Goal: Task Accomplishment & Management: Complete application form

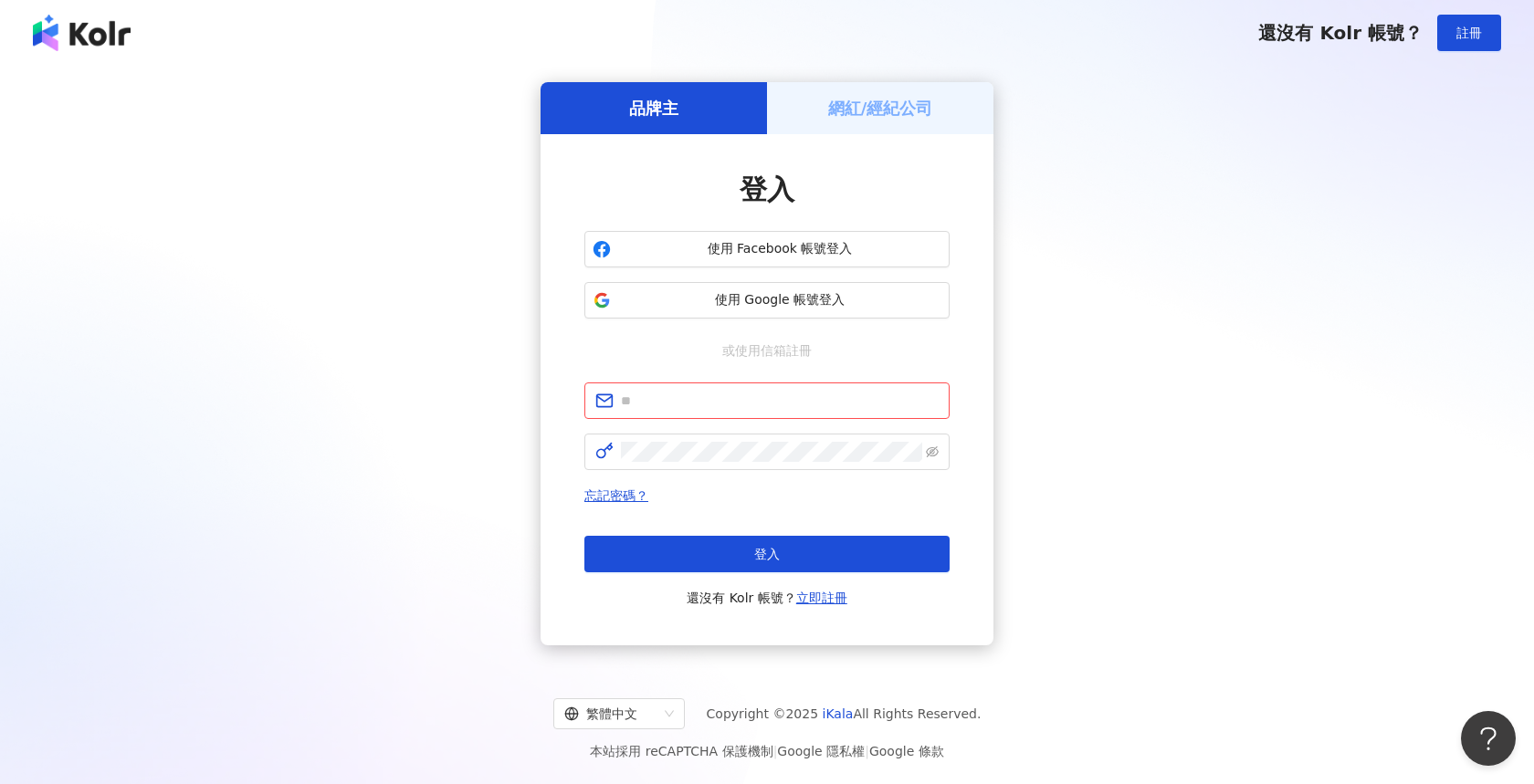
click at [887, 117] on h5 "網紅/經紀公司" at bounding box center [880, 108] width 105 height 23
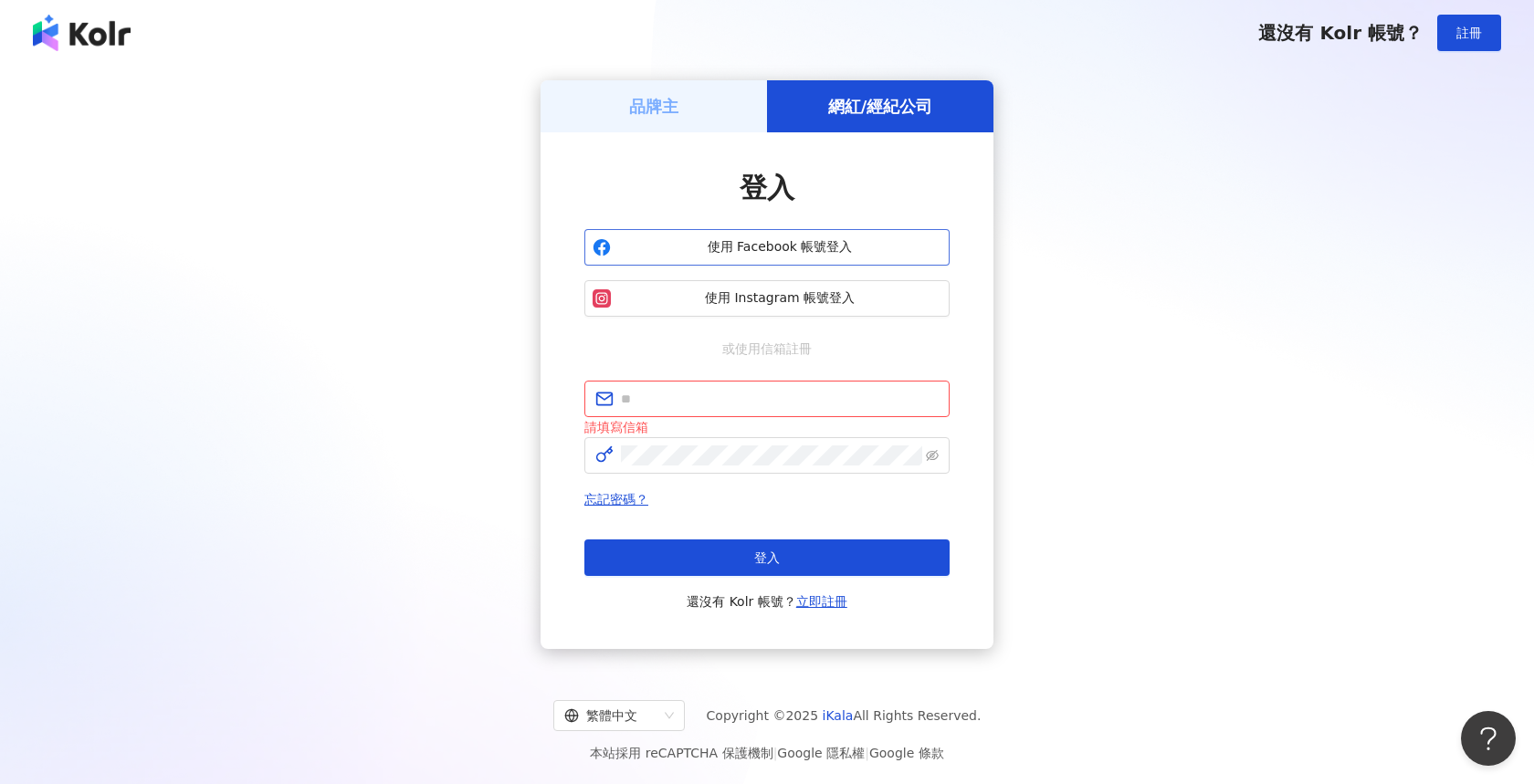
click at [737, 256] on button "使用 Facebook 帳號登入" at bounding box center [767, 247] width 365 height 37
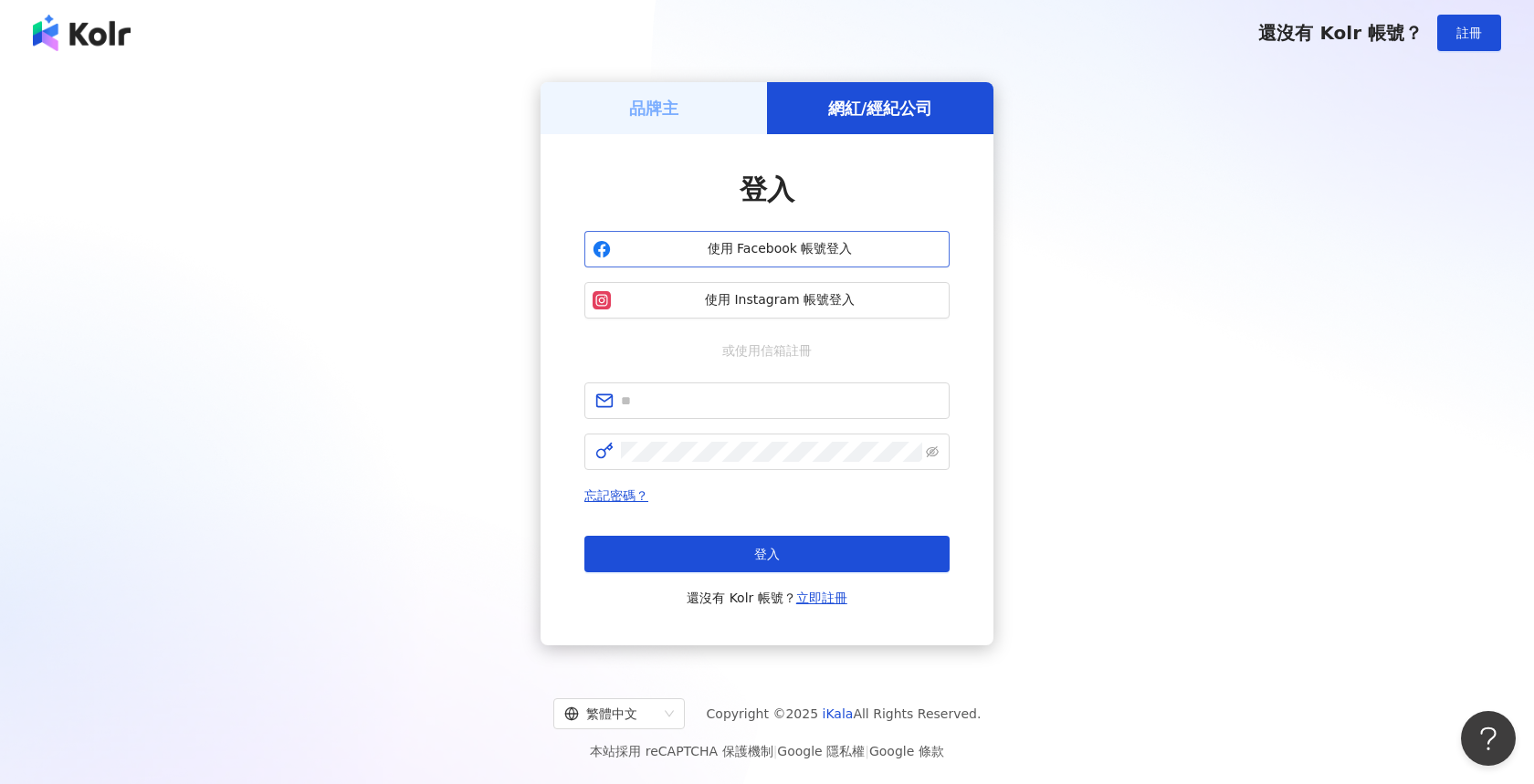
click at [805, 255] on span "使用 Facebook 帳號登入" at bounding box center [780, 249] width 323 height 18
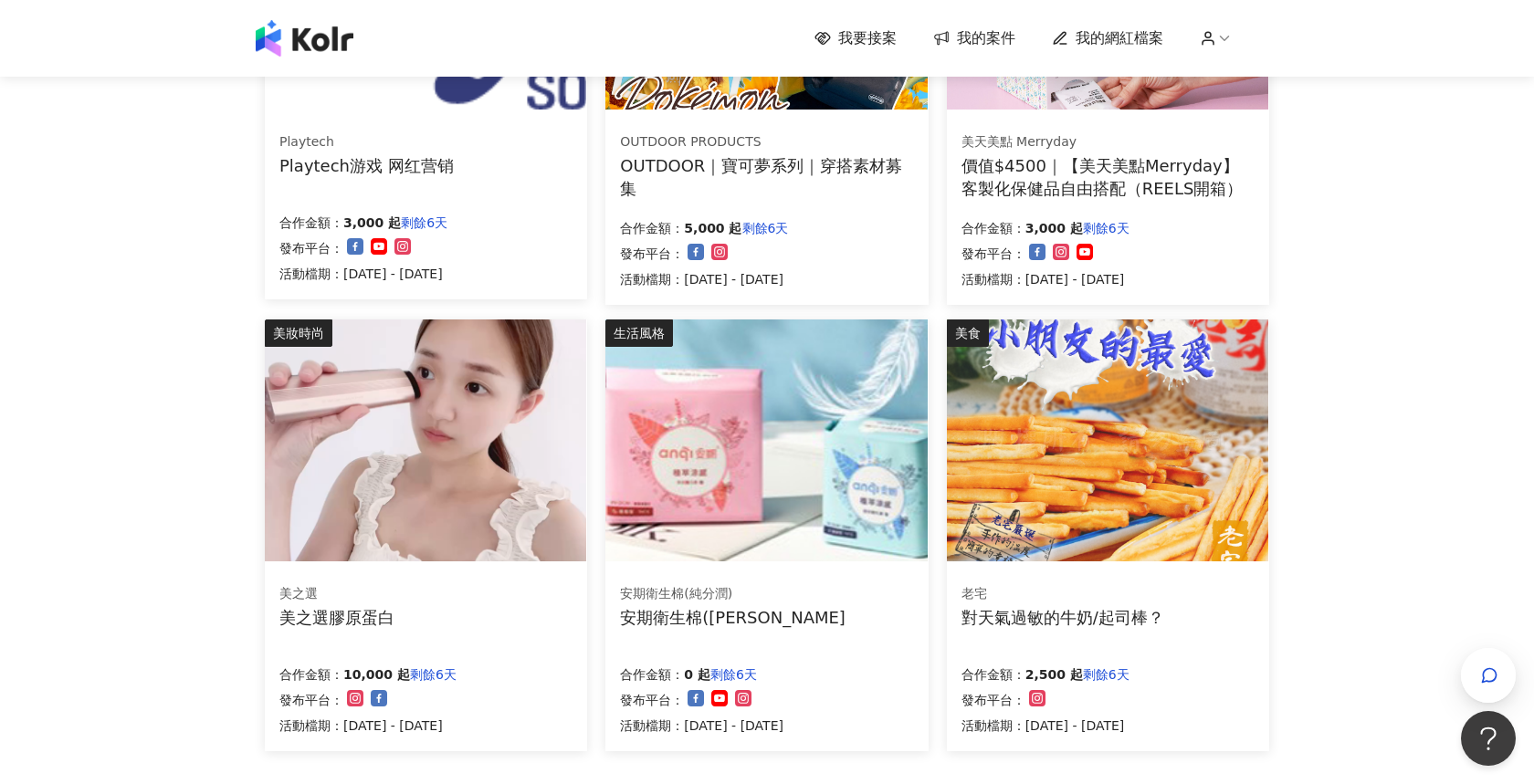
scroll to position [920, 0]
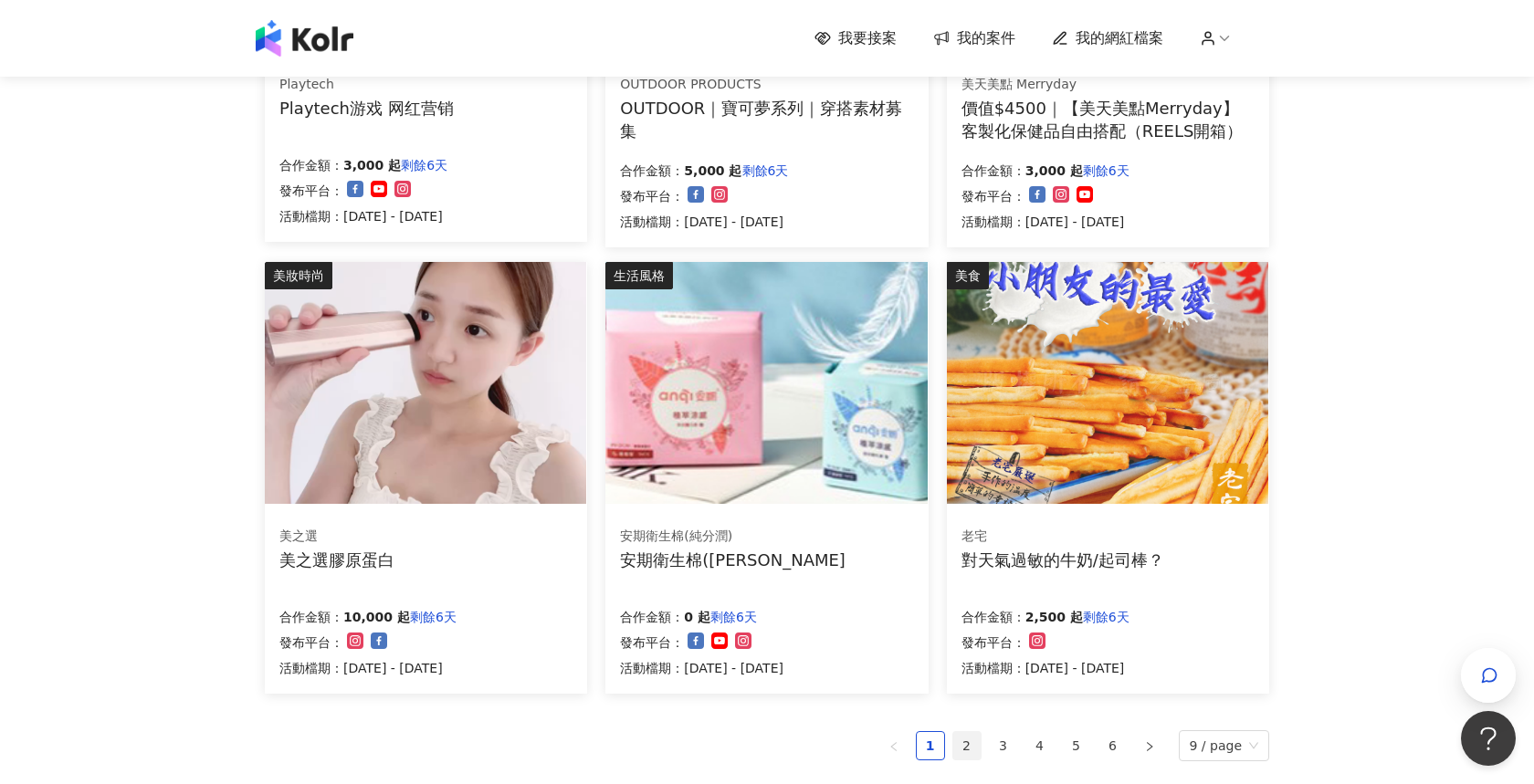
click at [977, 740] on link "2" at bounding box center [967, 745] width 27 height 27
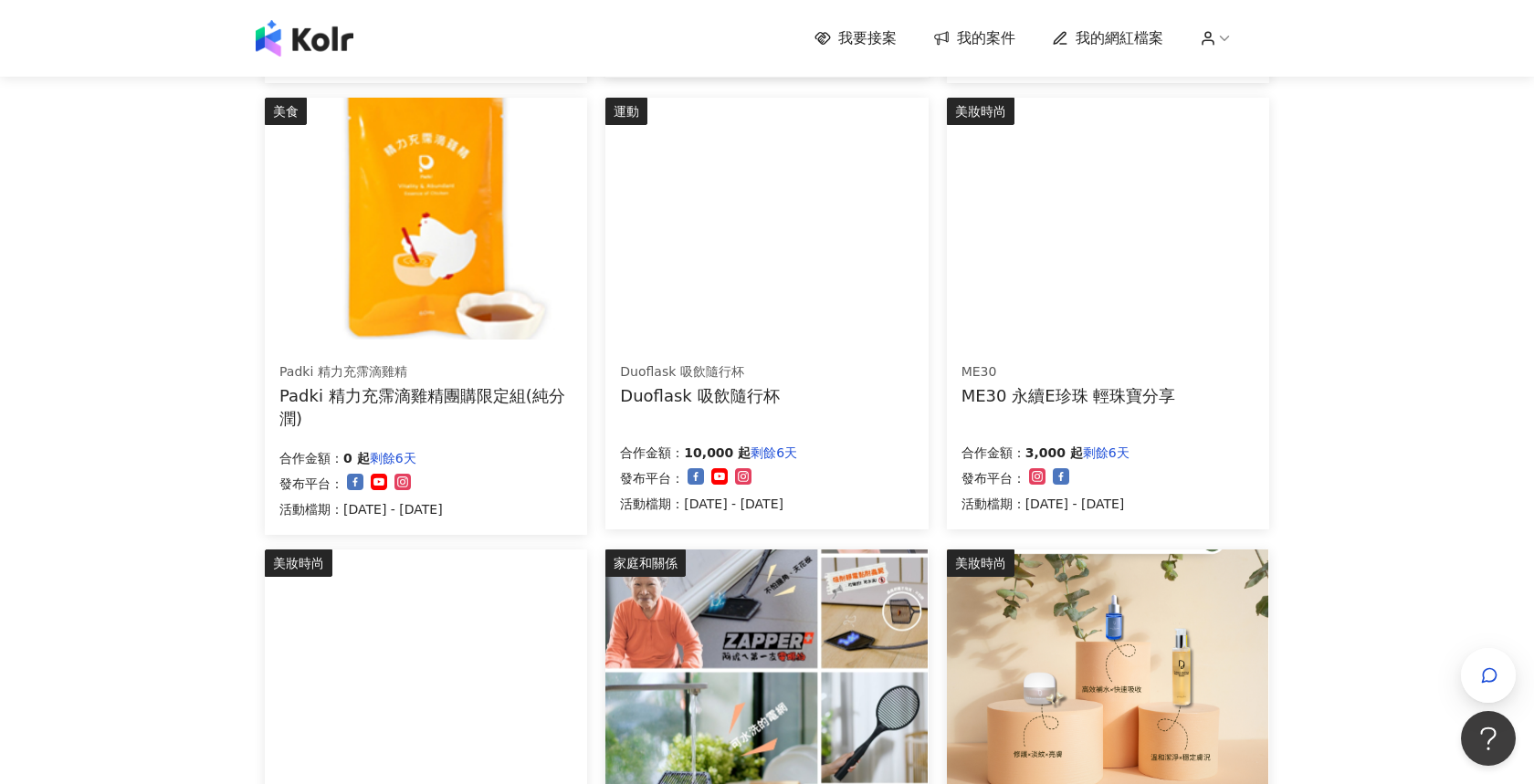
scroll to position [1174, 0]
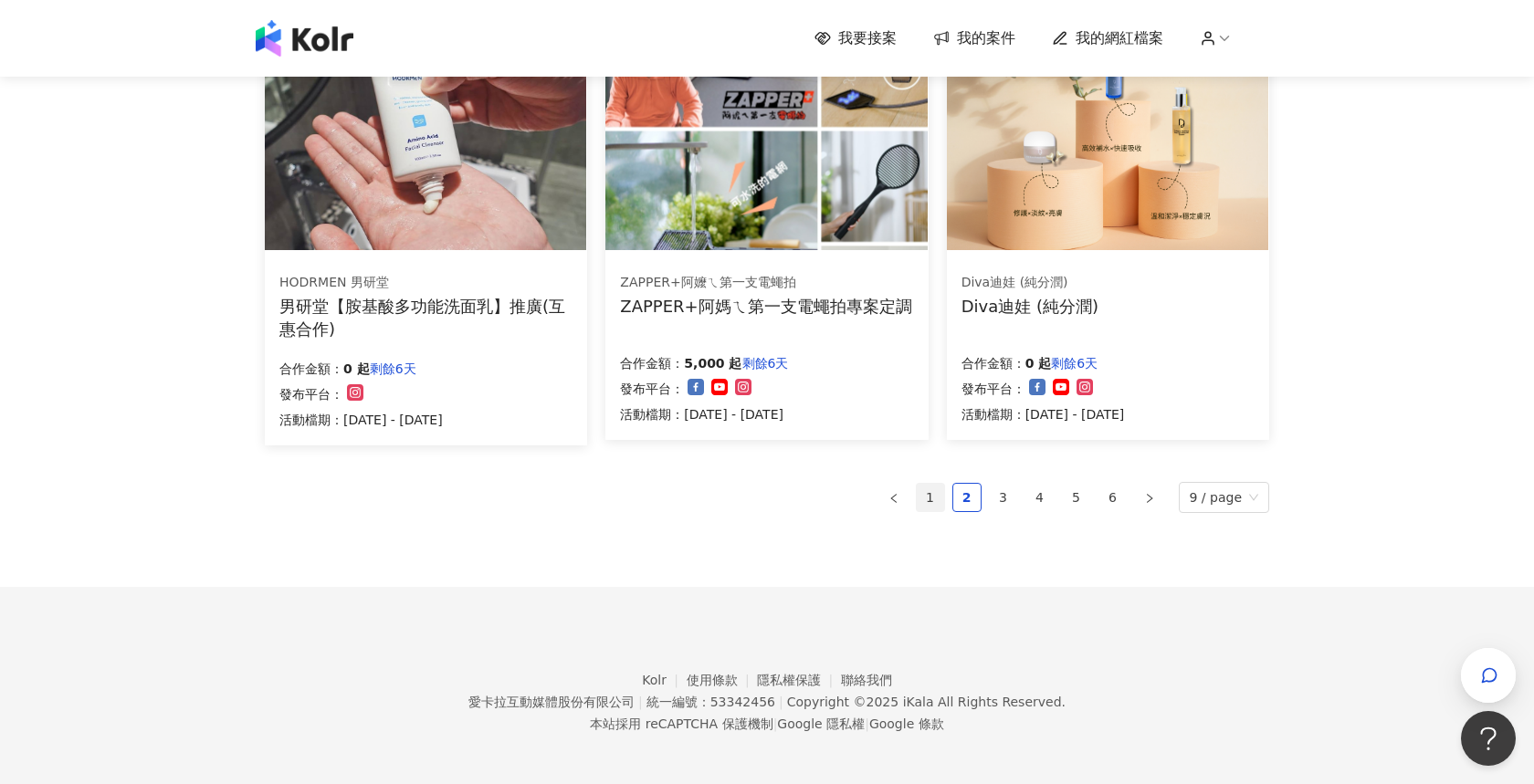
click at [941, 487] on link "1" at bounding box center [930, 497] width 27 height 27
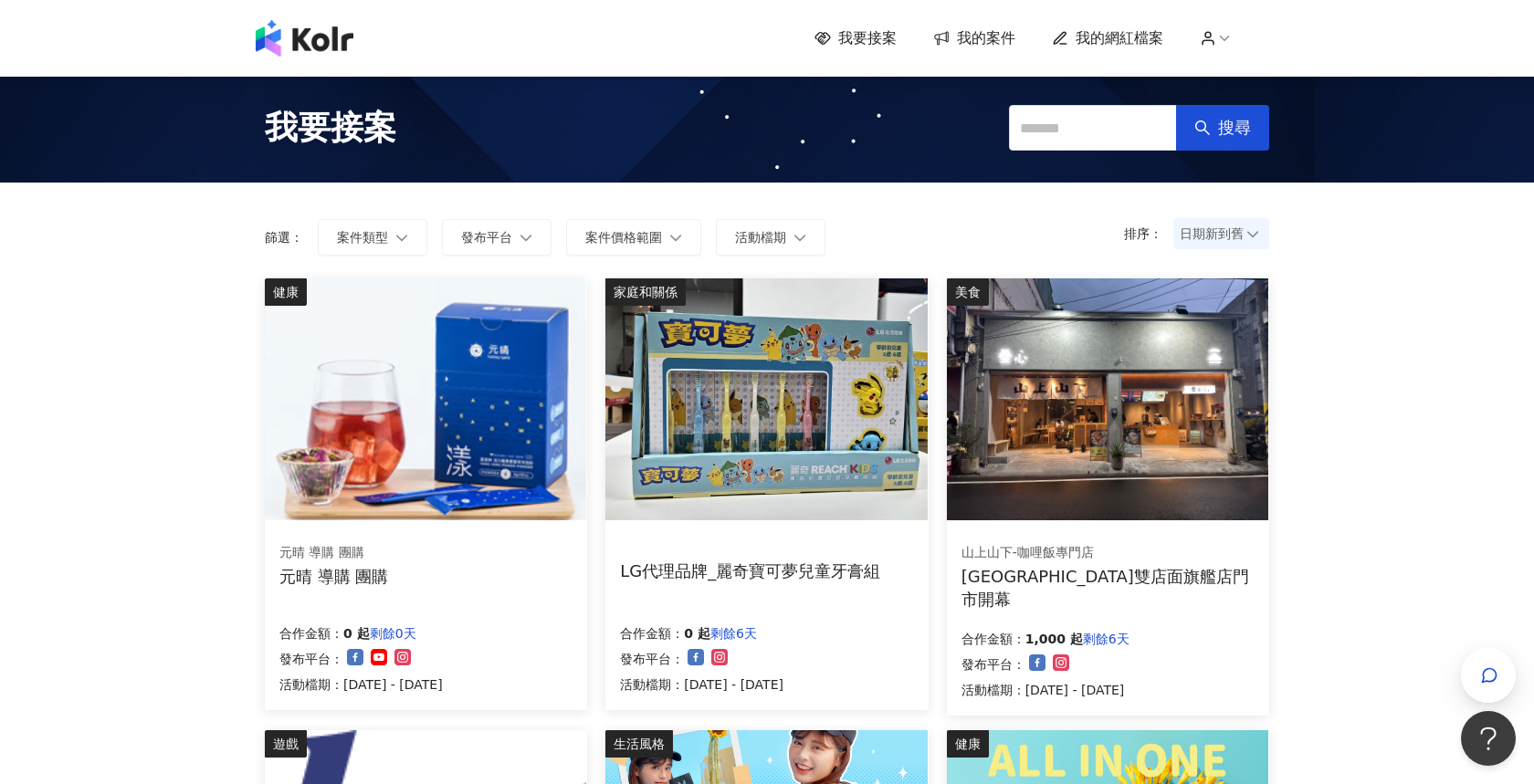
scroll to position [609, 0]
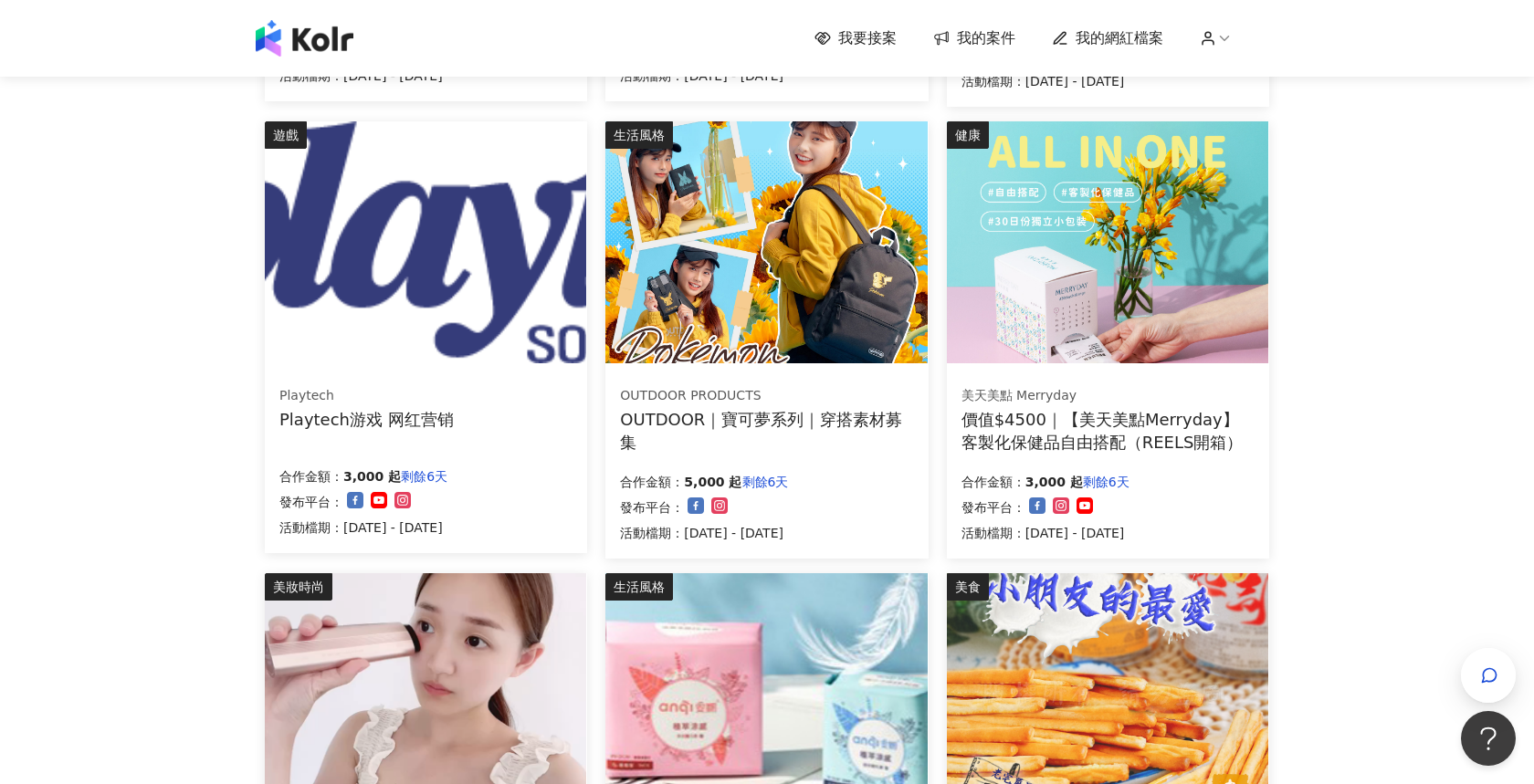
click at [817, 272] on img at bounding box center [766, 242] width 322 height 242
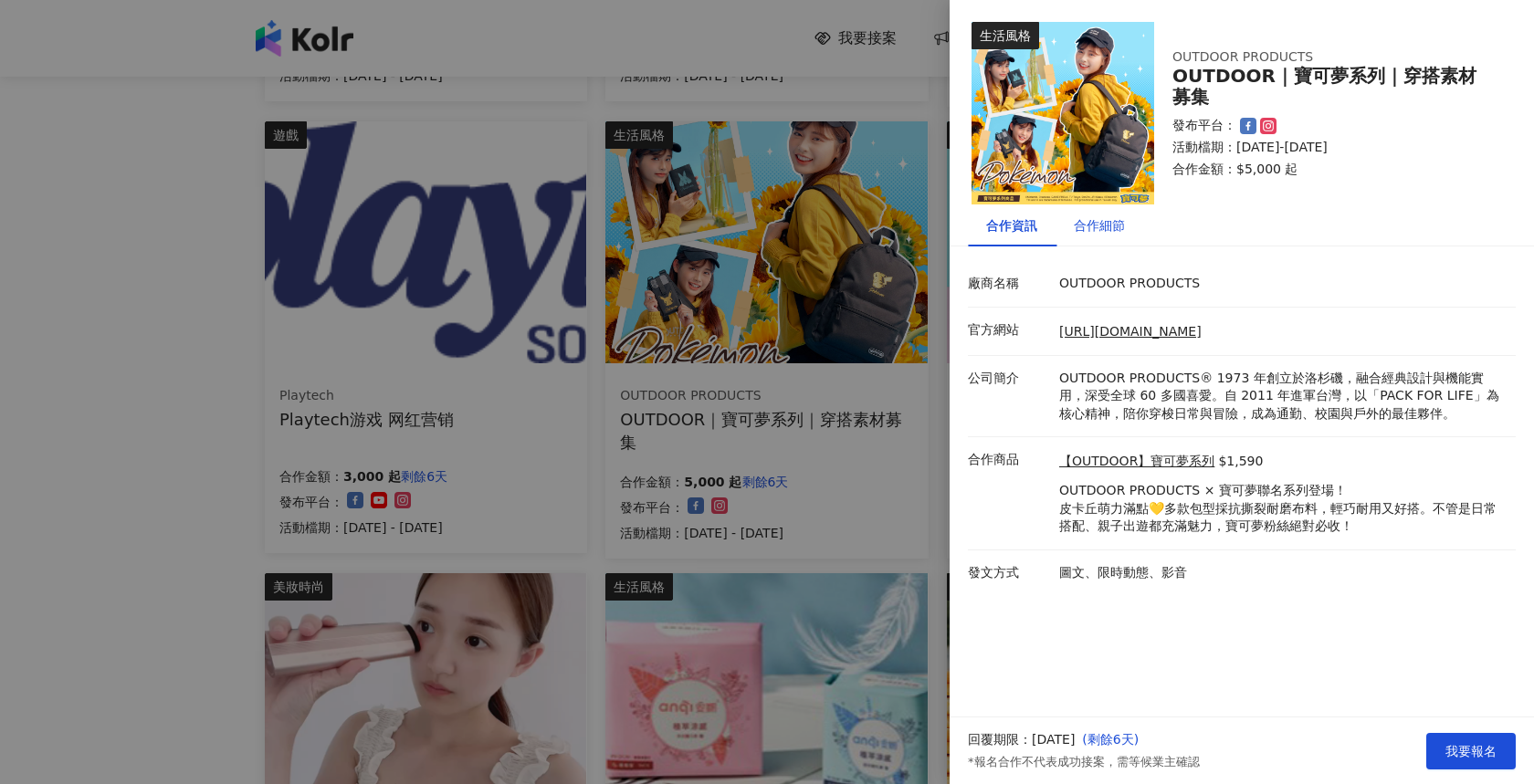
click at [1107, 223] on div "合作細節" at bounding box center [1099, 225] width 51 height 20
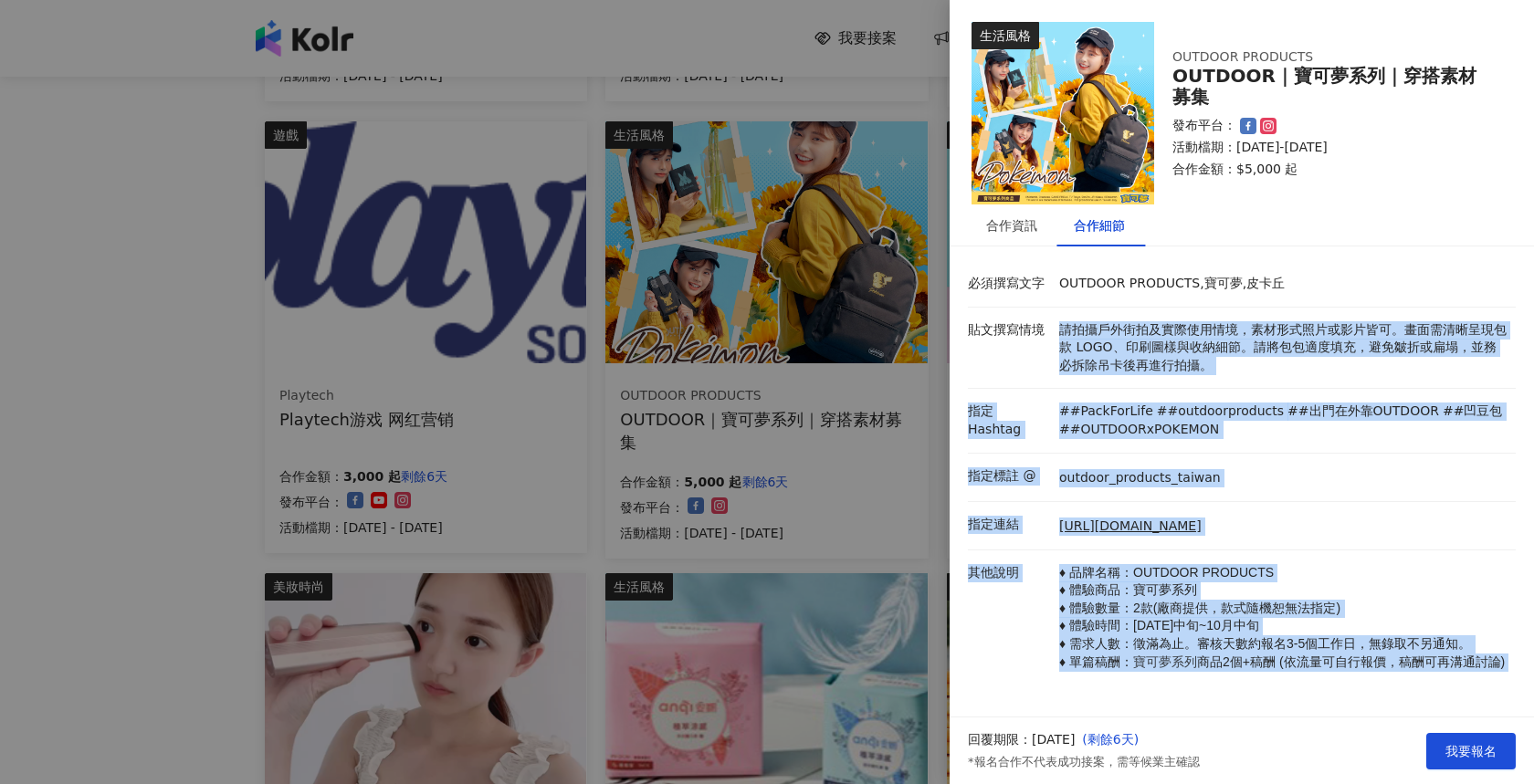
drag, startPoint x: 1061, startPoint y: 330, endPoint x: 1444, endPoint y: 702, distance: 533.9
click at [1444, 702] on div "必須撰寫文字 OUTDOOR PRODUCTS,寶可夢,皮卡丘 貼文撰寫情境 請拍攝戶外街拍及實際使用情境，素材形式照片或影片皆可。畫面需清晰呈現包款 LOG…" at bounding box center [1241, 749] width 548 height 976
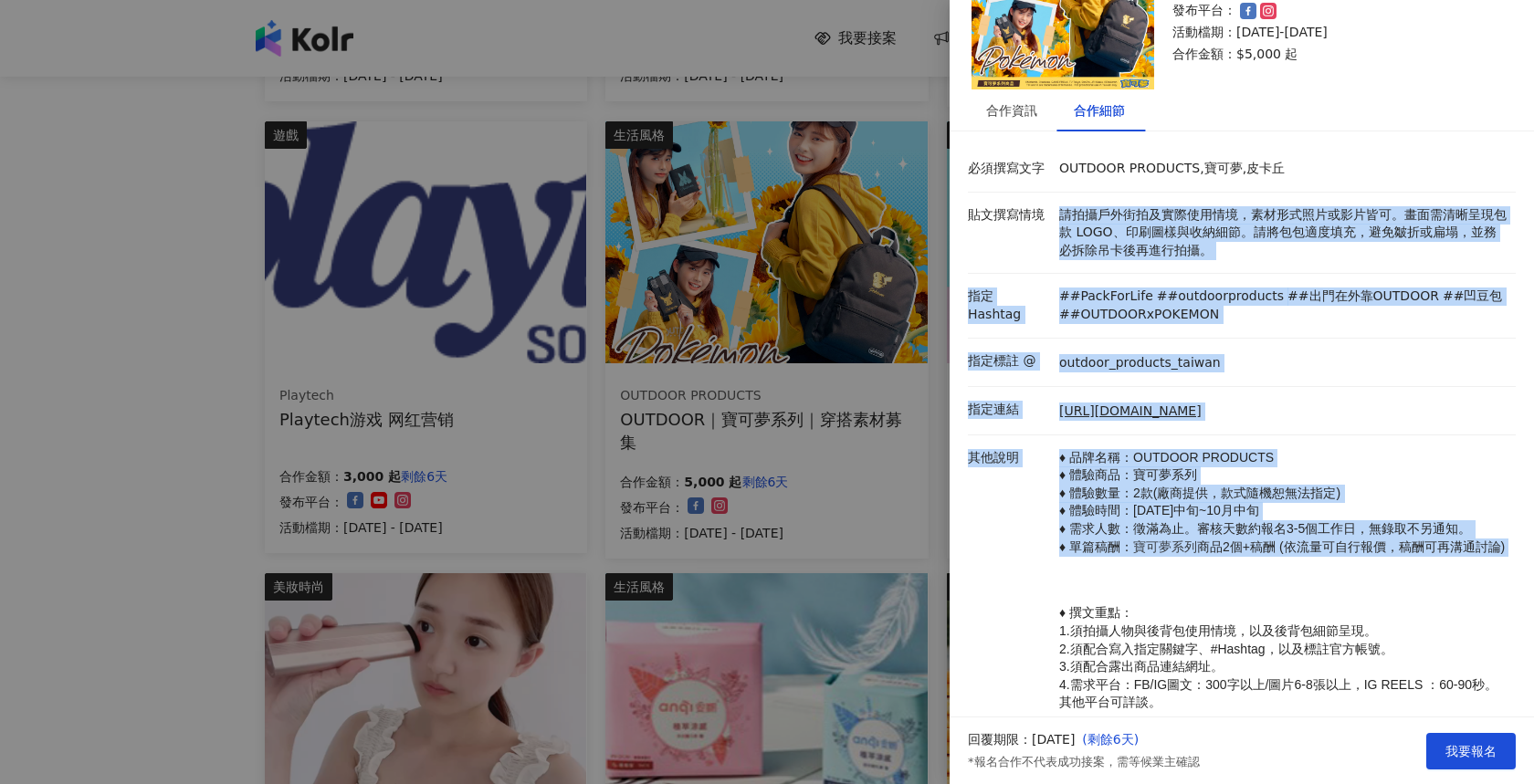
scroll to position [540, 0]
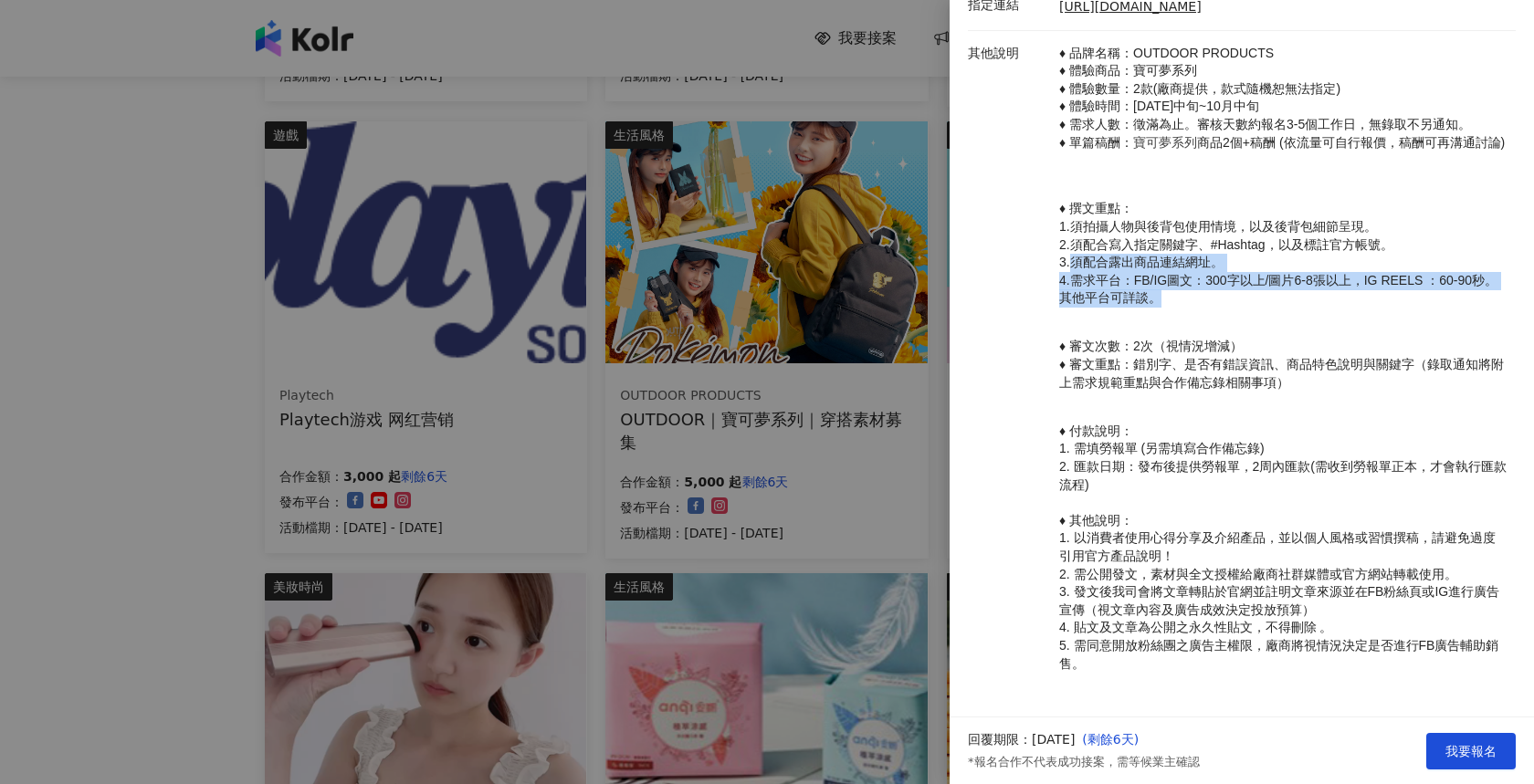
drag, startPoint x: 1072, startPoint y: 266, endPoint x: 1371, endPoint y: 286, distance: 299.7
click at [1371, 286] on p "♦ 撰文重點： 1.須拍攝人物與後背包使用情境，以及後背包細節呈現。 2.須配合寫入指定關鍵字、#Hashtag，以及標註官方帳號。 3.須配合露出商品連結網…" at bounding box center [1282, 245] width 447 height 125
click at [1372, 287] on p "♦ 撰文重點： 1.須拍攝人物與後背包使用情境，以及後背包細節呈現。 2.須配合寫入指定關鍵字、#Hashtag，以及標註官方帳號。 3.須配合露出商品連結網…" at bounding box center [1282, 245] width 447 height 125
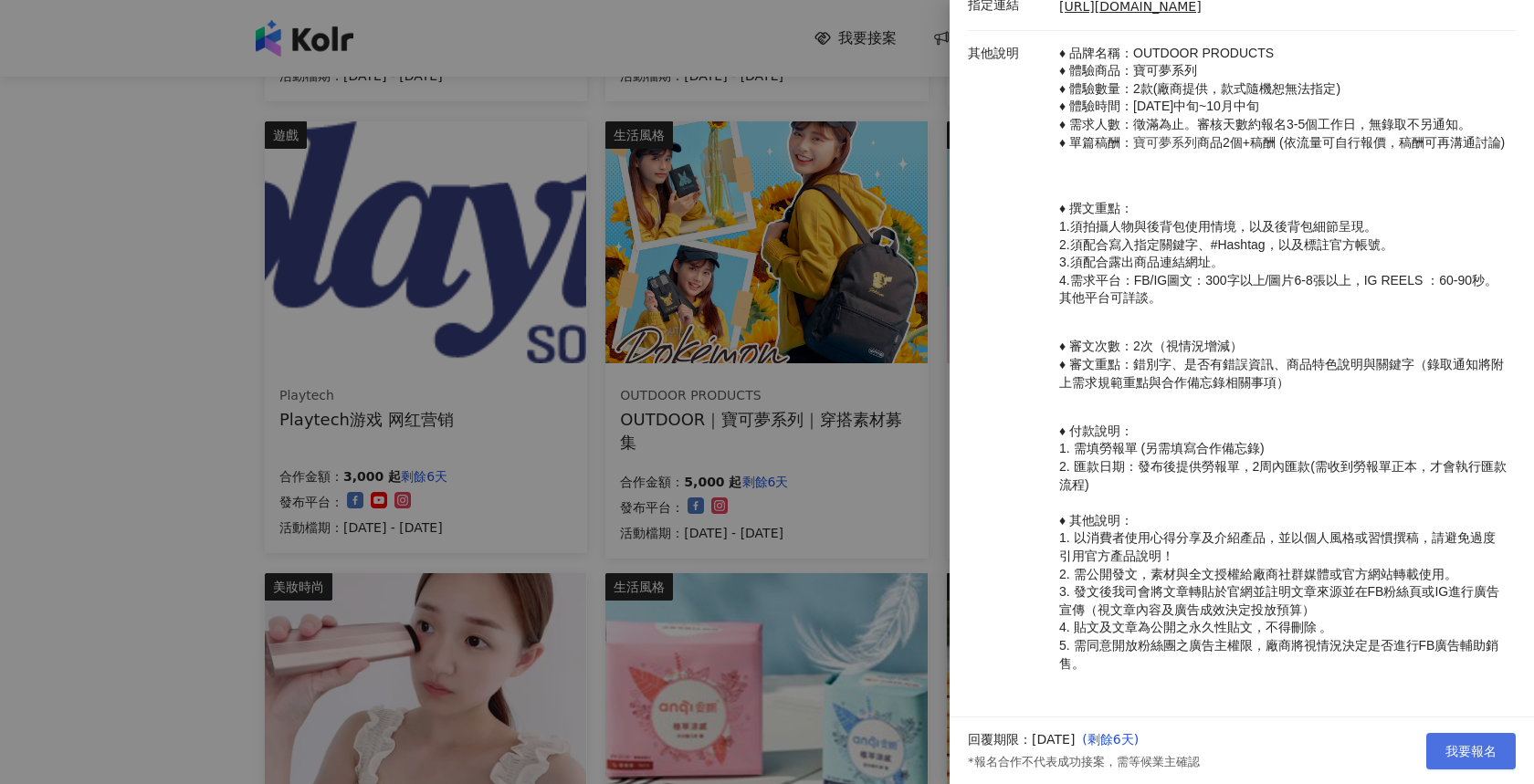
drag, startPoint x: 1446, startPoint y: 754, endPoint x: 1454, endPoint y: 744, distance: 12.8
click at [1446, 752] on span "我要報名" at bounding box center [1471, 751] width 51 height 14
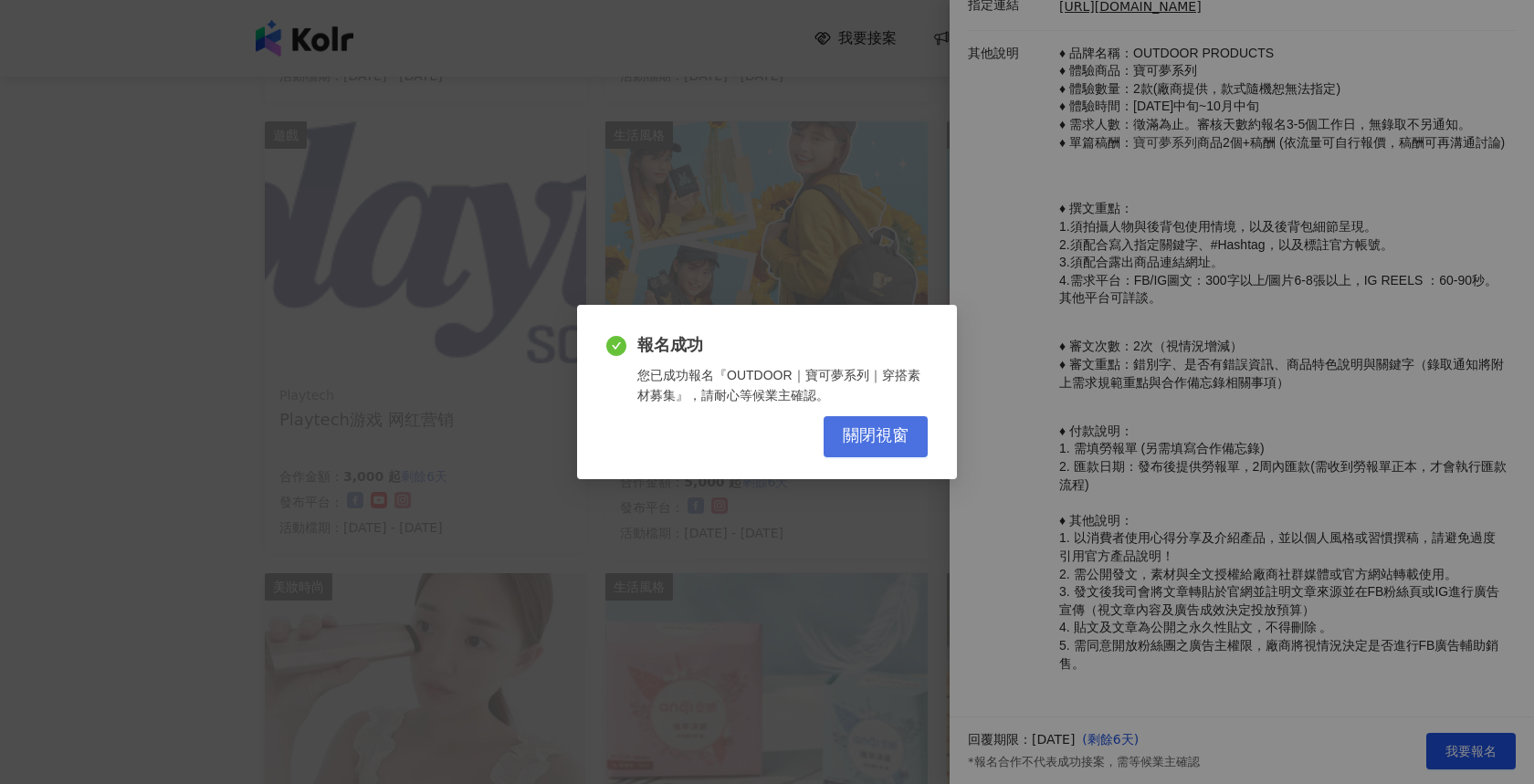
click at [897, 439] on span "關閉視窗" at bounding box center [876, 436] width 66 height 20
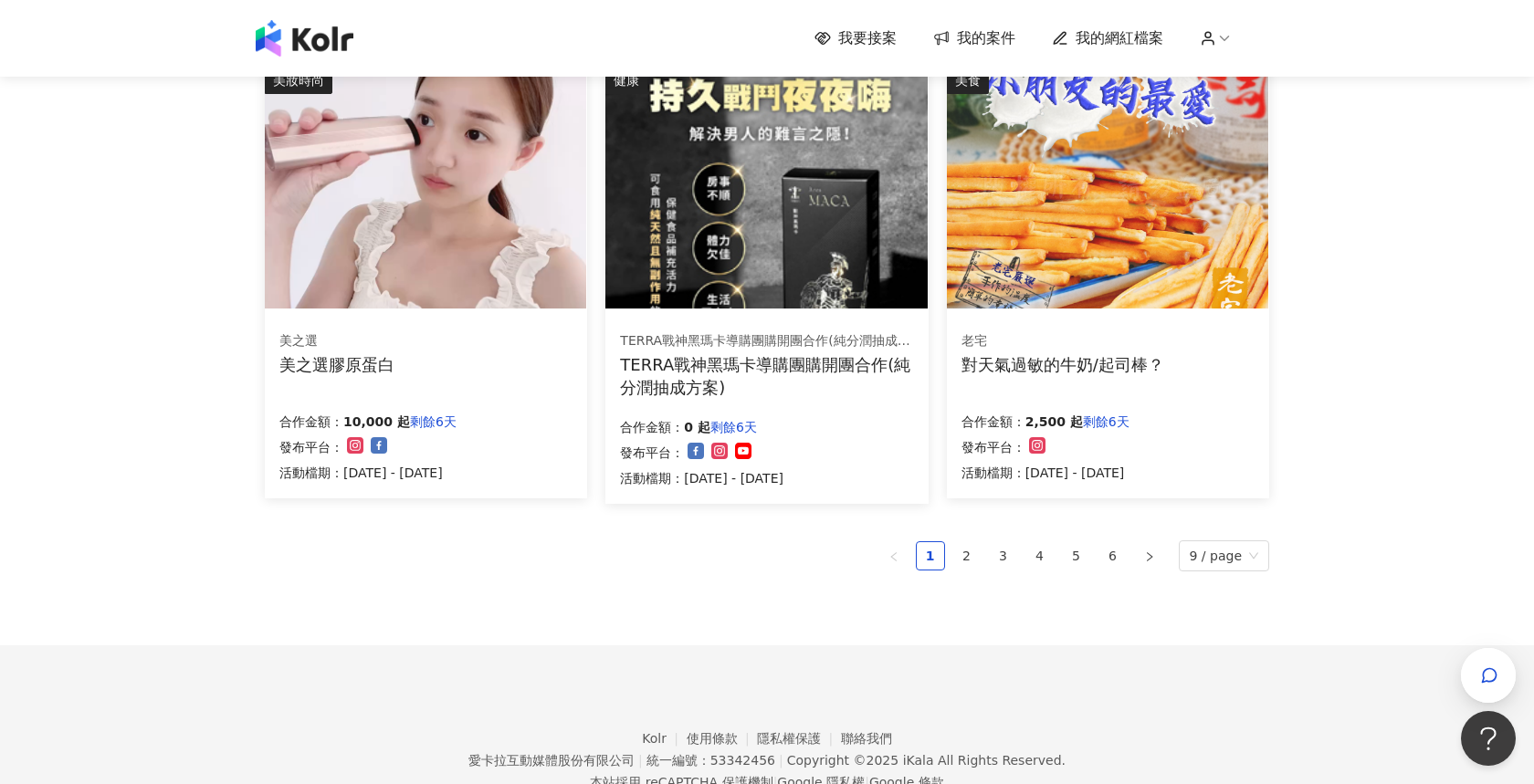
scroll to position [1171, 0]
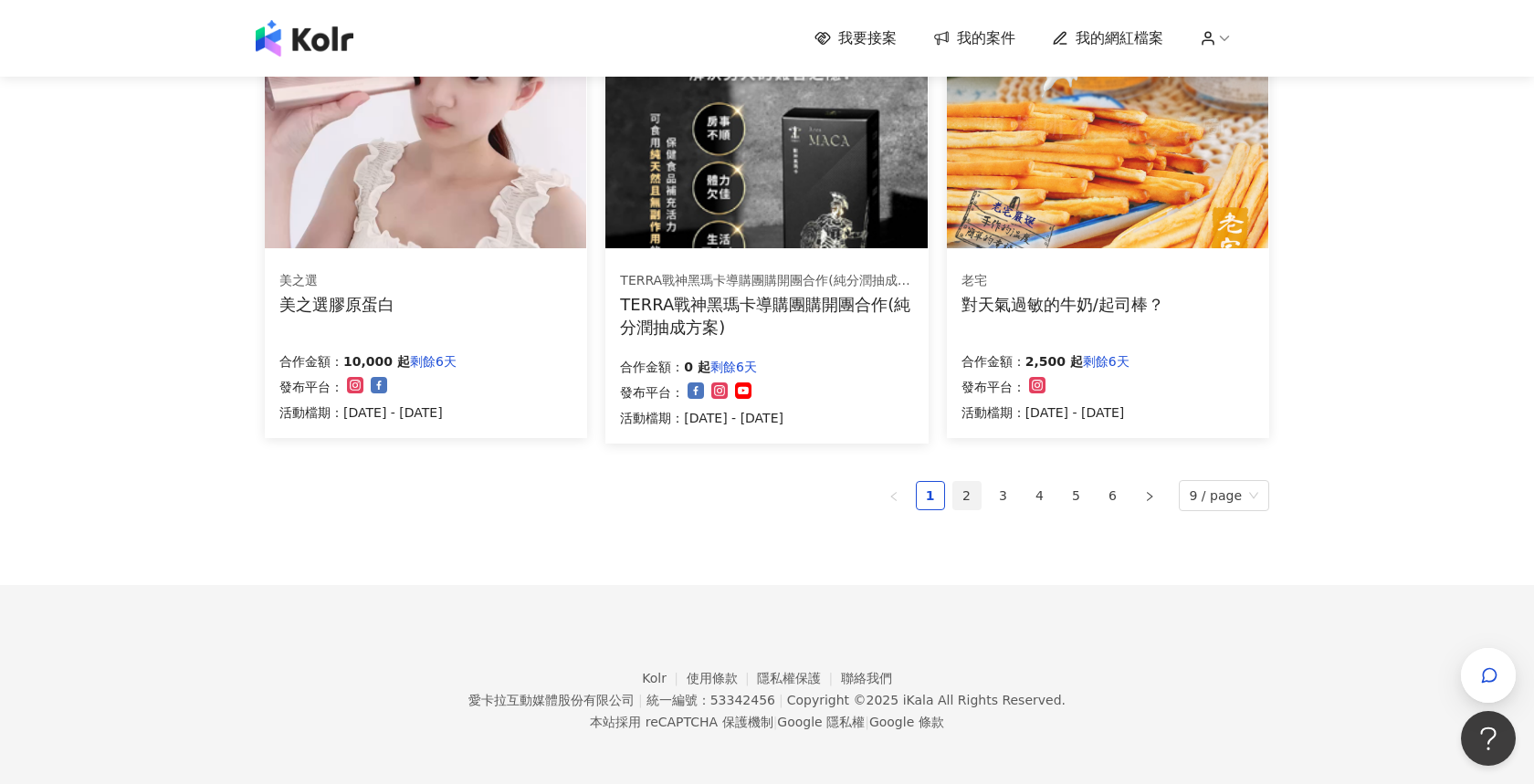
click at [981, 491] on link "2" at bounding box center [967, 496] width 27 height 27
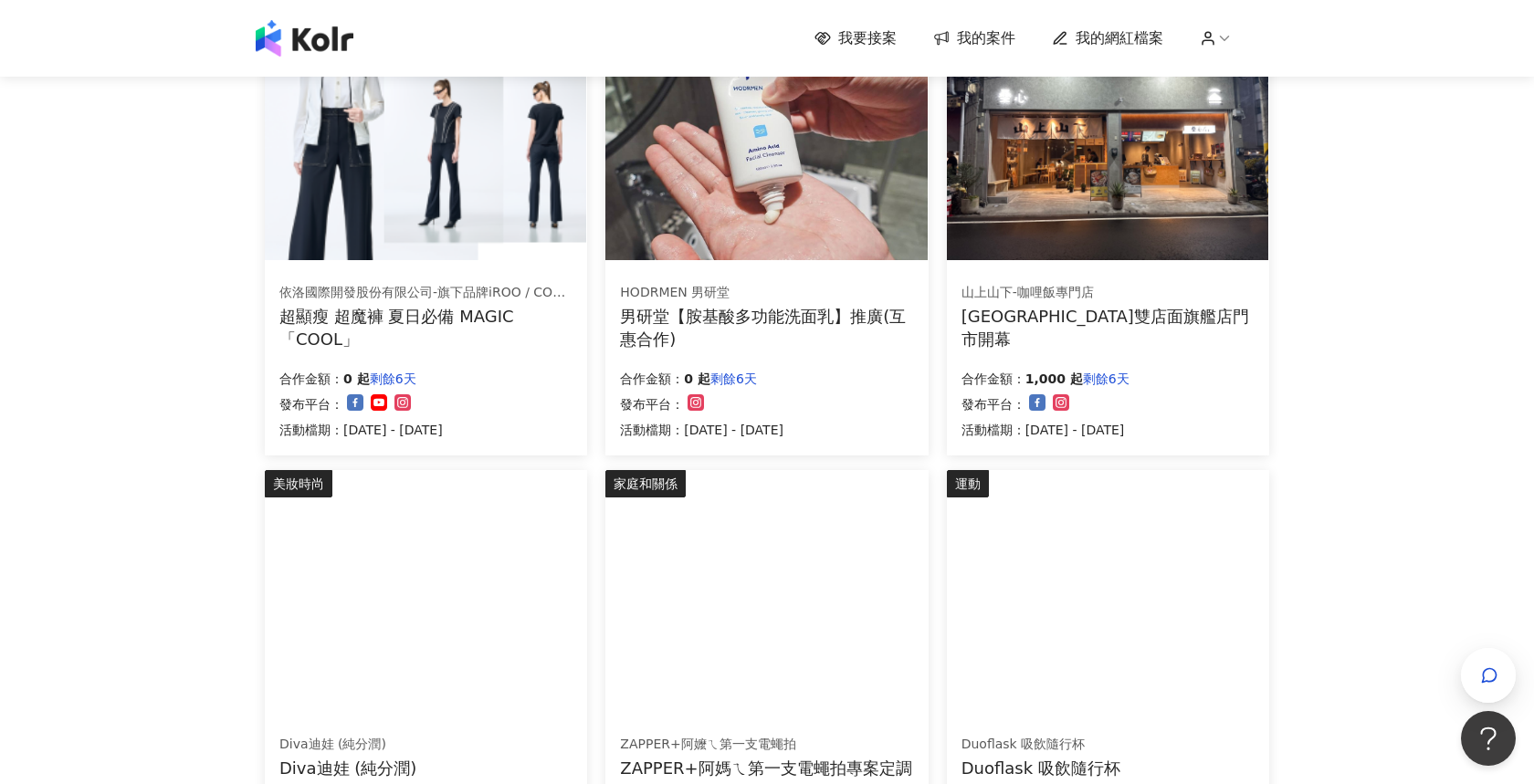
scroll to position [956, 0]
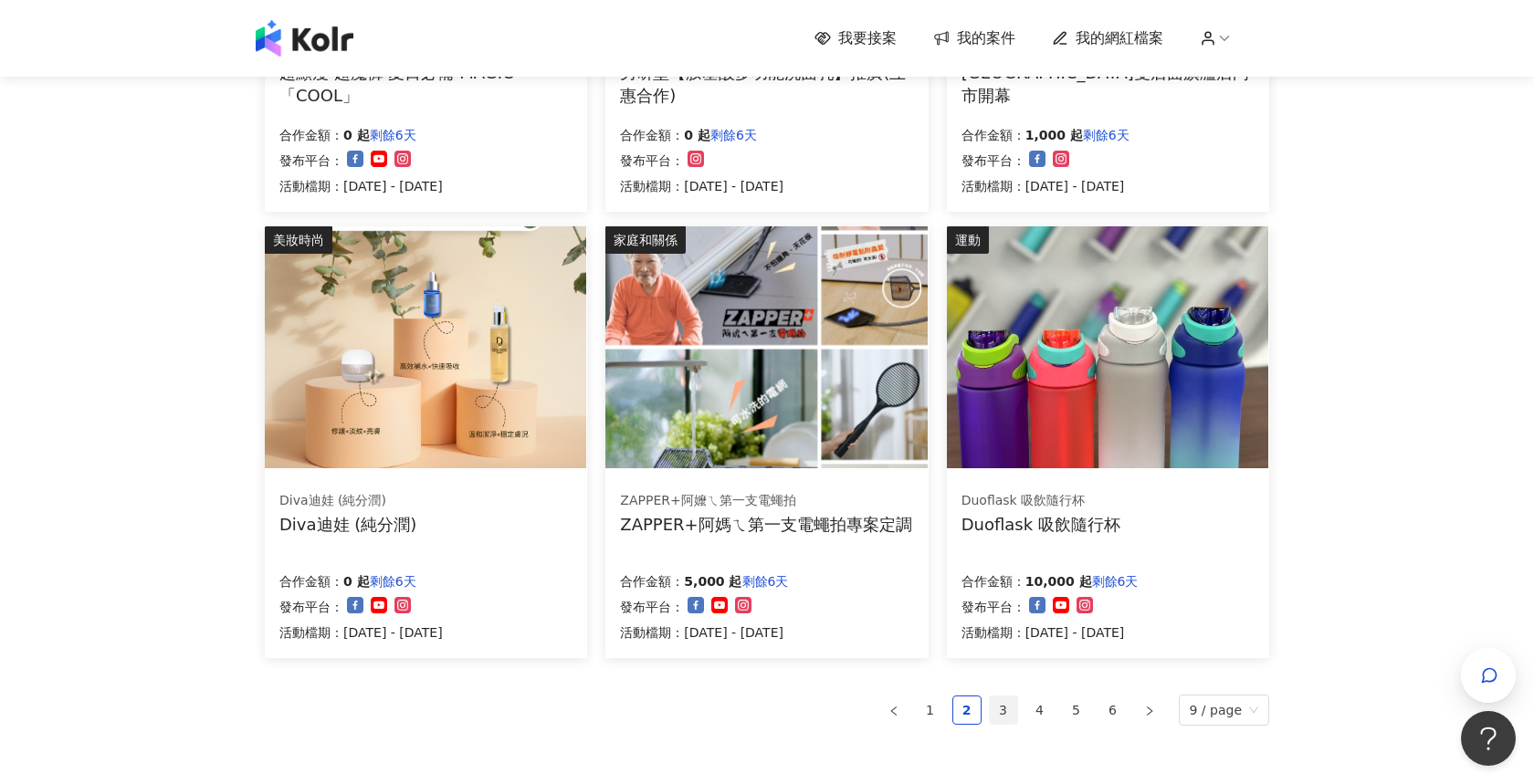
click at [1015, 712] on link "3" at bounding box center [1002, 710] width 27 height 27
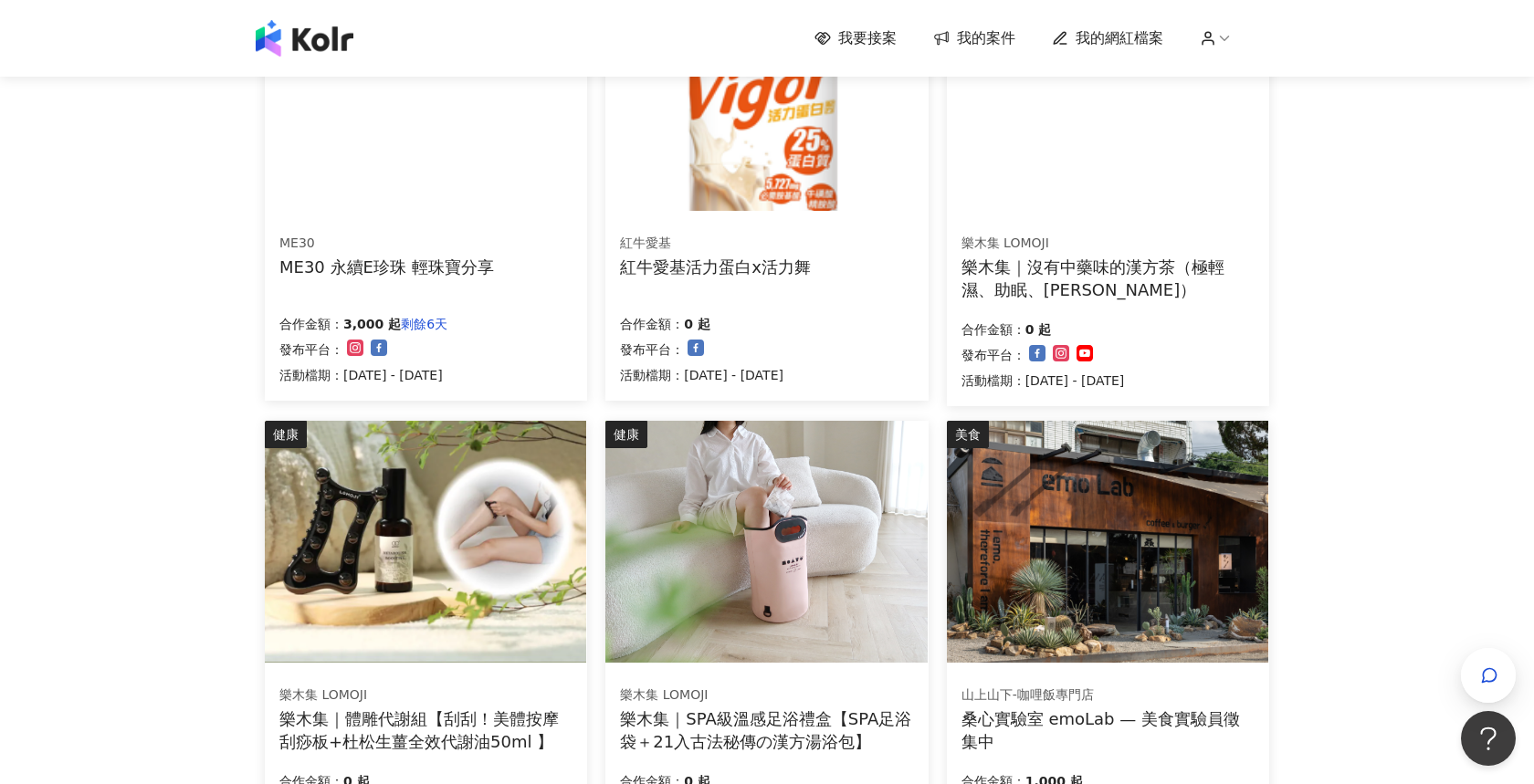
scroll to position [0, 0]
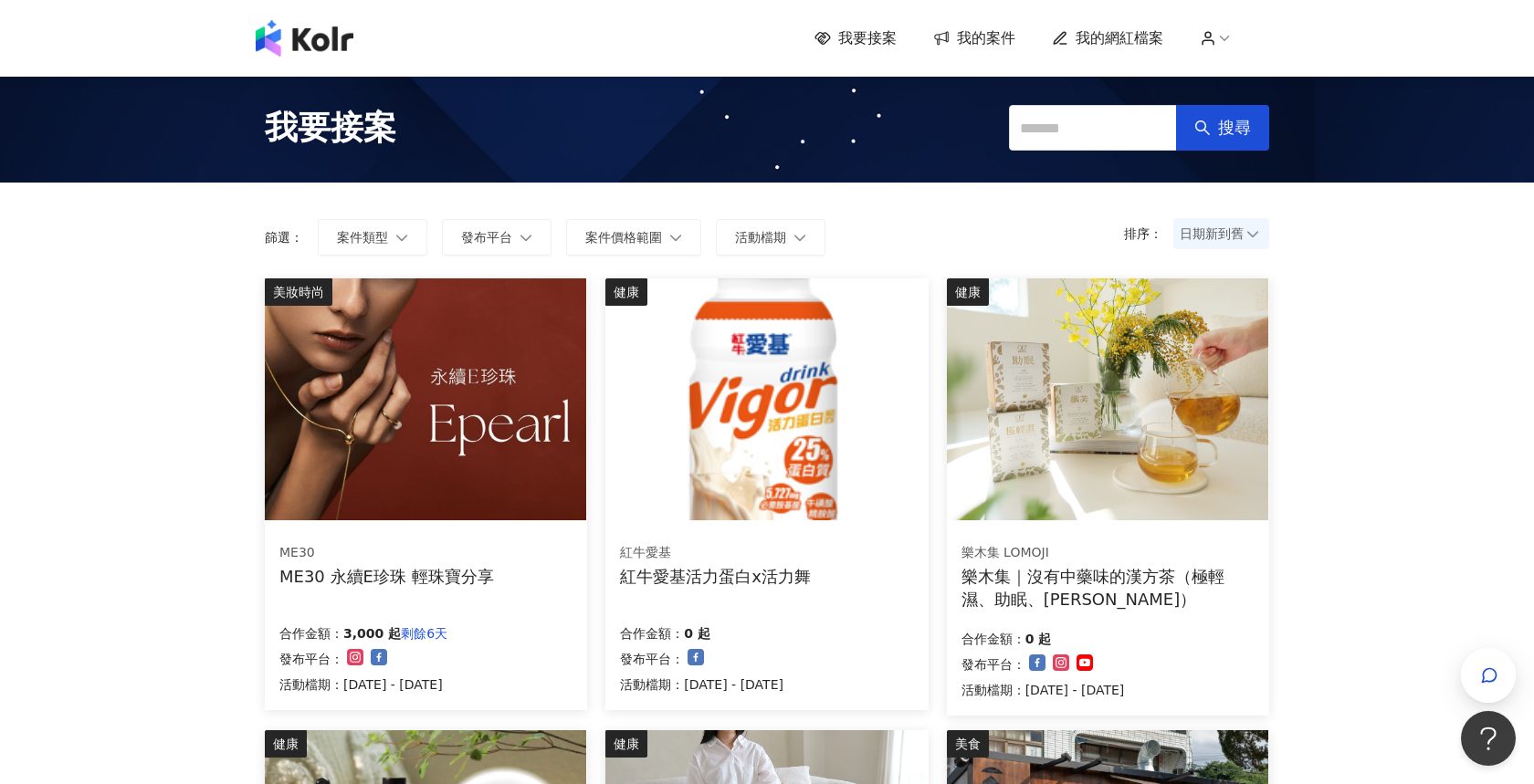
click at [411, 471] on img at bounding box center [426, 399] width 322 height 242
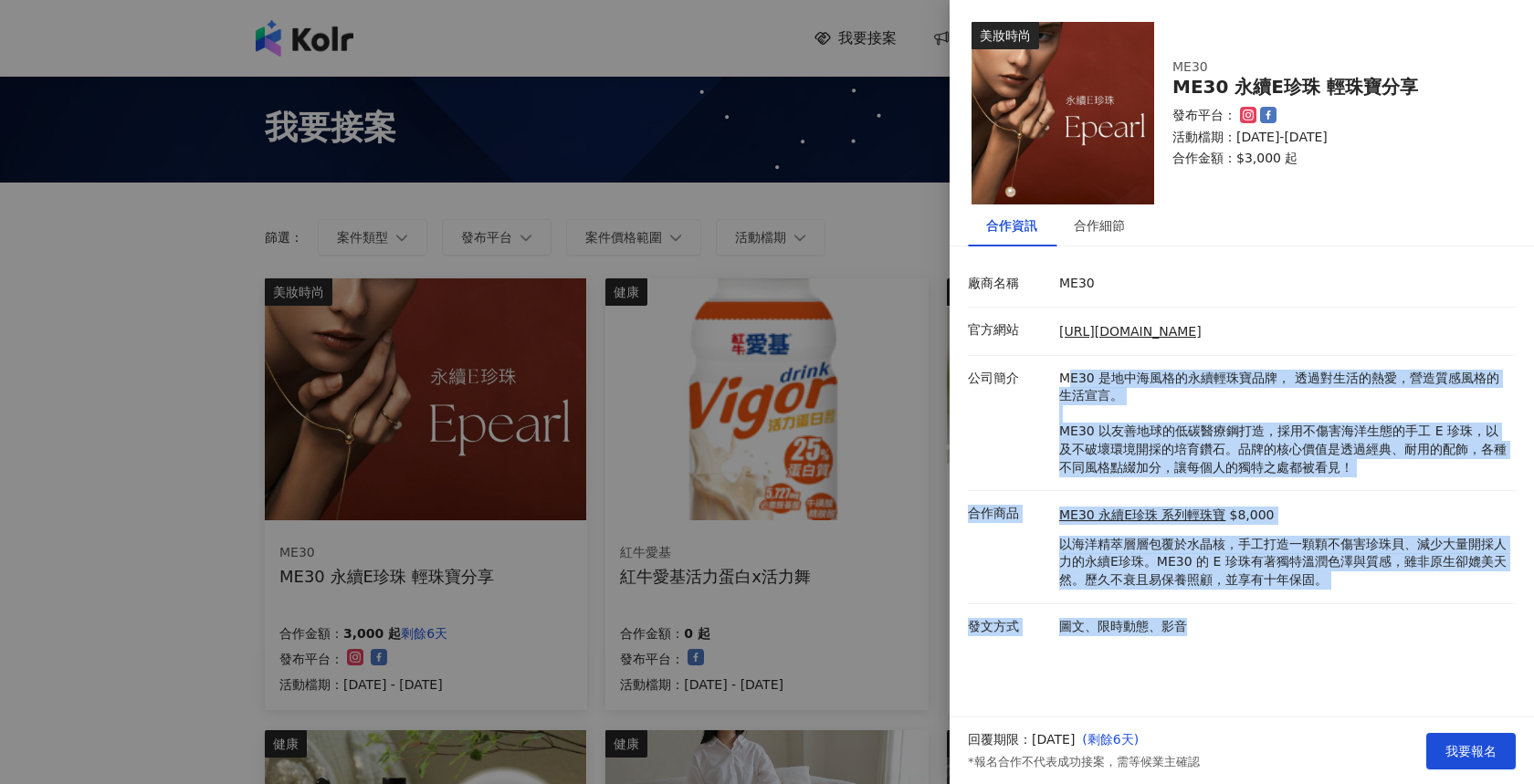
drag, startPoint x: 1067, startPoint y: 377, endPoint x: 1349, endPoint y: 645, distance: 389.0
click at [1349, 645] on div "美妝時尚 ME30 ME30 永續E珍珠 輕珠寶分享 發布平台： 活動檔期：[DATE]-[DATE] 合作金額： $3,000 起 合作資訊 合作細節 廠商…" at bounding box center [1242, 358] width 584 height 718
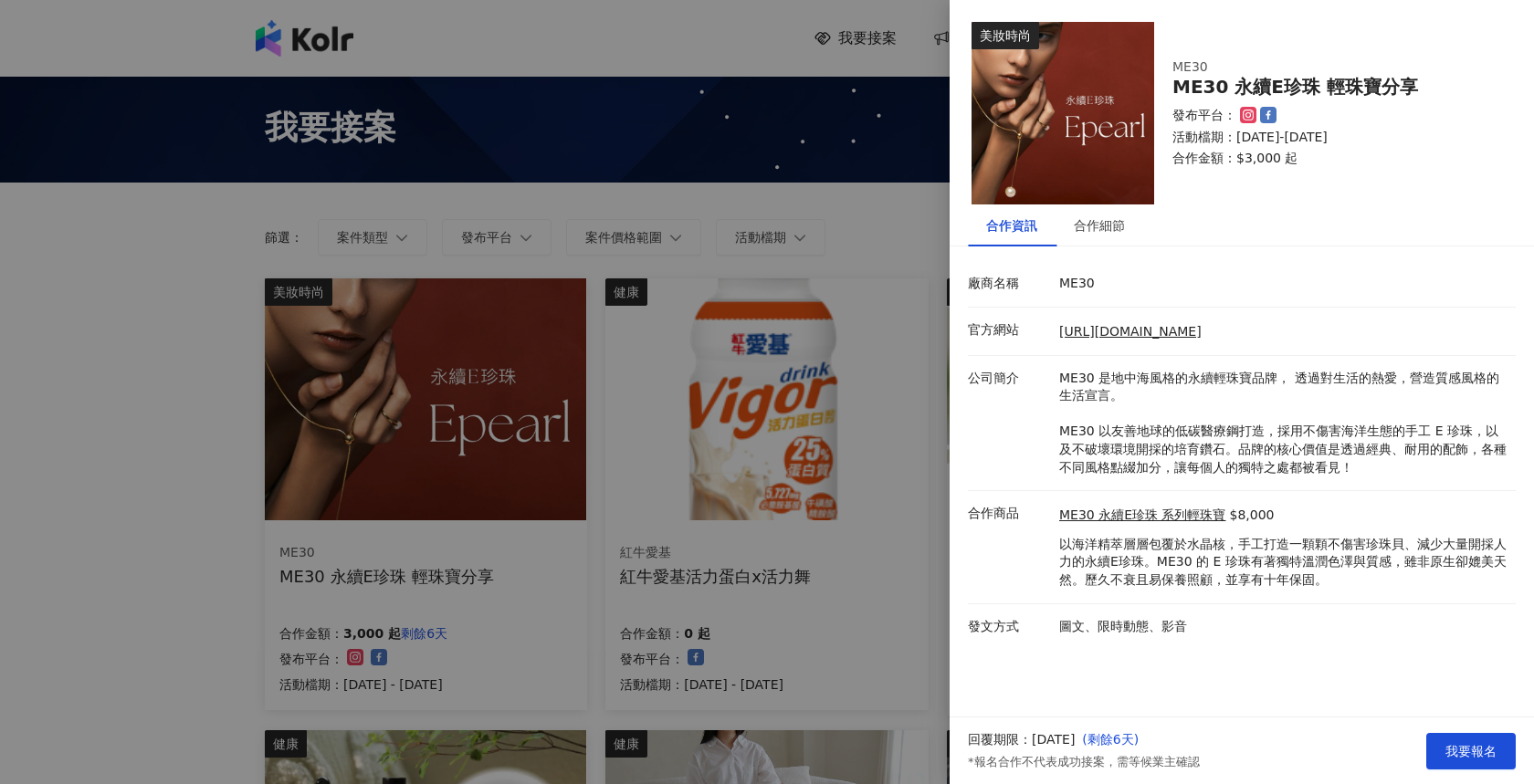
click at [1348, 645] on div "美妝時尚 ME30 ME30 永續E珍珠 輕珠寶分享 發布平台： 活動檔期：[DATE]-[DATE] 合作金額： $3,000 起 合作資訊 合作細節 廠商…" at bounding box center [1242, 358] width 584 height 718
click at [1096, 223] on div "合作細節" at bounding box center [1099, 225] width 51 height 20
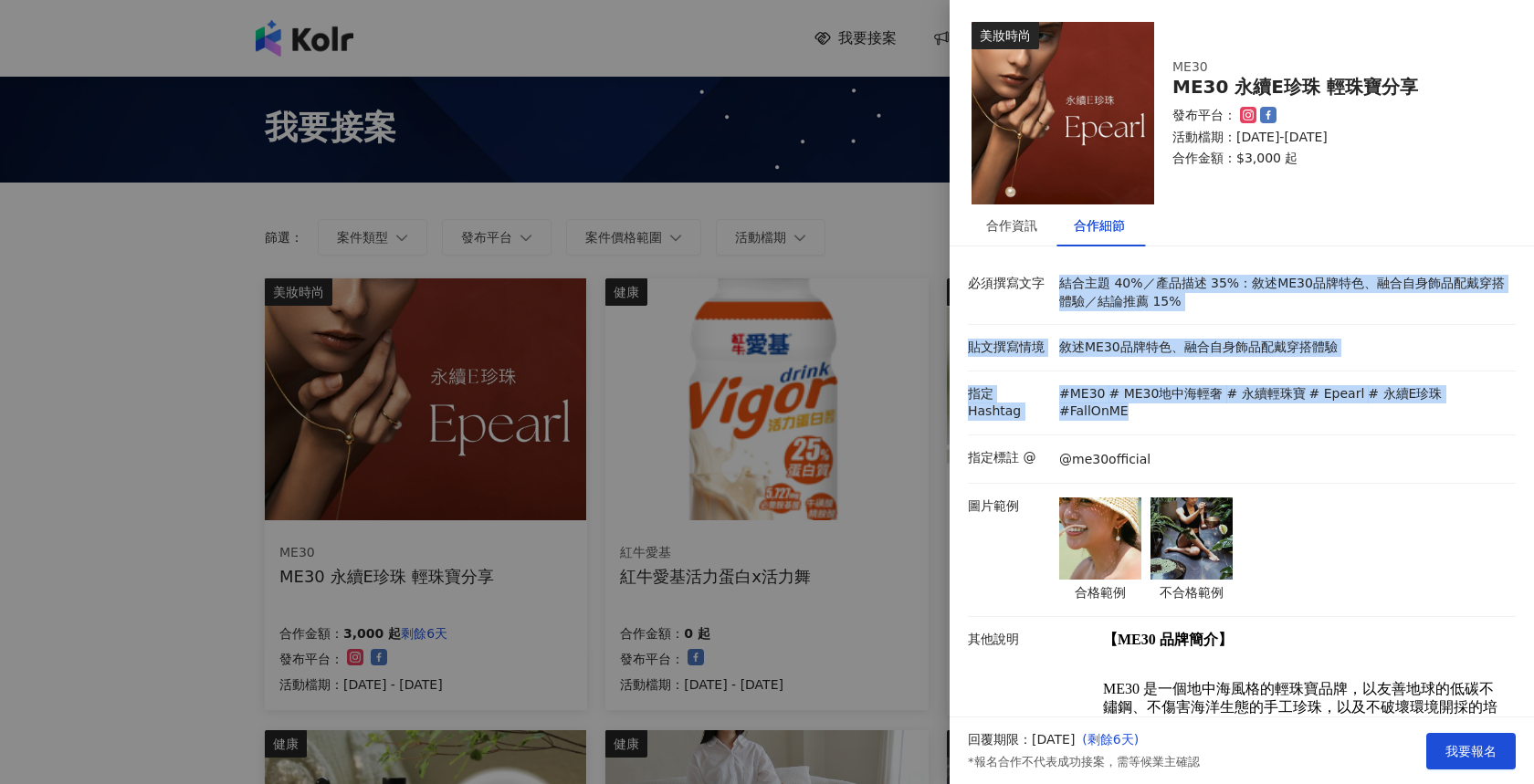
drag, startPoint x: 1084, startPoint y: 276, endPoint x: 1452, endPoint y: 407, distance: 390.6
click at [1452, 407] on li "指定 Hashtag #ME30 # ME30地中海輕奢 # 永續輕珠寶 # Epearl # 永續E珍珠 #FallOnME" at bounding box center [1241, 404] width 548 height 64
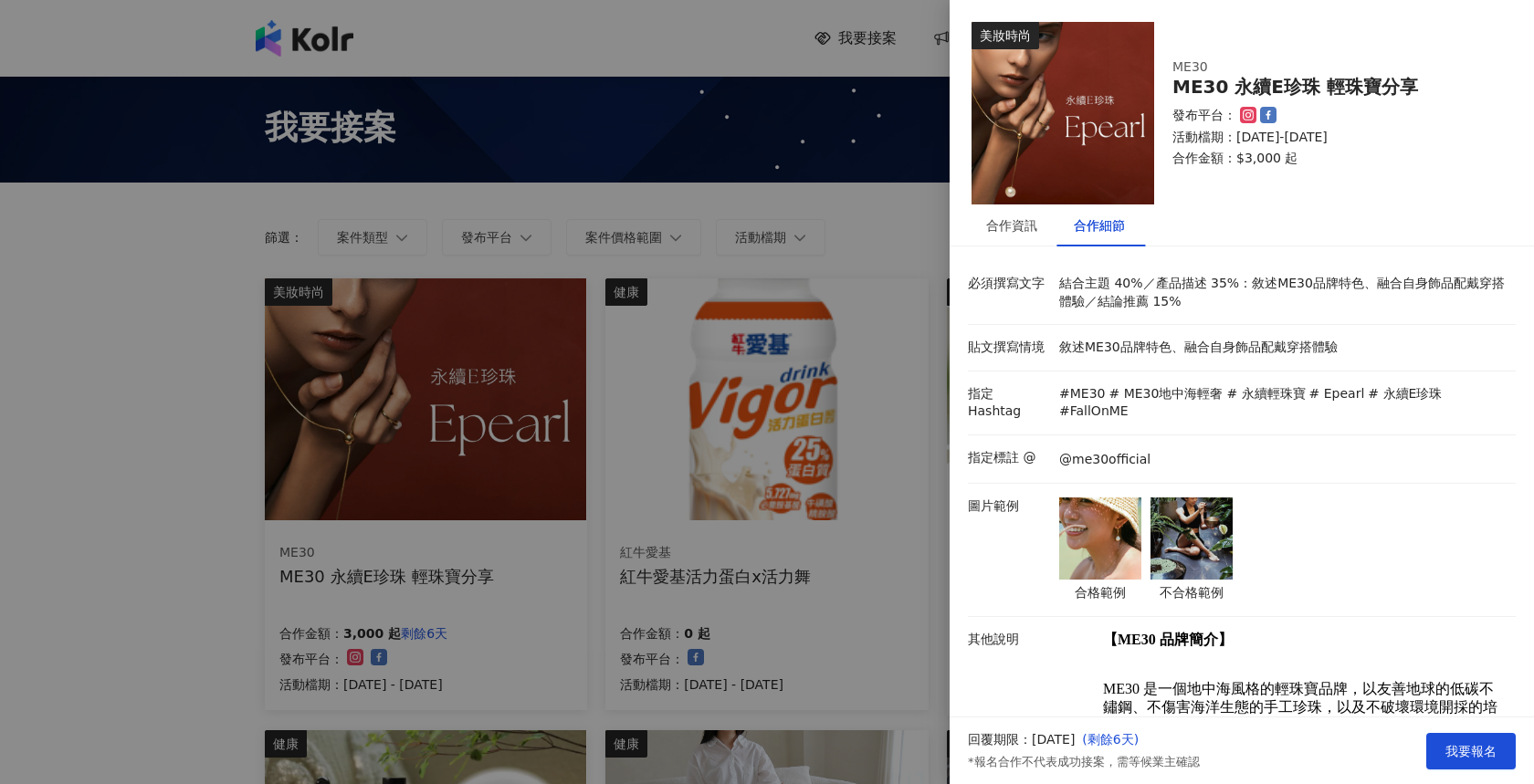
scroll to position [4, 0]
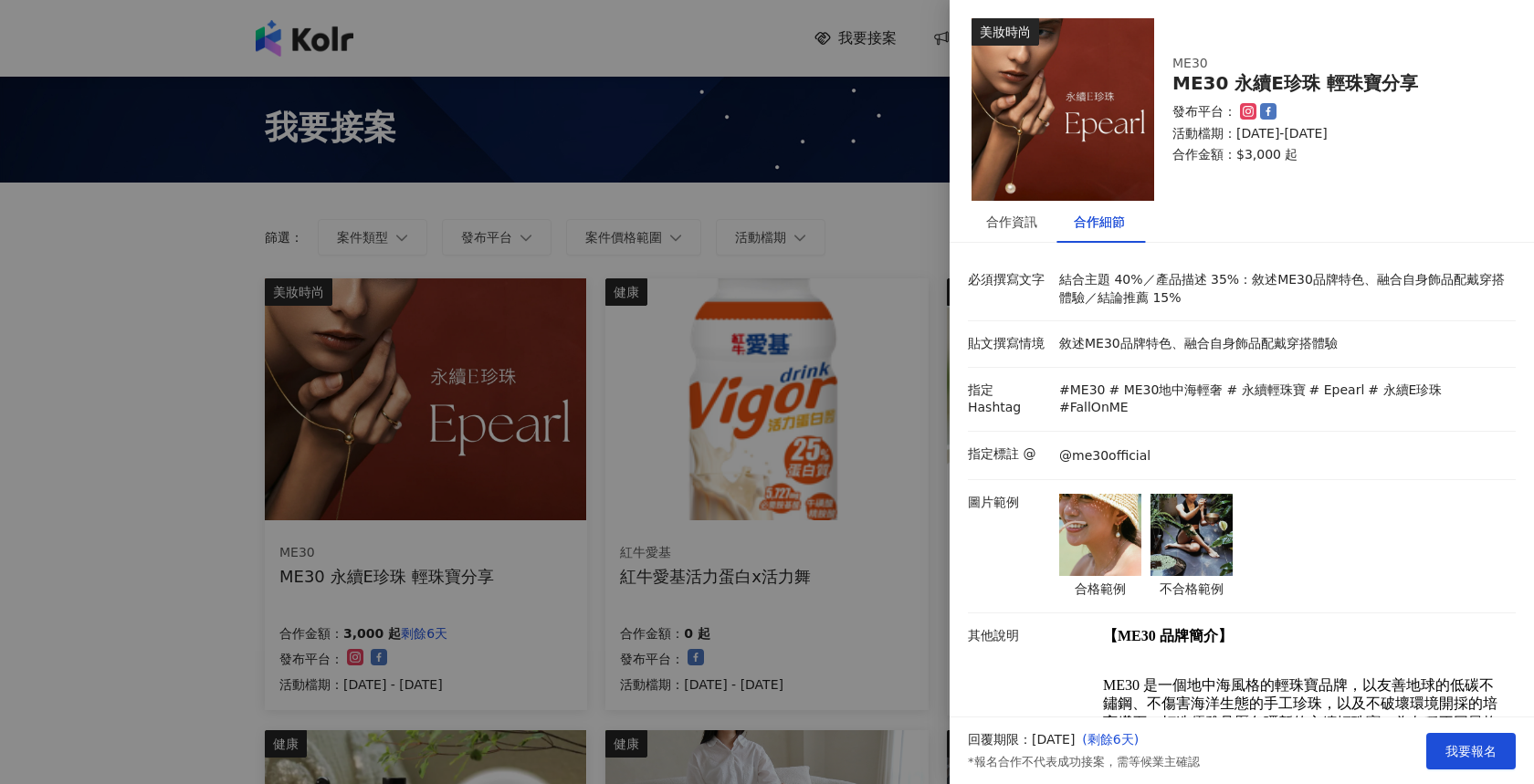
click at [1005, 216] on div "合作資訊" at bounding box center [1012, 221] width 51 height 20
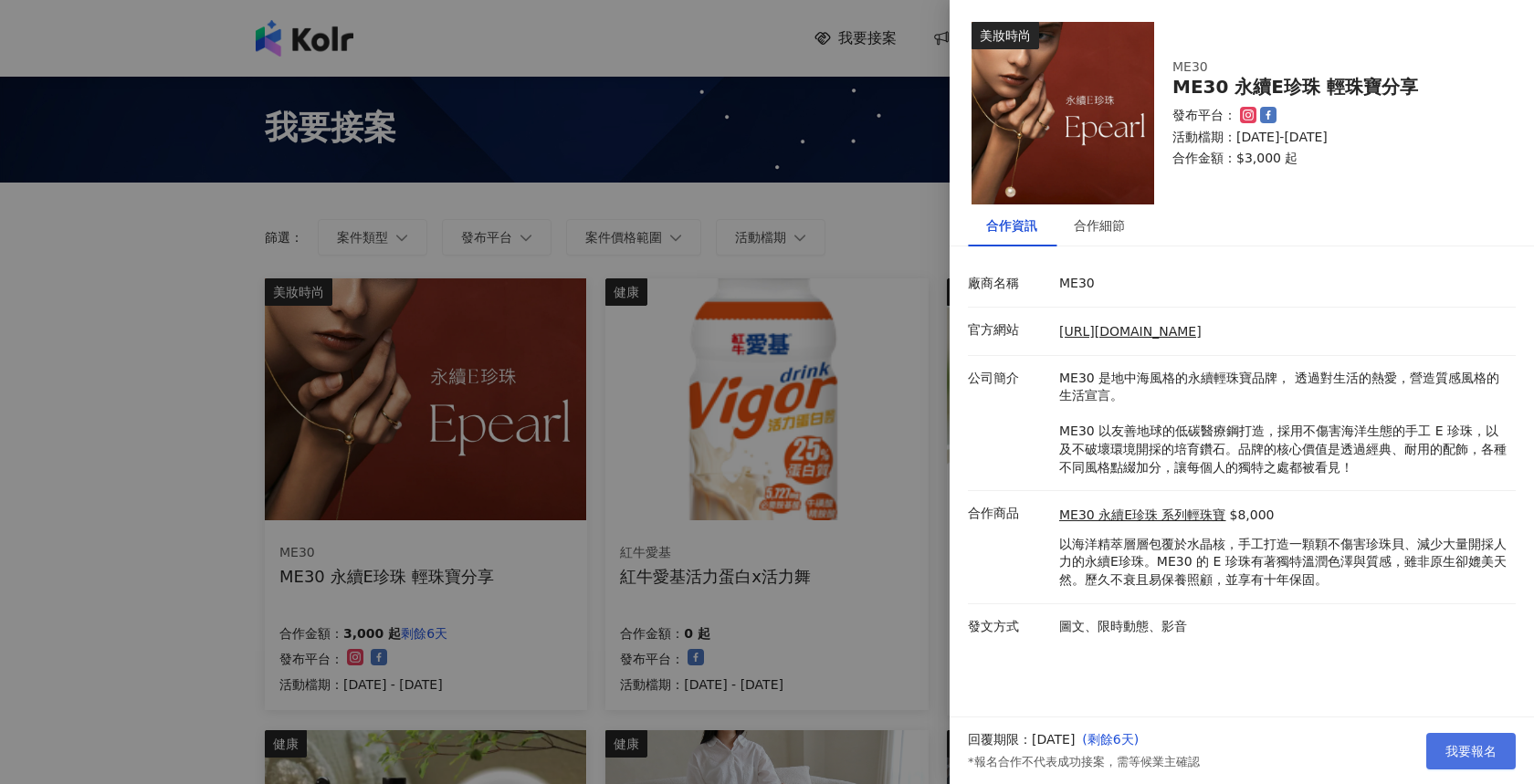
click at [1487, 758] on button "我要報名" at bounding box center [1471, 751] width 90 height 37
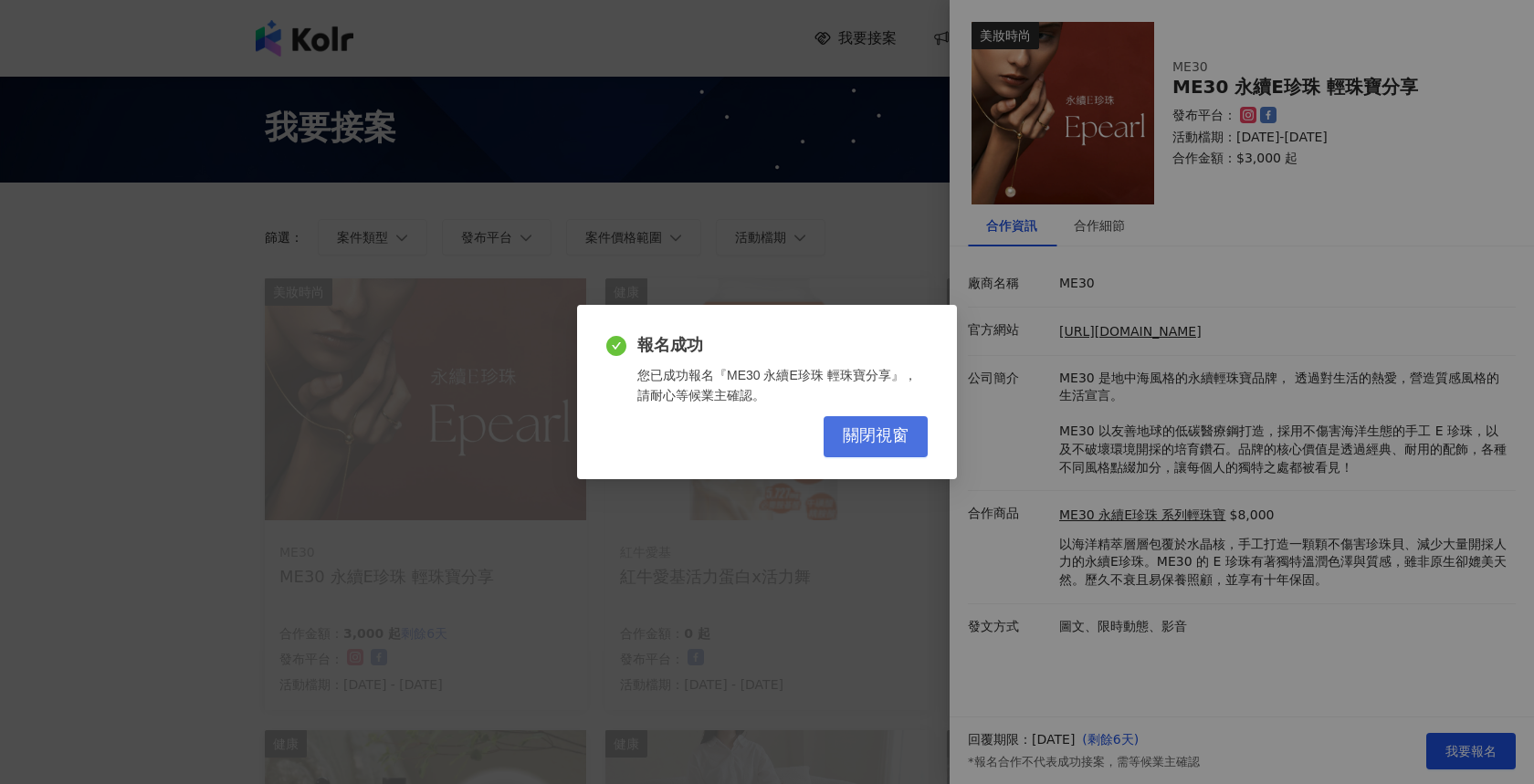
click at [859, 428] on span "關閉視窗" at bounding box center [876, 436] width 66 height 20
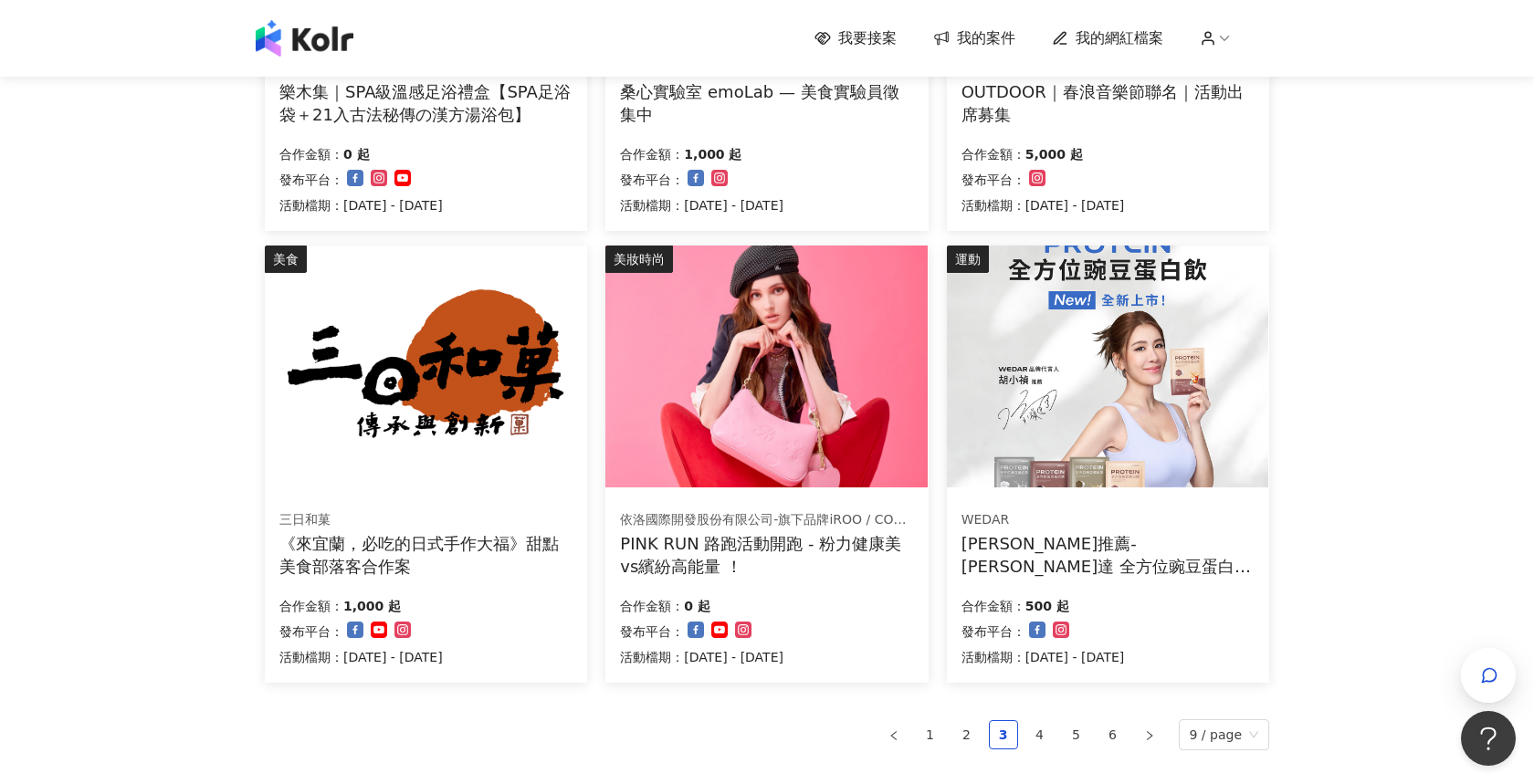
scroll to position [1165, 0]
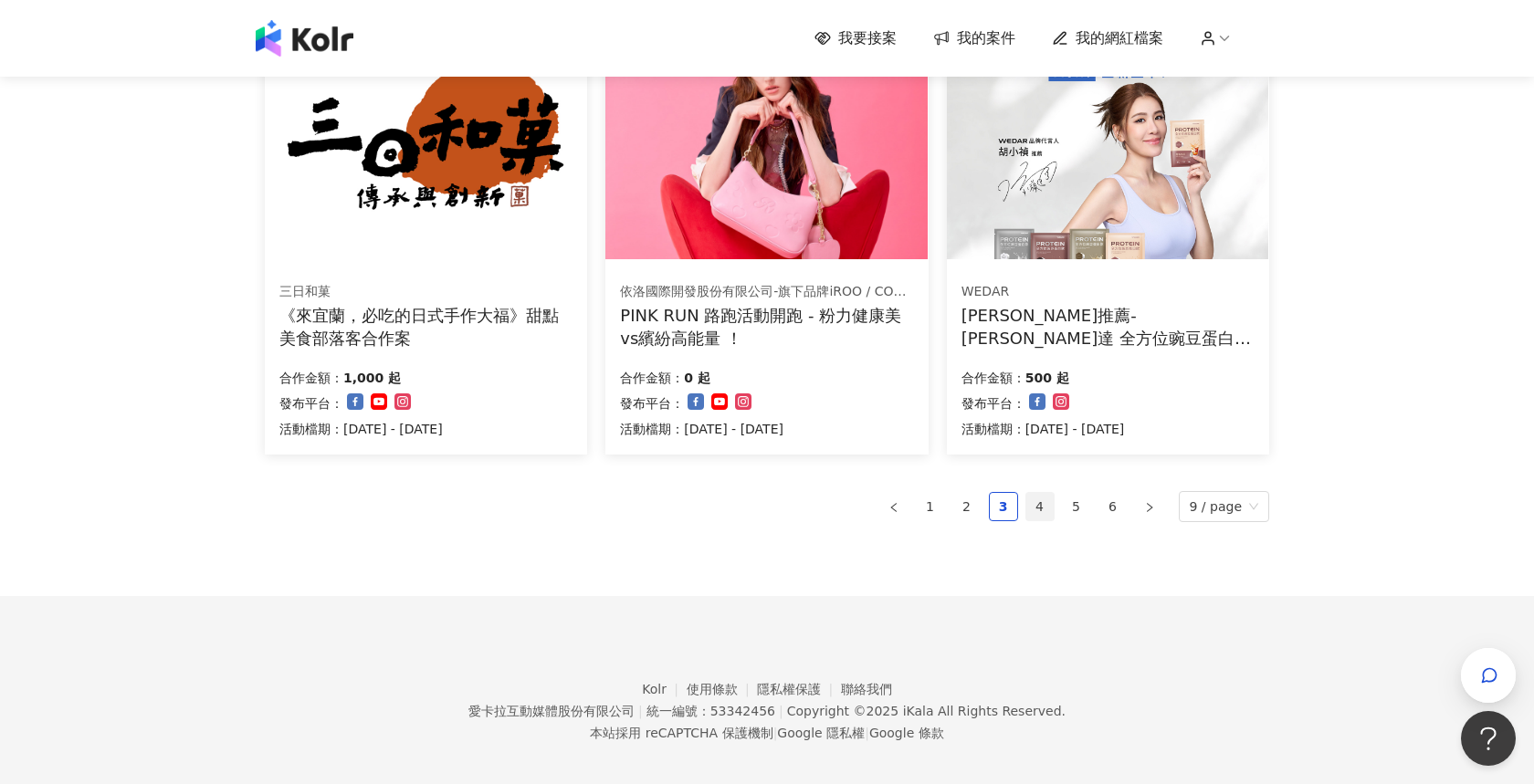
click at [1034, 497] on link "4" at bounding box center [1039, 506] width 27 height 27
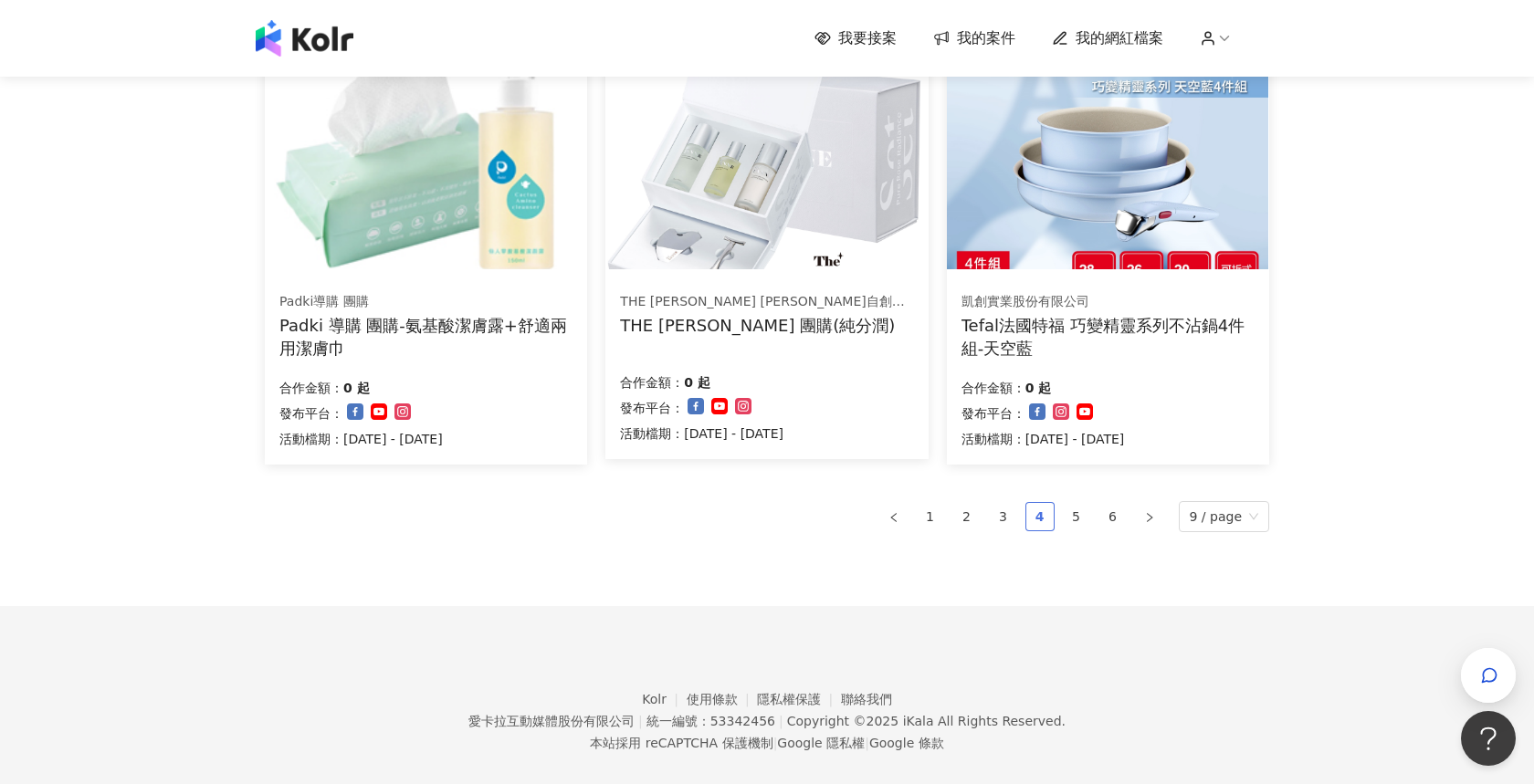
scroll to position [1121, 0]
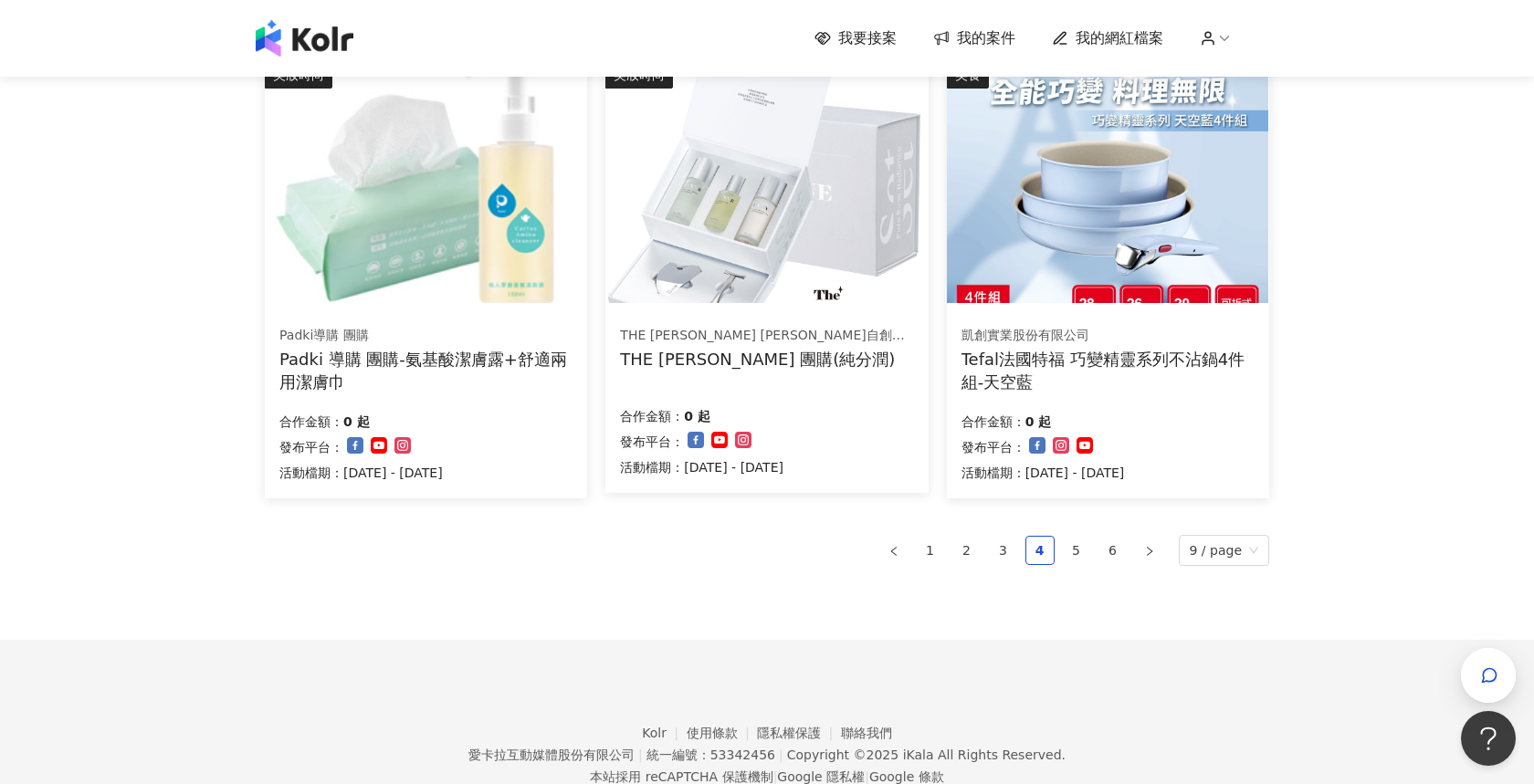
click at [1131, 312] on div "凱創實業股份有限公司 Tefal法國特福 巧變精靈系列不沾鍋4件組-天空藍 合作金額： 0 起 發布平台： 活動檔期：[DATE] - [DATE]" at bounding box center [1107, 404] width 322 height 188
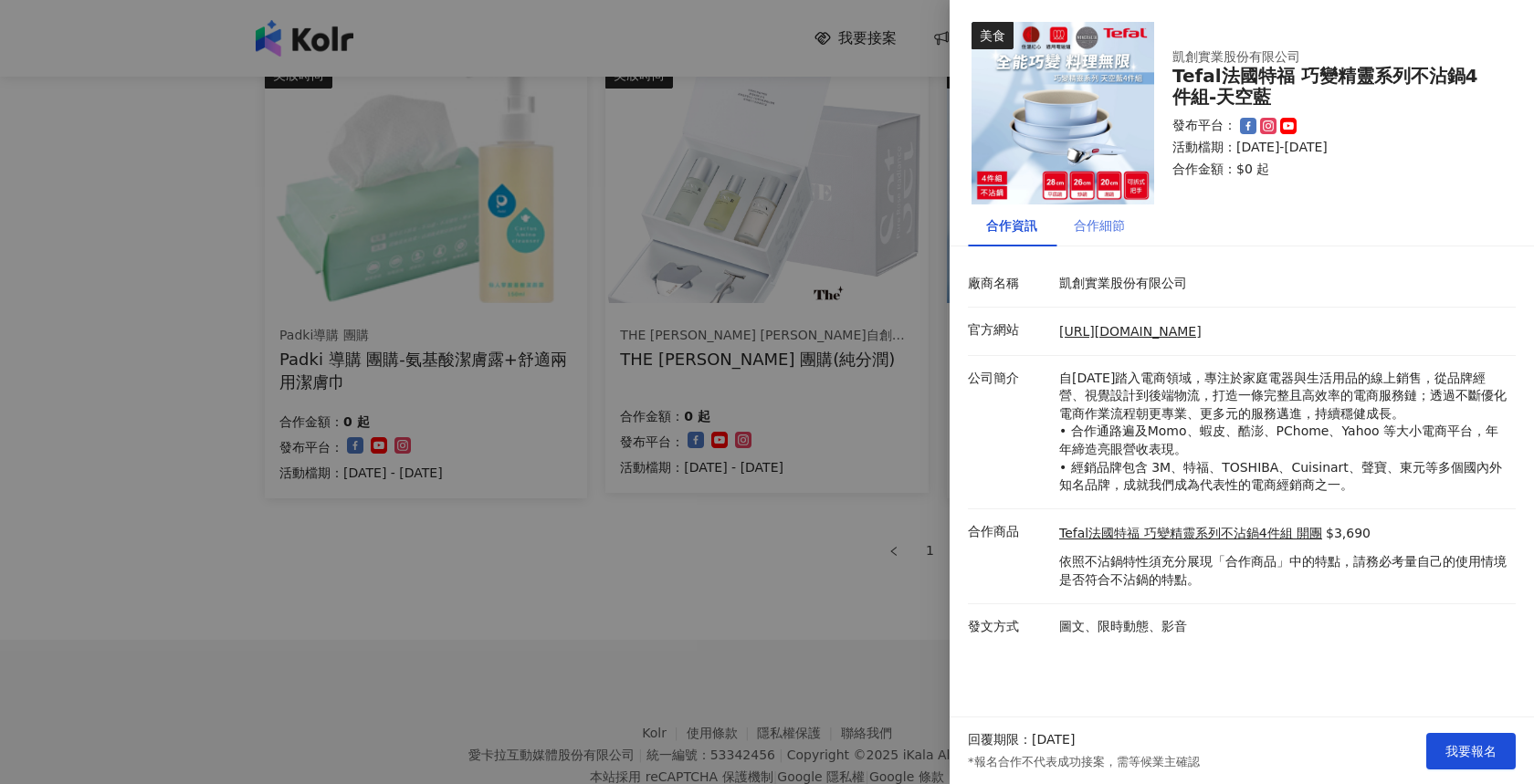
click at [1095, 215] on div "合作細節" at bounding box center [1099, 225] width 88 height 42
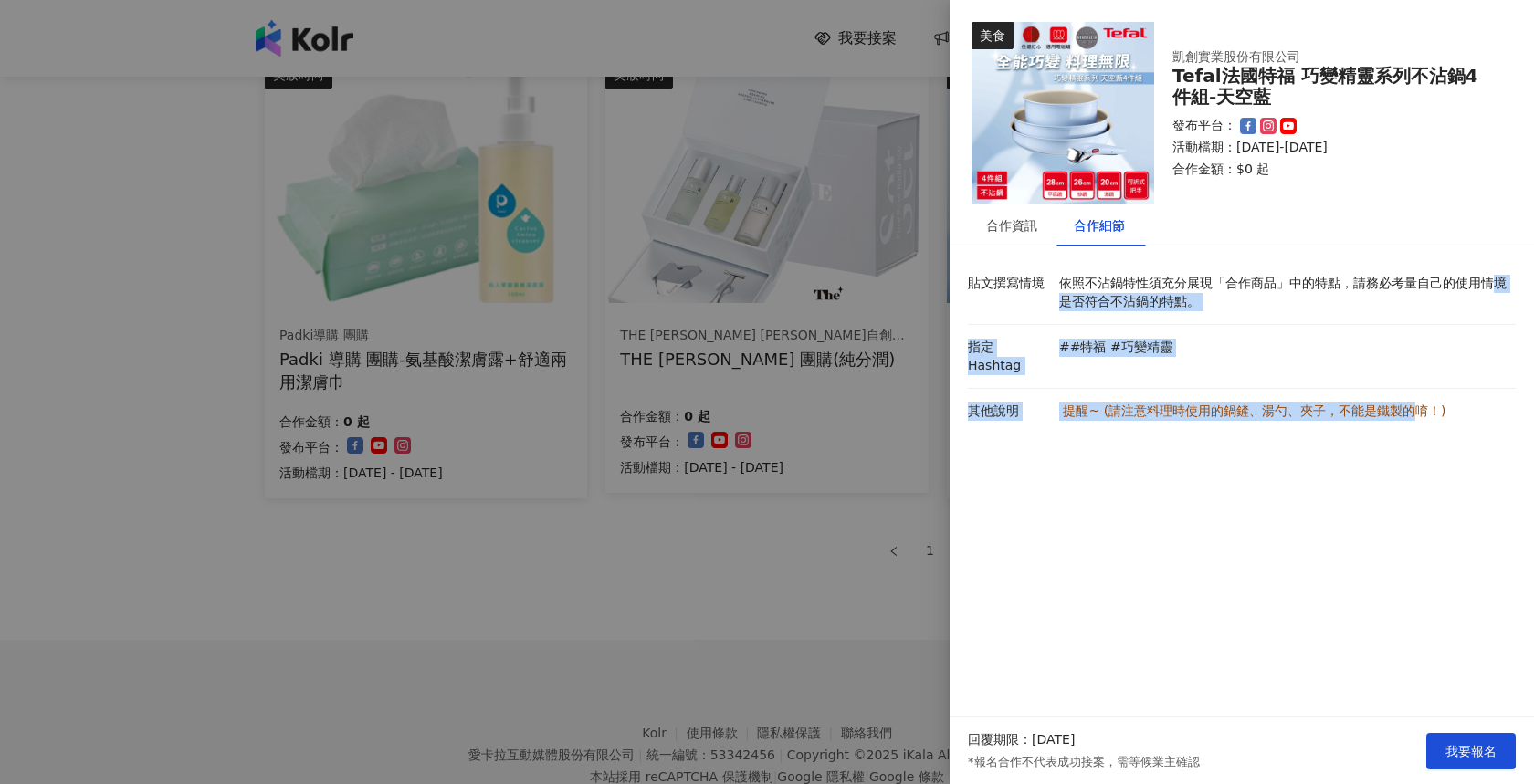
drag, startPoint x: 1094, startPoint y: 290, endPoint x: 1423, endPoint y: 392, distance: 344.4
click at [1423, 392] on div "貼文撰寫情境 依照不沾鍋特性須充分展現「合作商品」中的特點，請務必考量自己的使用情境是否符合不沾鍋的特點。 指定 Hashtag ##特福 #巧變精靈 其他說…" at bounding box center [1241, 363] width 548 height 204
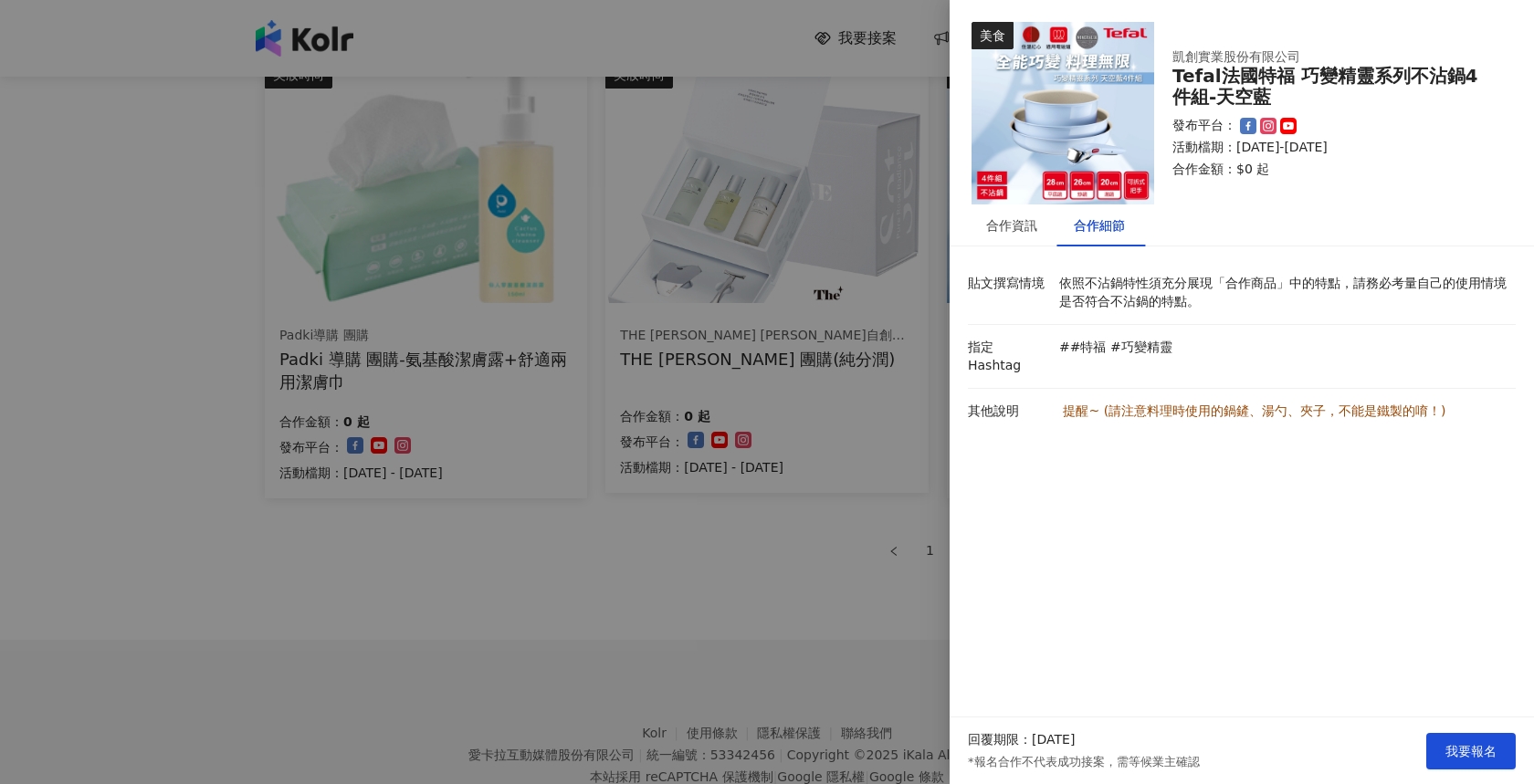
click at [1425, 404] on span "注意料理時使用的鍋鏟、湯勺、夾子，不能是鐵製的唷！)" at bounding box center [1282, 410] width 324 height 14
click at [1476, 755] on span "我要報名" at bounding box center [1471, 751] width 51 height 14
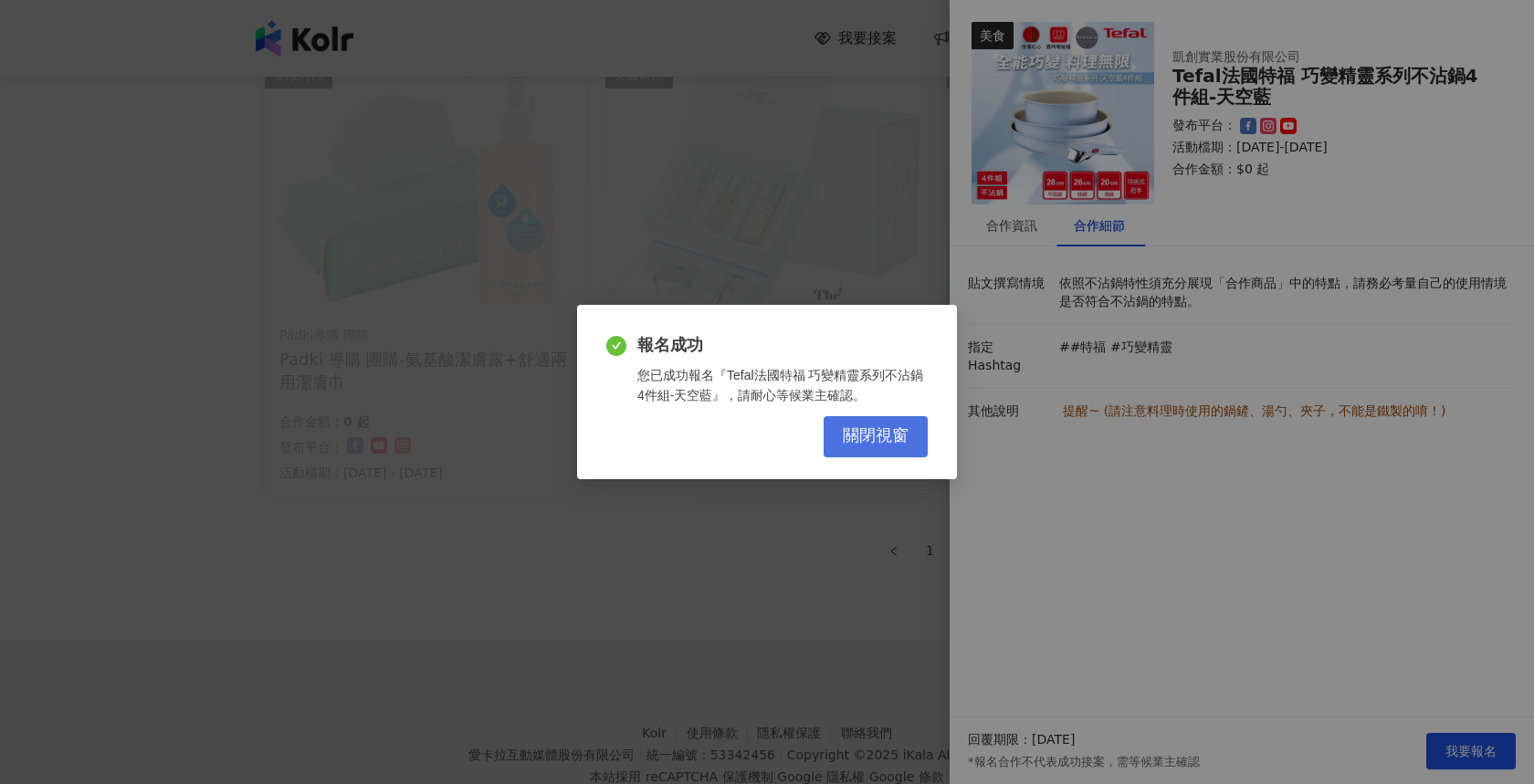
click at [880, 428] on span "關閉視窗" at bounding box center [876, 436] width 66 height 20
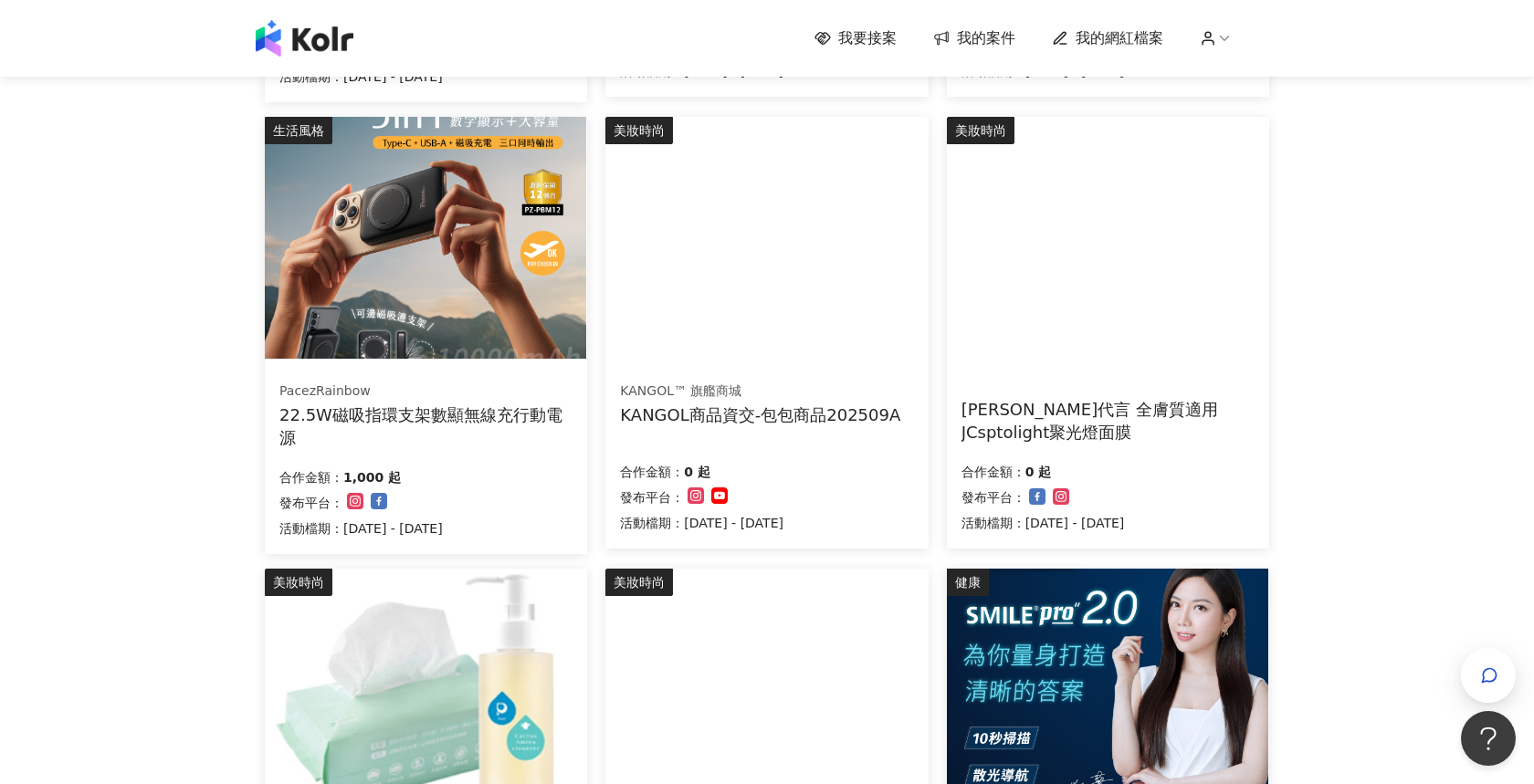
scroll to position [530, 0]
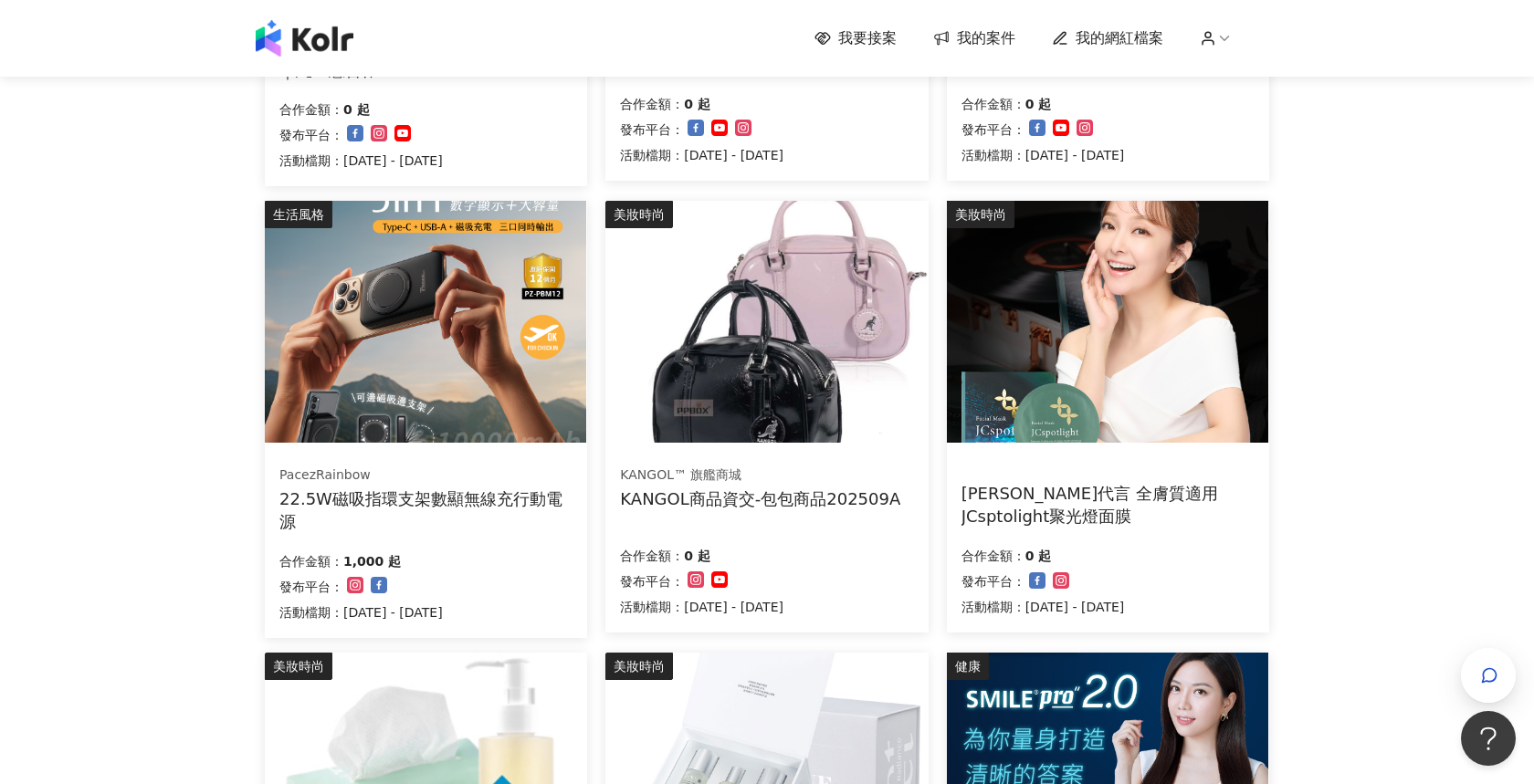
click at [835, 376] on img at bounding box center [766, 322] width 322 height 242
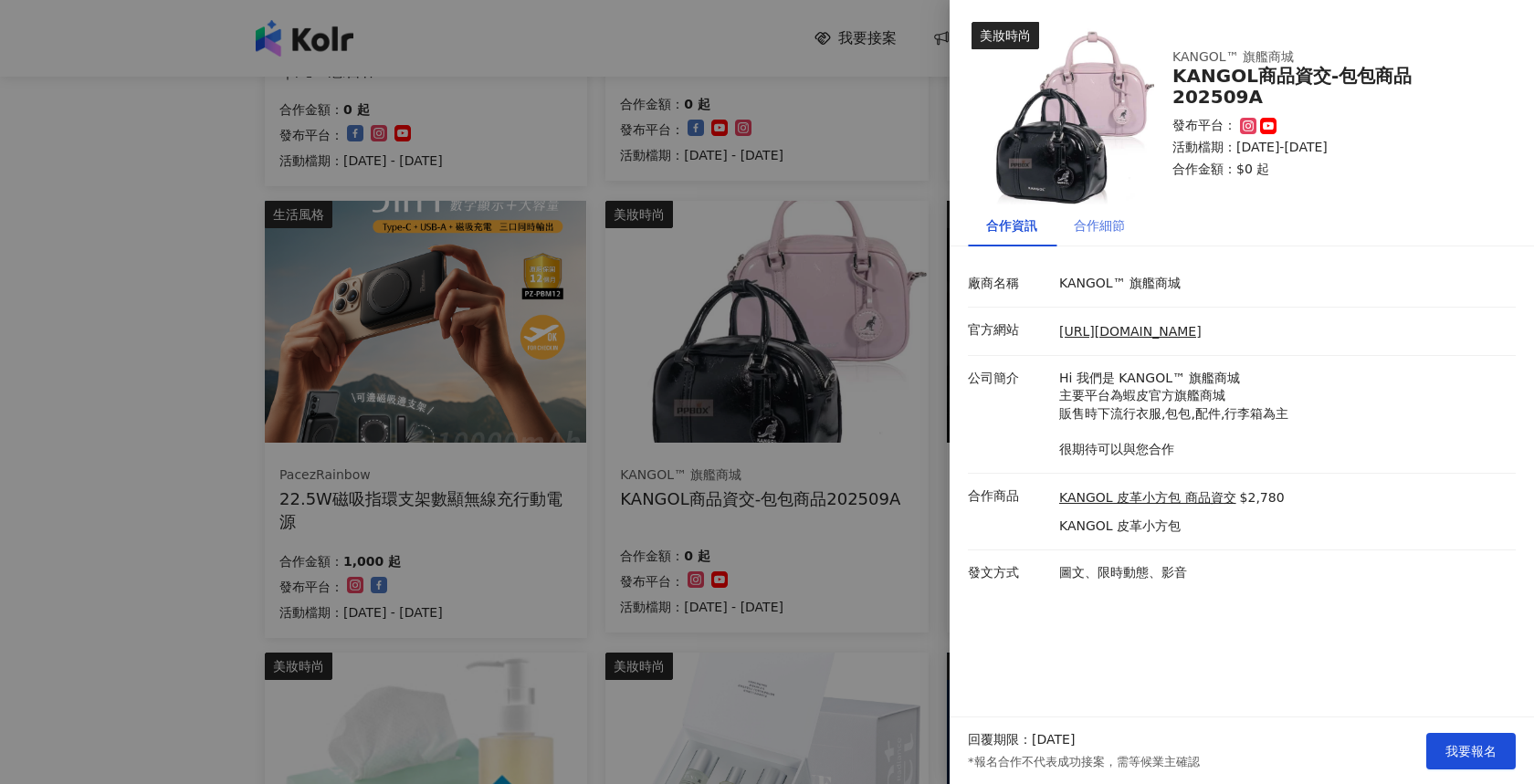
click at [1120, 236] on div "合作細節" at bounding box center [1099, 225] width 88 height 42
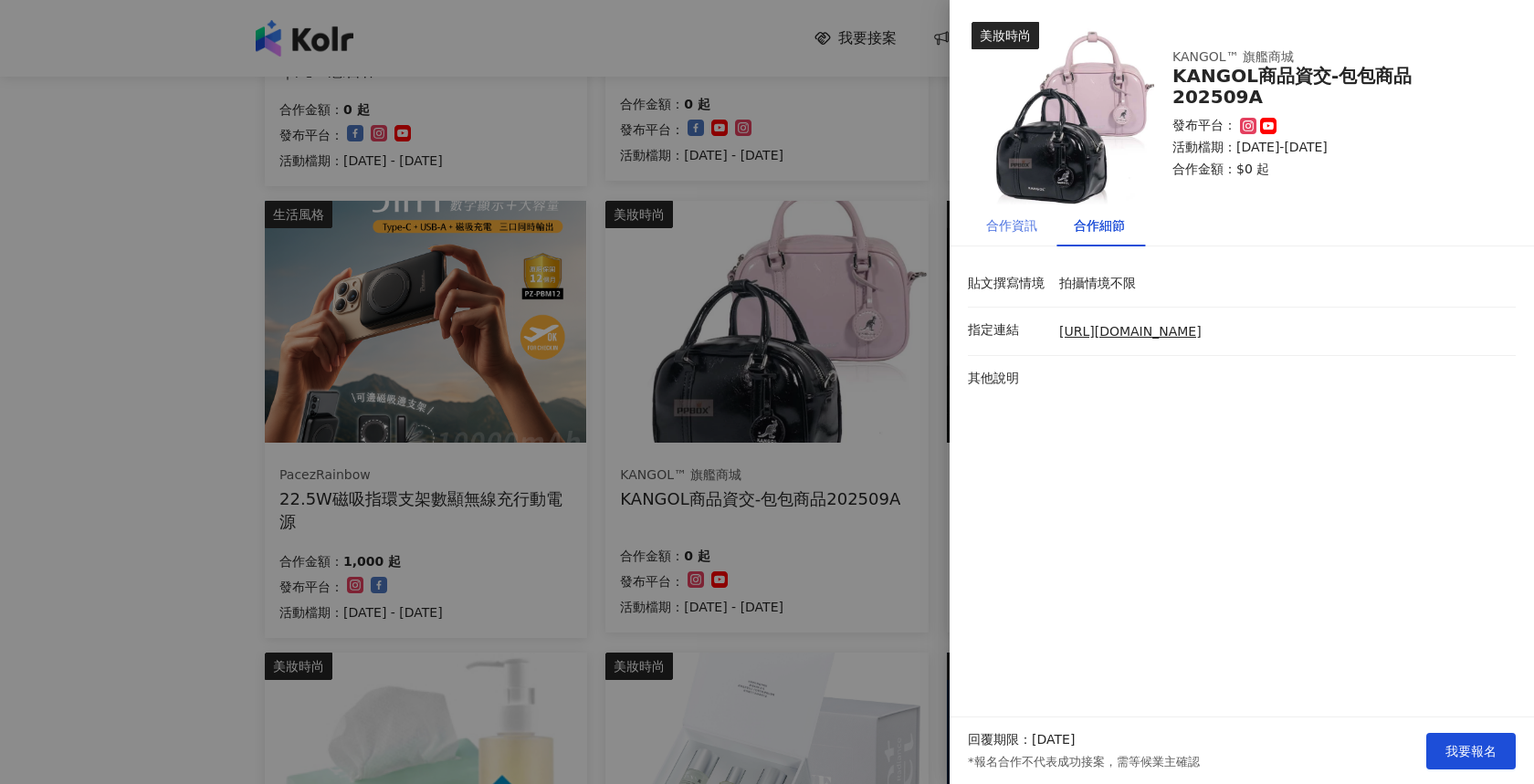
click at [1032, 239] on div "合作資訊" at bounding box center [1011, 225] width 88 height 42
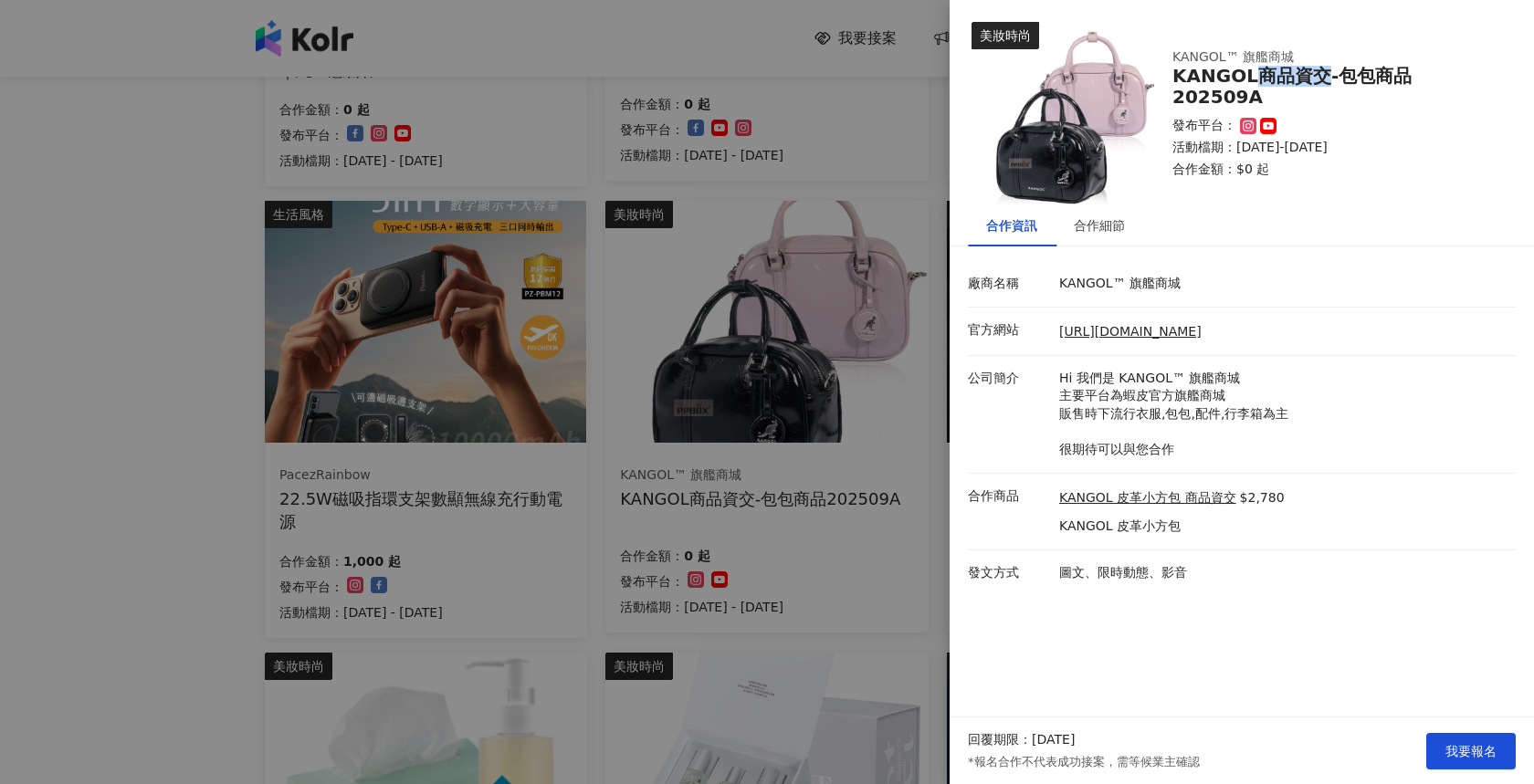
drag, startPoint x: 1257, startPoint y: 83, endPoint x: 1320, endPoint y: 90, distance: 63.4
click at [1320, 90] on div "KANGOL商品資交-包包商品202509A" at bounding box center [1333, 87] width 322 height 42
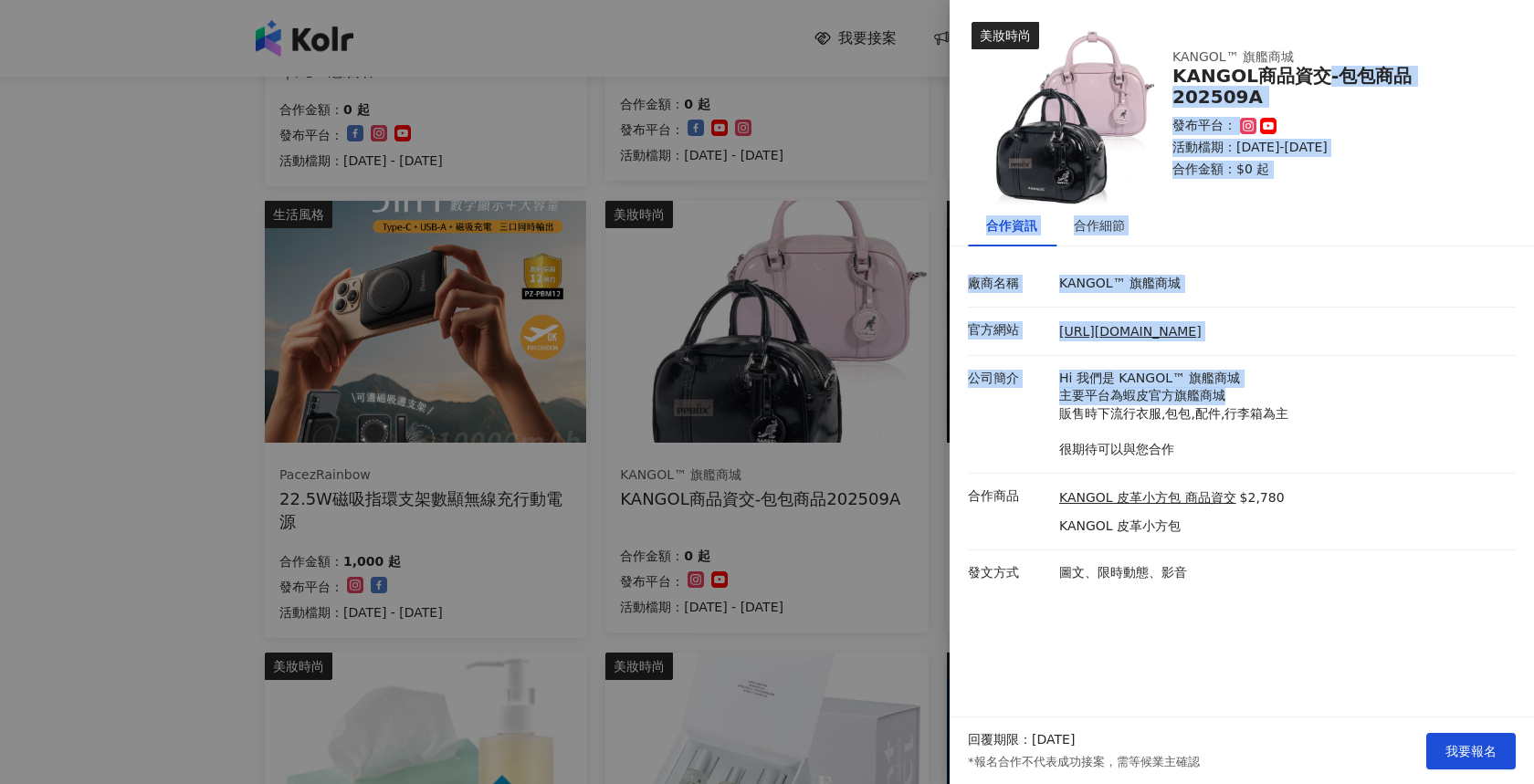
drag, startPoint x: 1317, startPoint y: 88, endPoint x: 1422, endPoint y: 405, distance: 333.9
click at [1421, 404] on div "美妝時尚 KANGOL™ 旗艦商城 KANGOL商品資交-包包商品202509A 發布平台： 活動檔期：[DATE]-[DATE] 合作金額： $0 起 合作…" at bounding box center [1242, 358] width 584 height 718
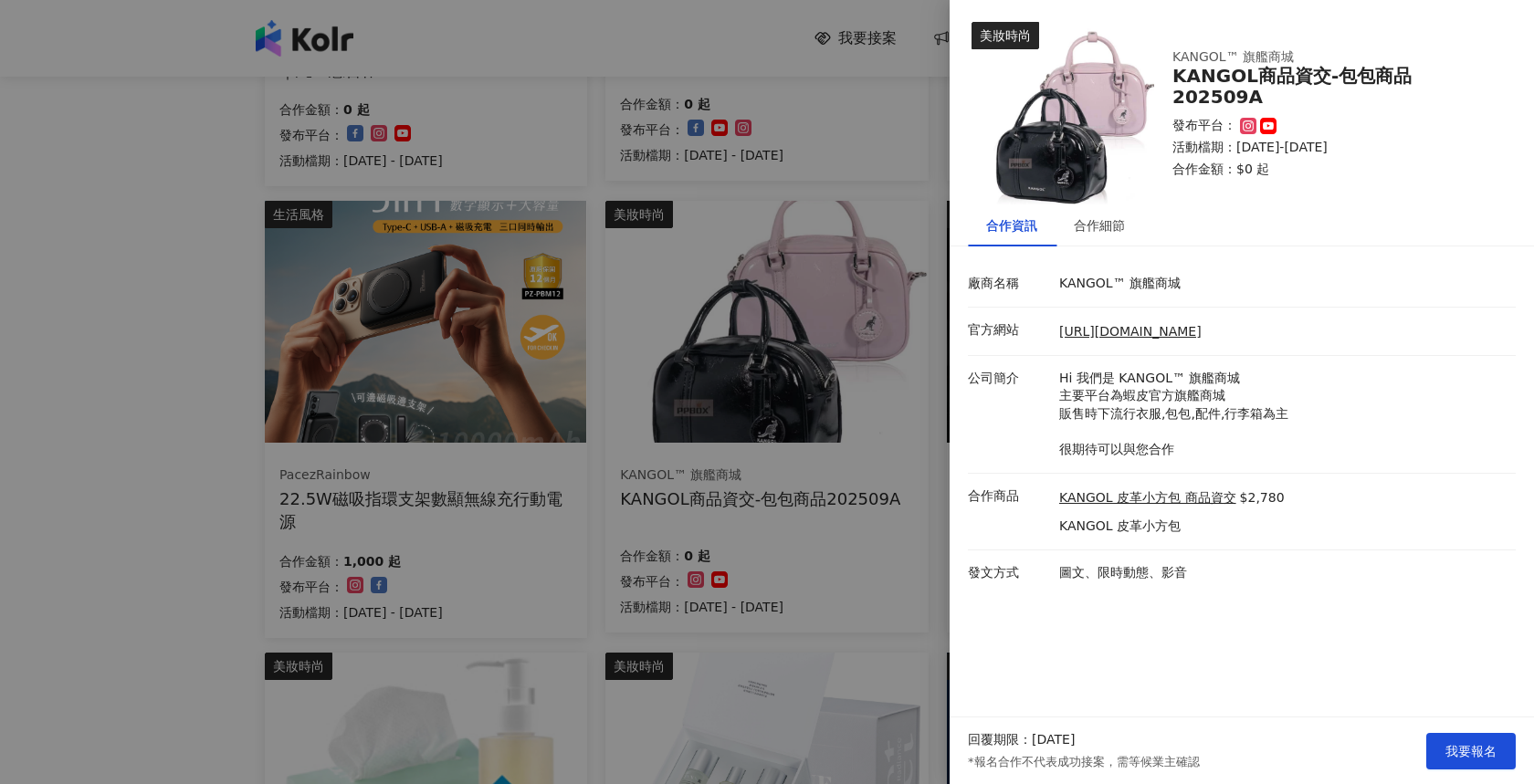
click at [1422, 405] on p "Hi 我們是 KANGOL™ 旗艦商城 主要平台為蝦皮官方旗艦商城 販售時下流行衣服,包包,配件,行李箱為主 很期待可以與您合作" at bounding box center [1282, 414] width 447 height 90
click at [1471, 744] on span "我要報名" at bounding box center [1471, 751] width 51 height 14
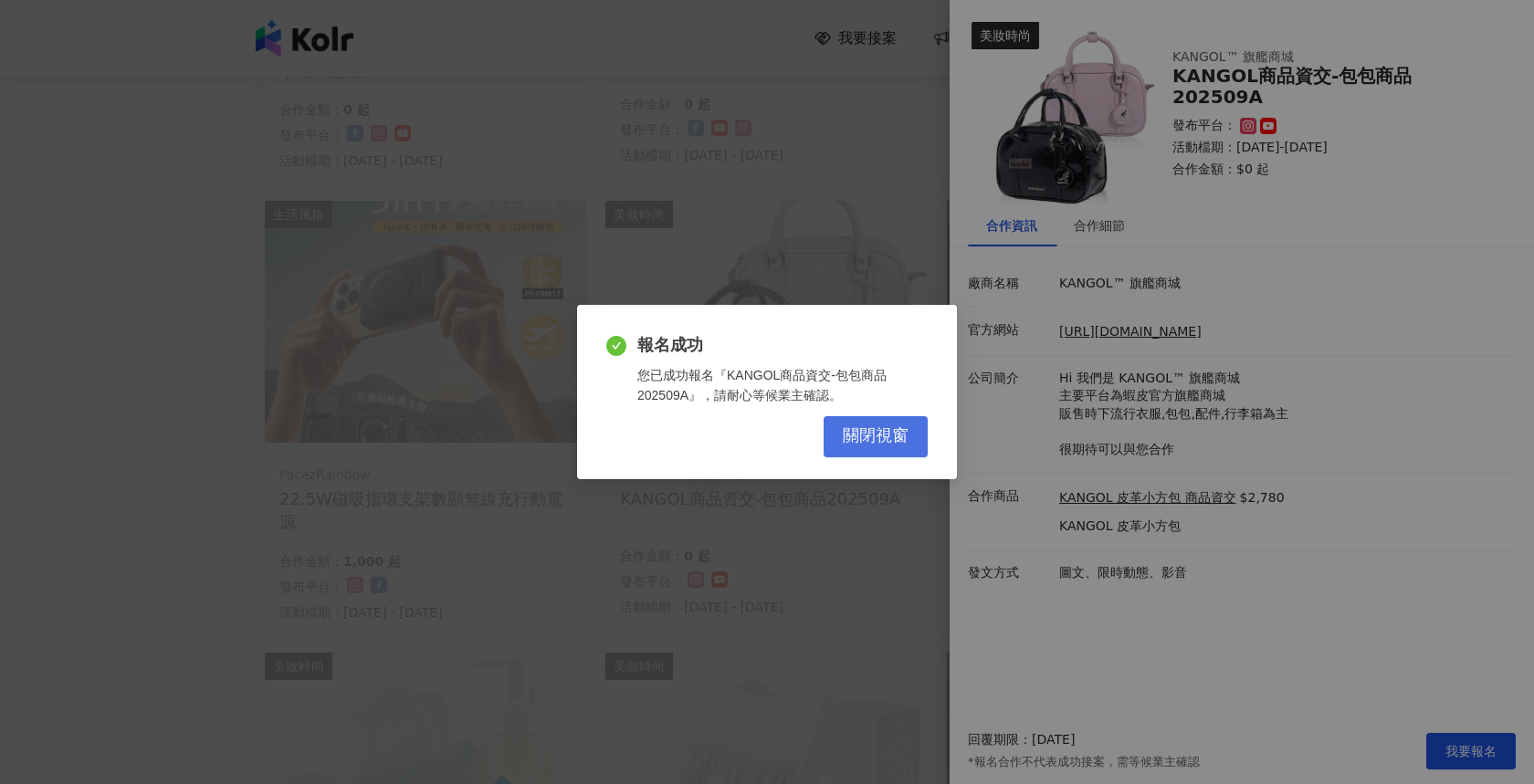
click at [906, 420] on button "關閉視窗" at bounding box center [876, 436] width 104 height 41
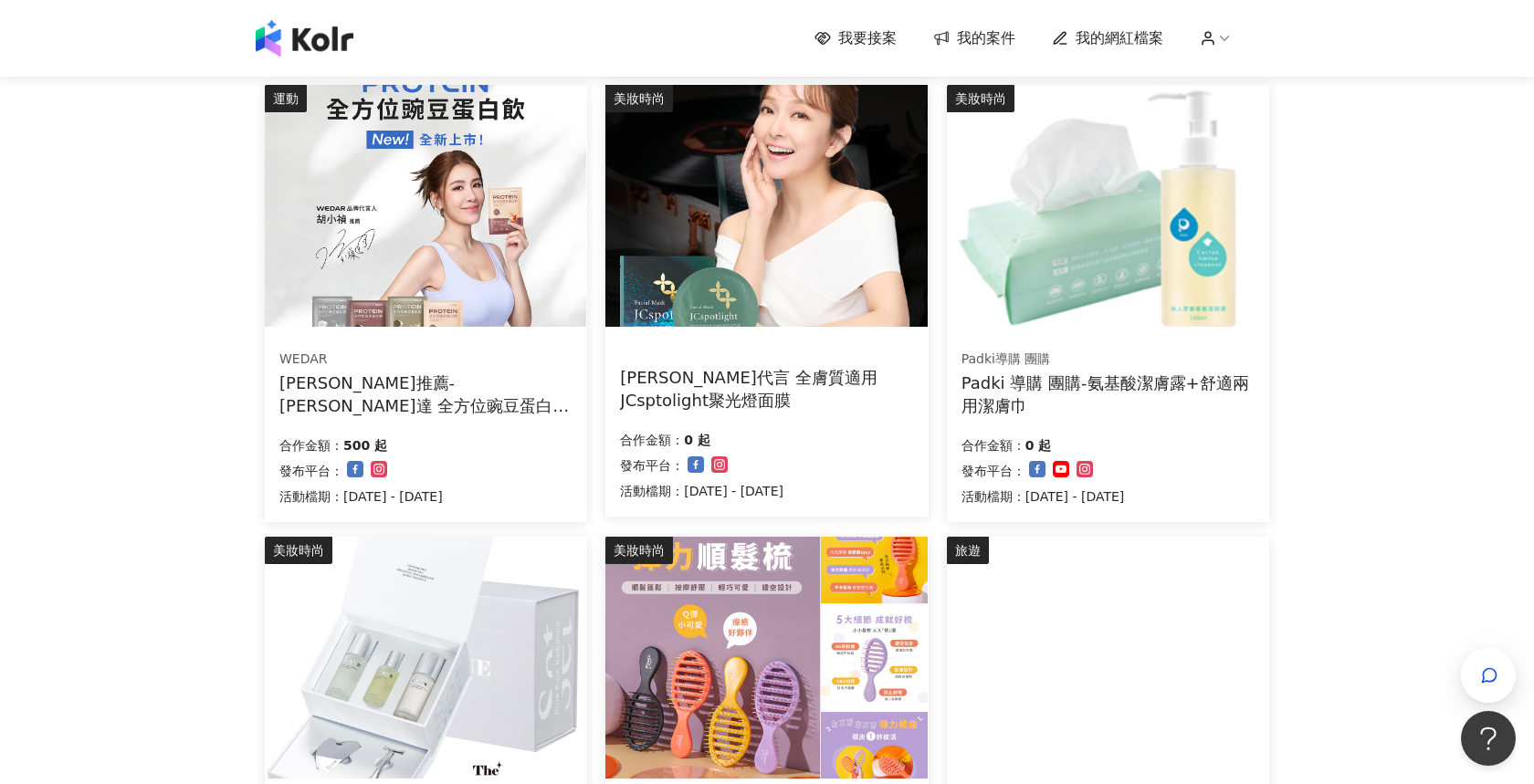
scroll to position [1172, 0]
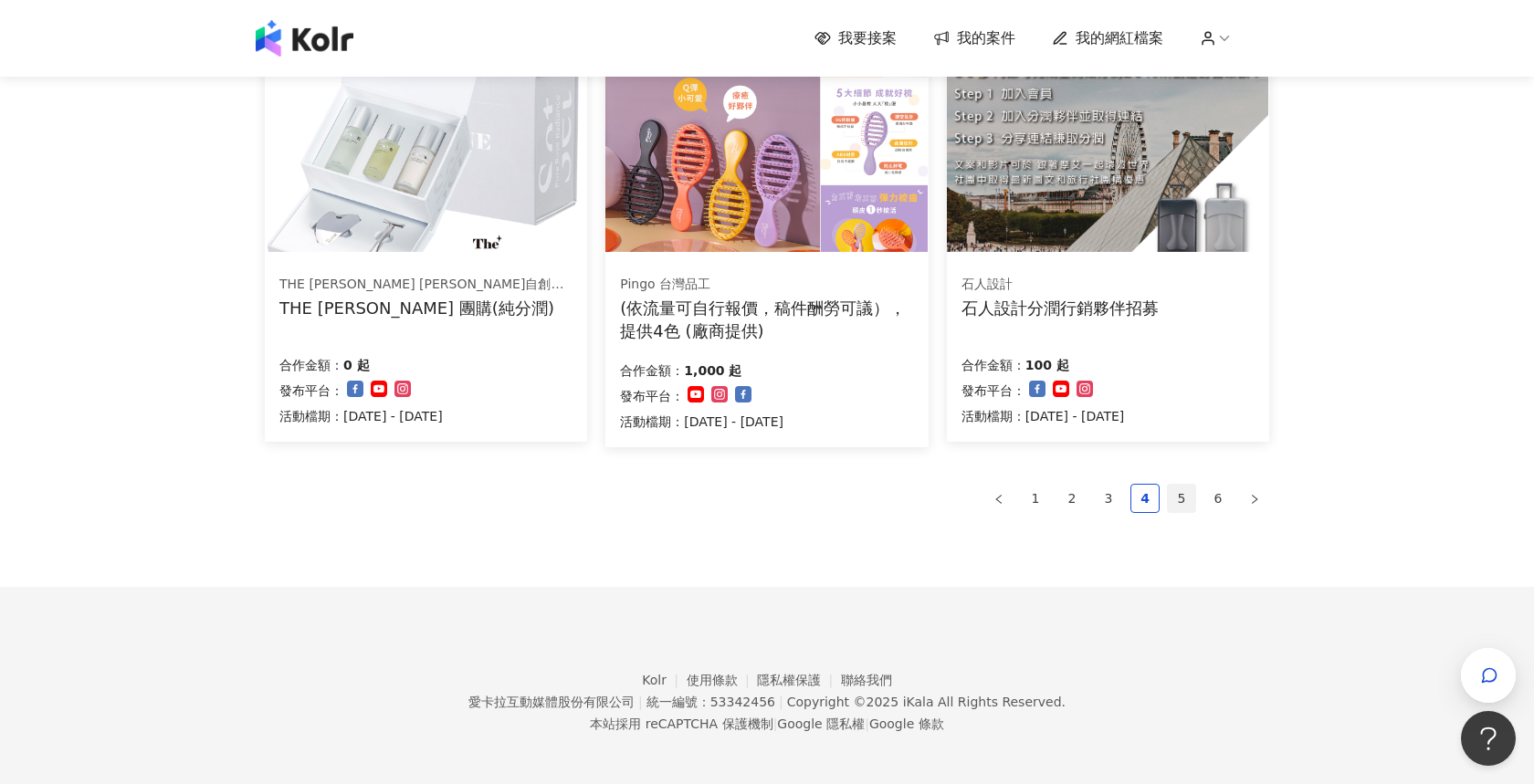
click at [1176, 489] on link "5" at bounding box center [1181, 498] width 27 height 27
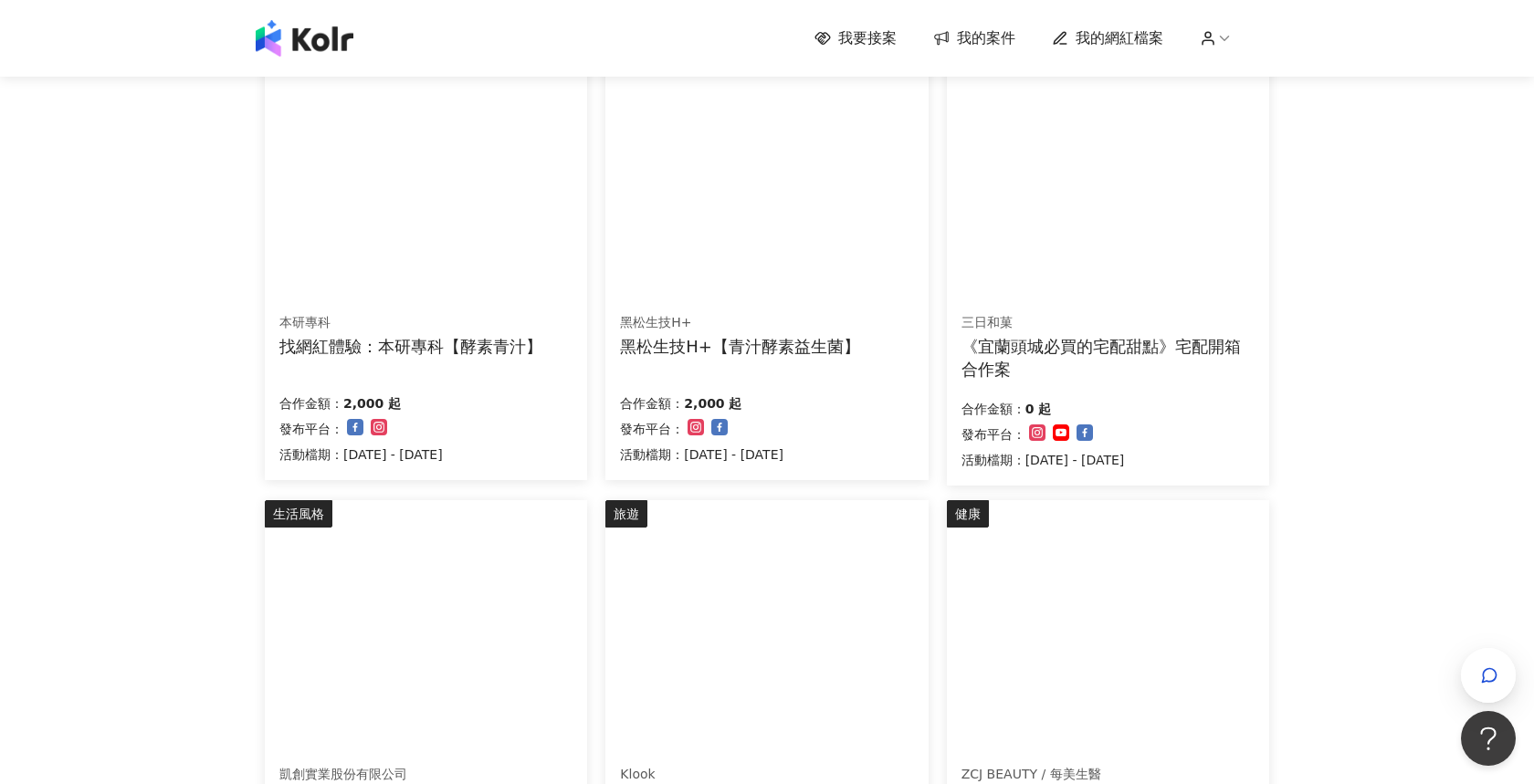
scroll to position [1087, 0]
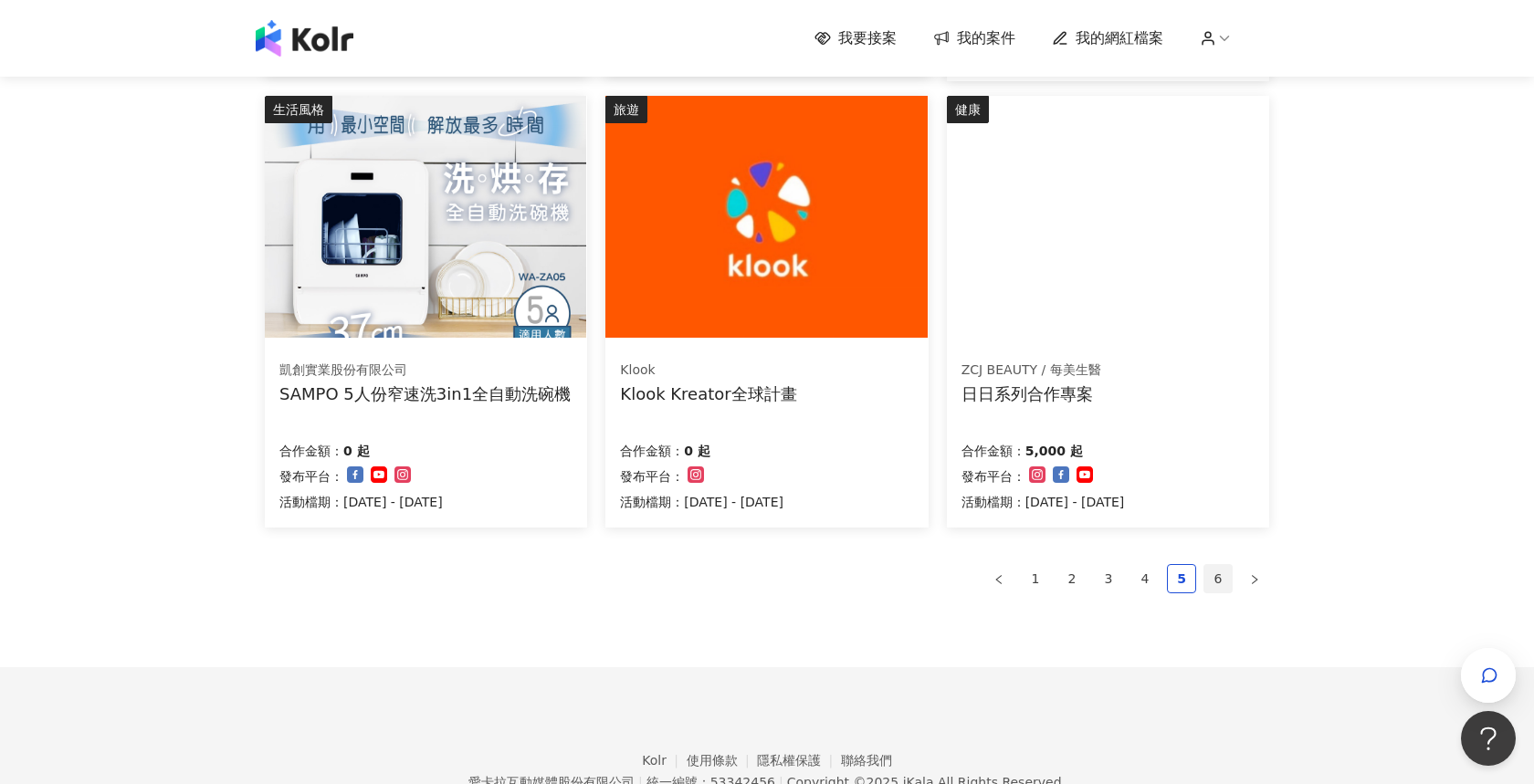
click at [1219, 567] on link "6" at bounding box center [1217, 579] width 27 height 27
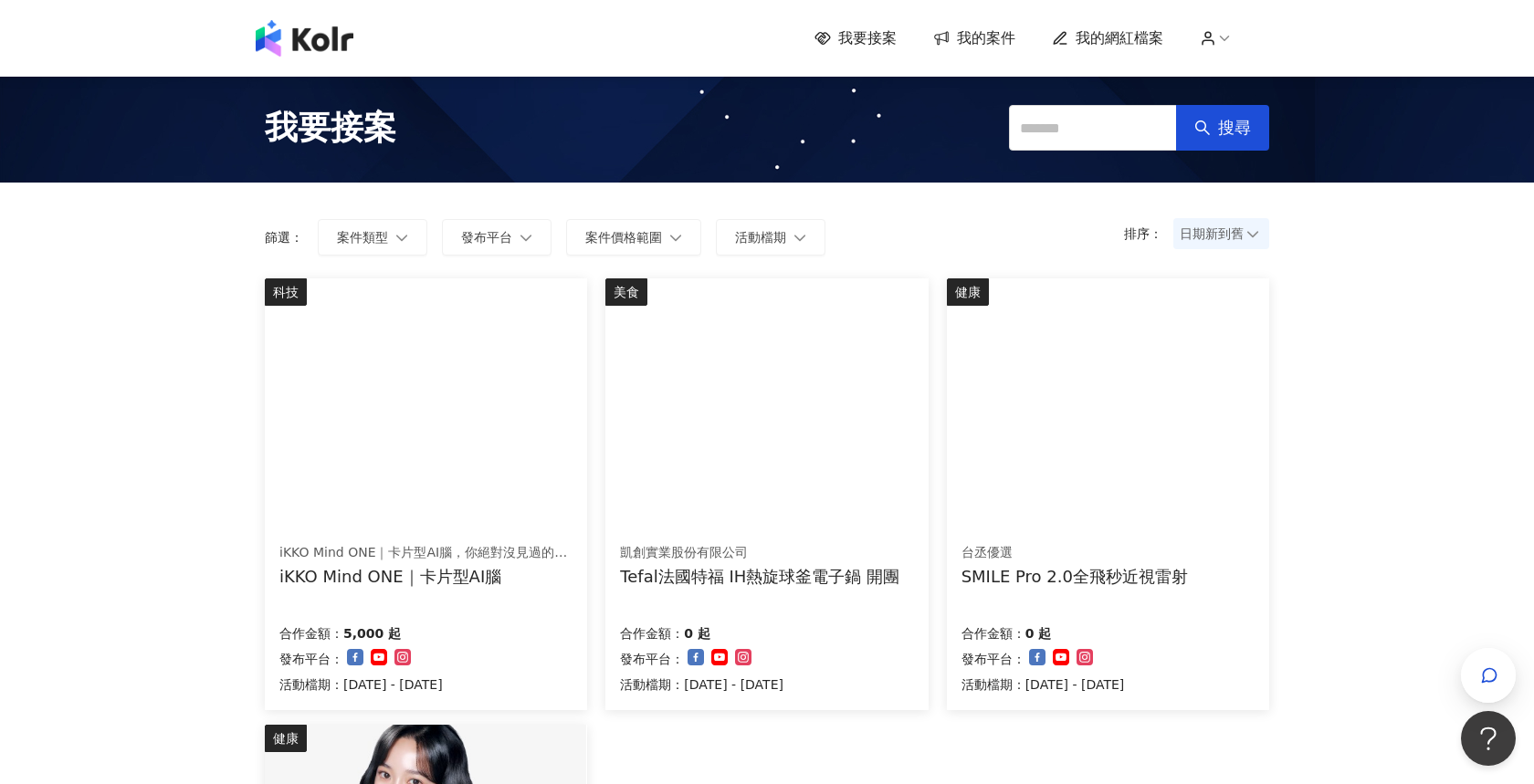
scroll to position [719, 0]
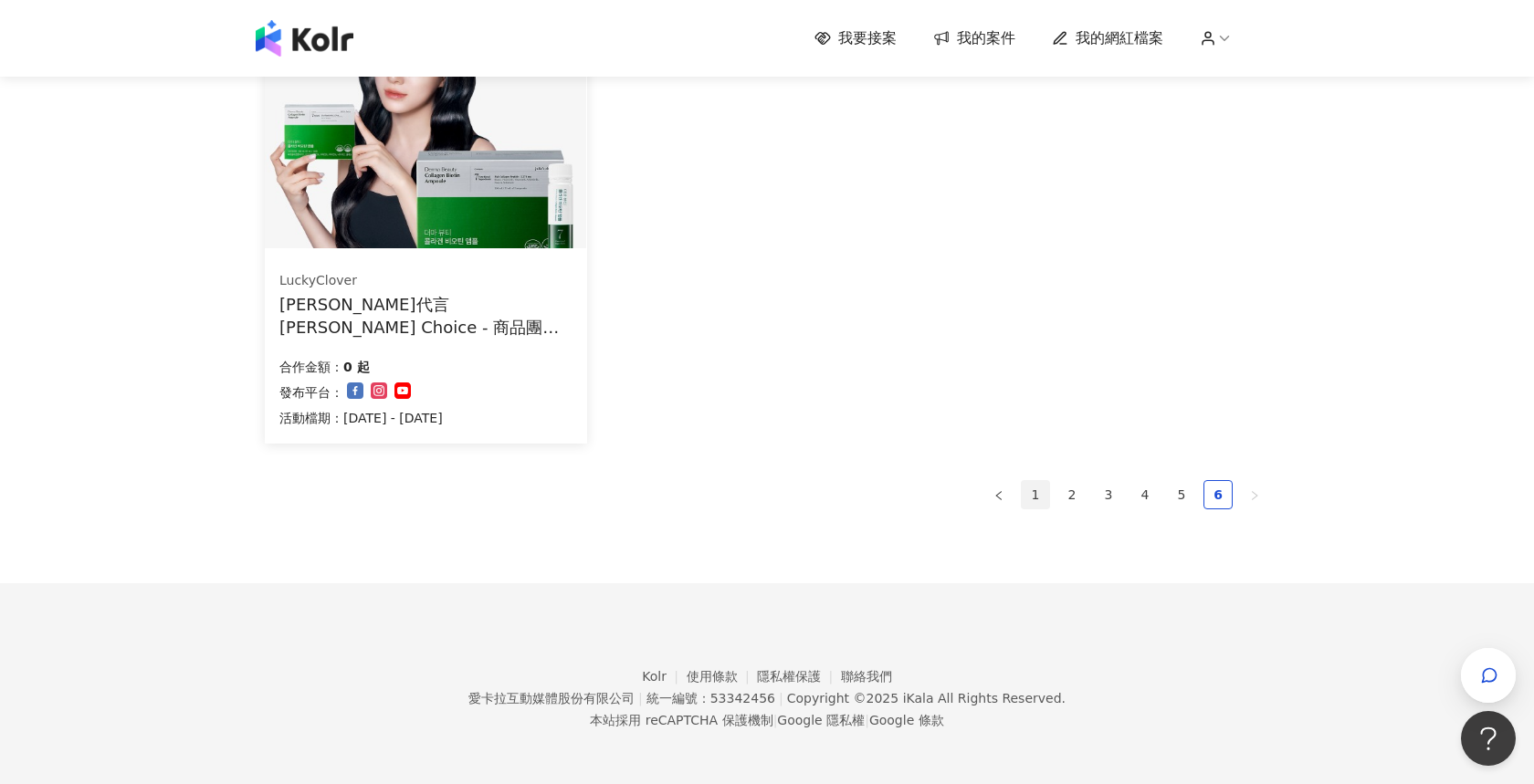
click at [1028, 487] on link "1" at bounding box center [1035, 495] width 27 height 27
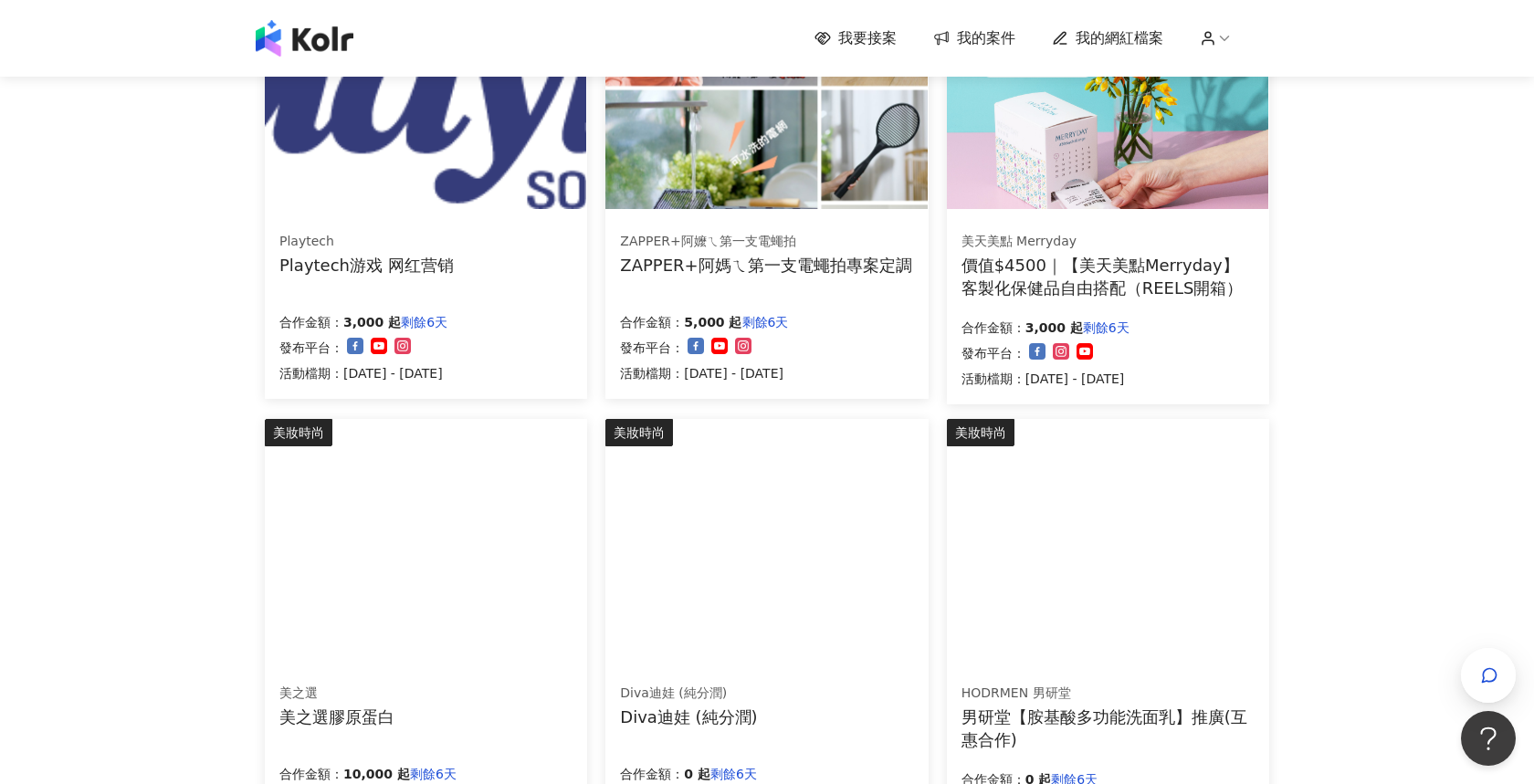
scroll to position [997, 0]
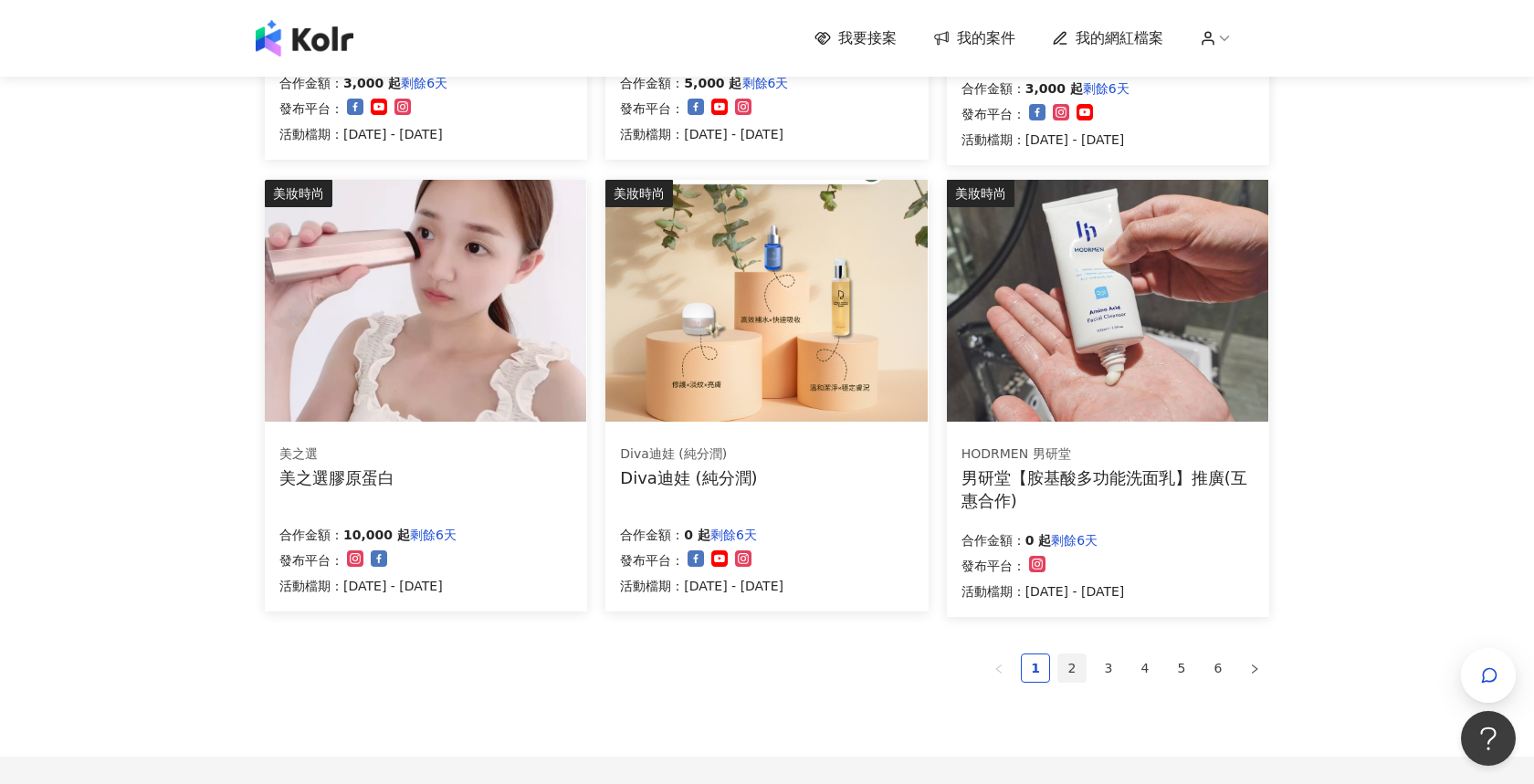
click at [1072, 656] on link "2" at bounding box center [1072, 668] width 27 height 27
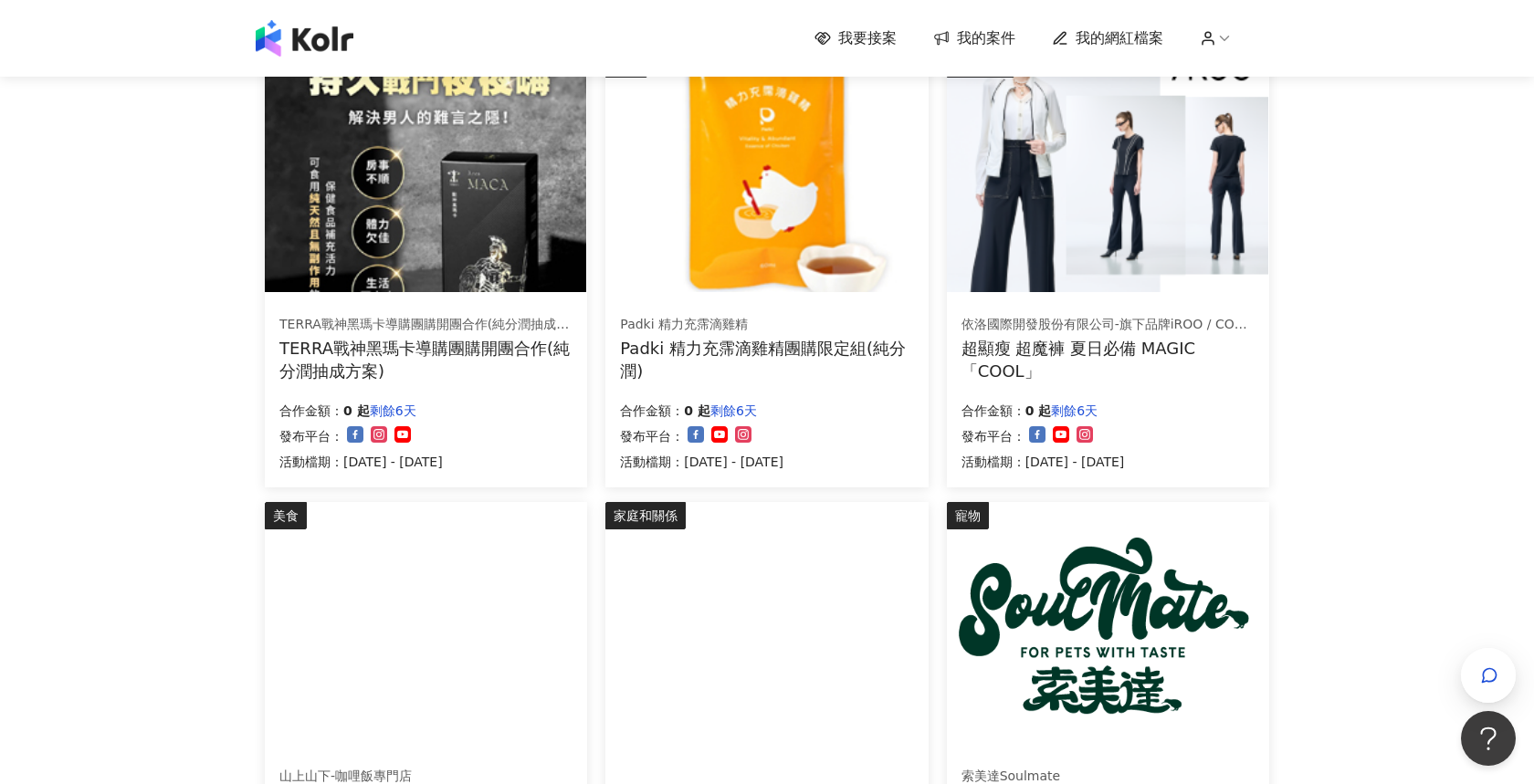
scroll to position [219, 0]
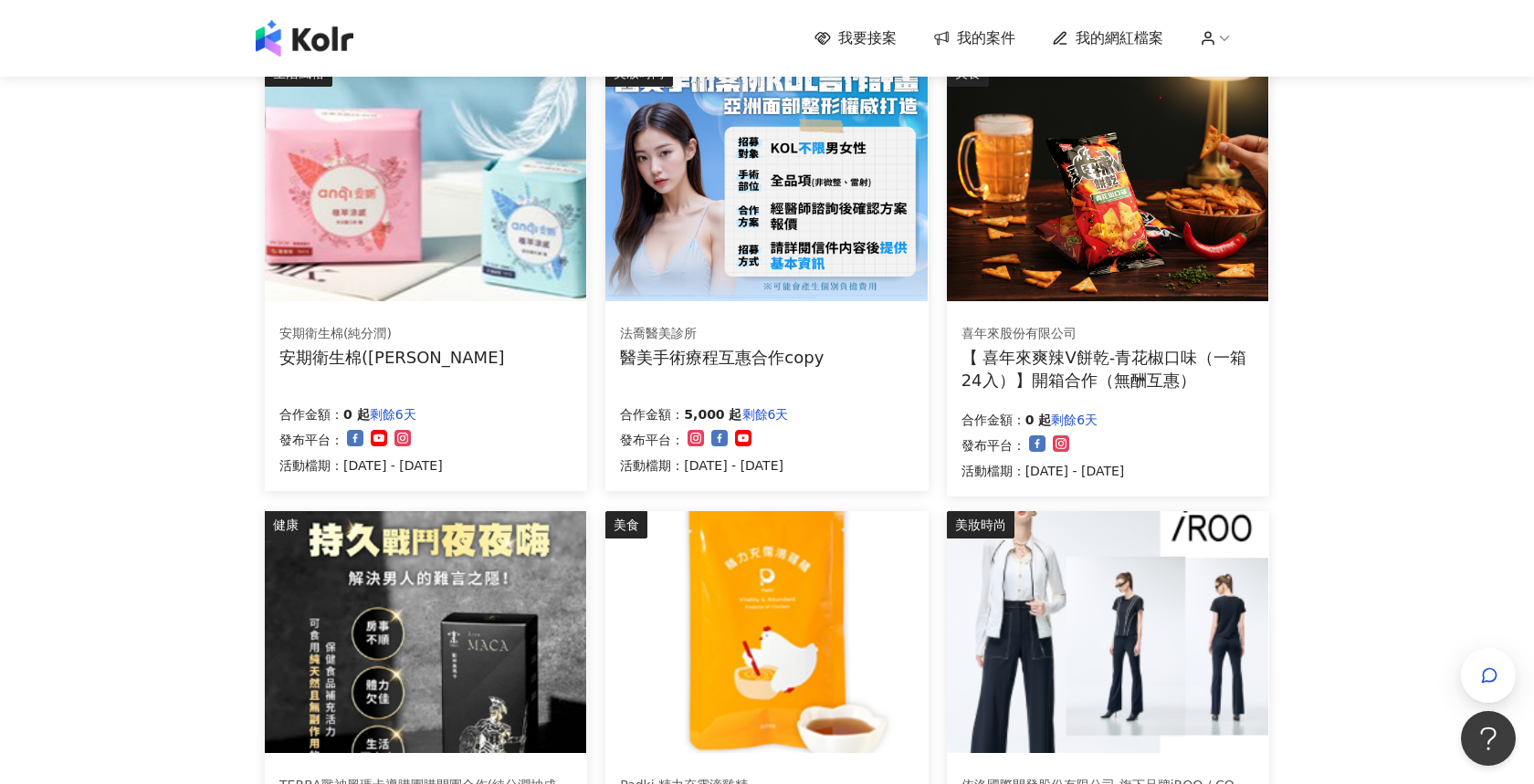
click at [1072, 656] on img at bounding box center [1107, 633] width 322 height 242
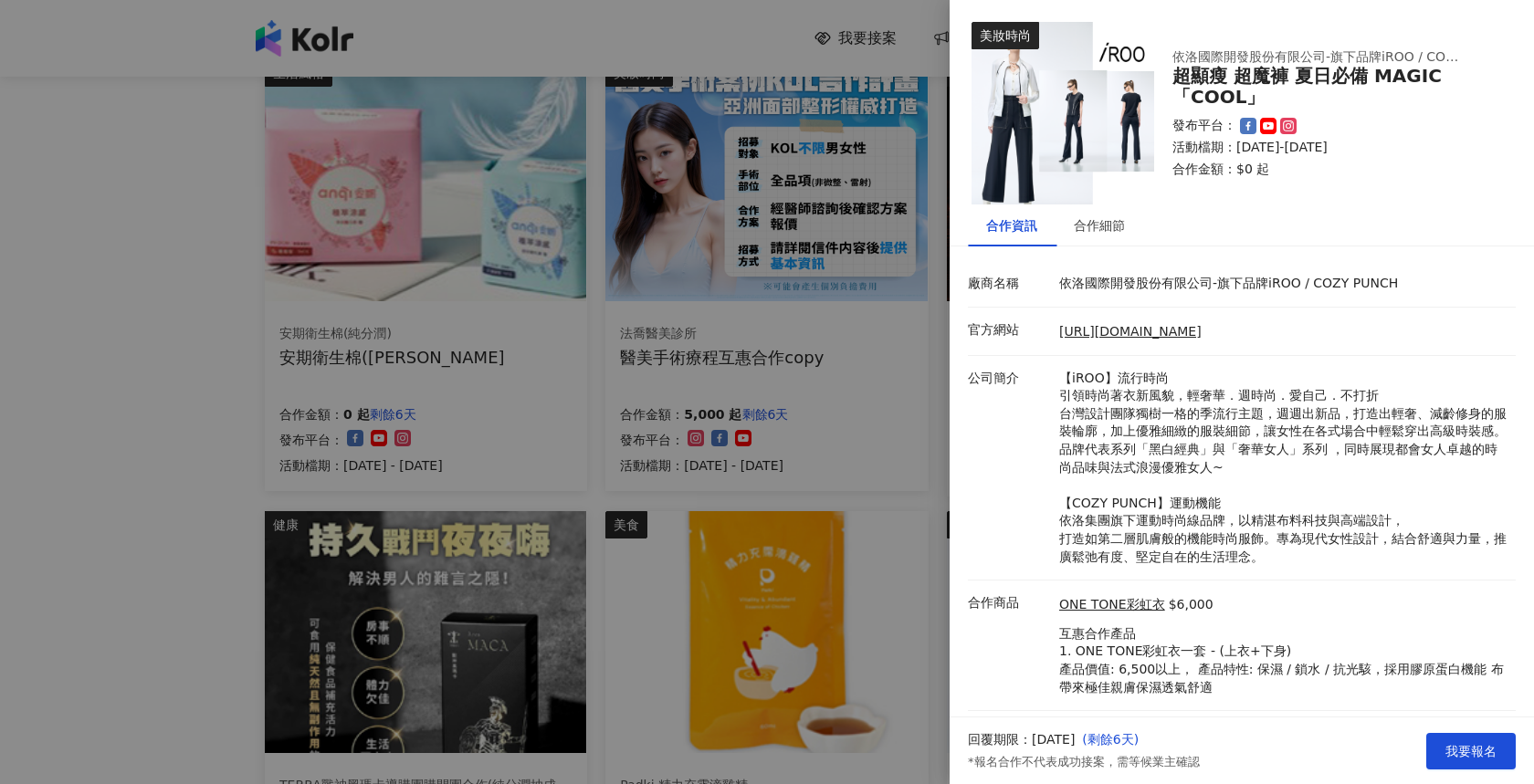
click at [808, 432] on div at bounding box center [767, 392] width 1534 height 784
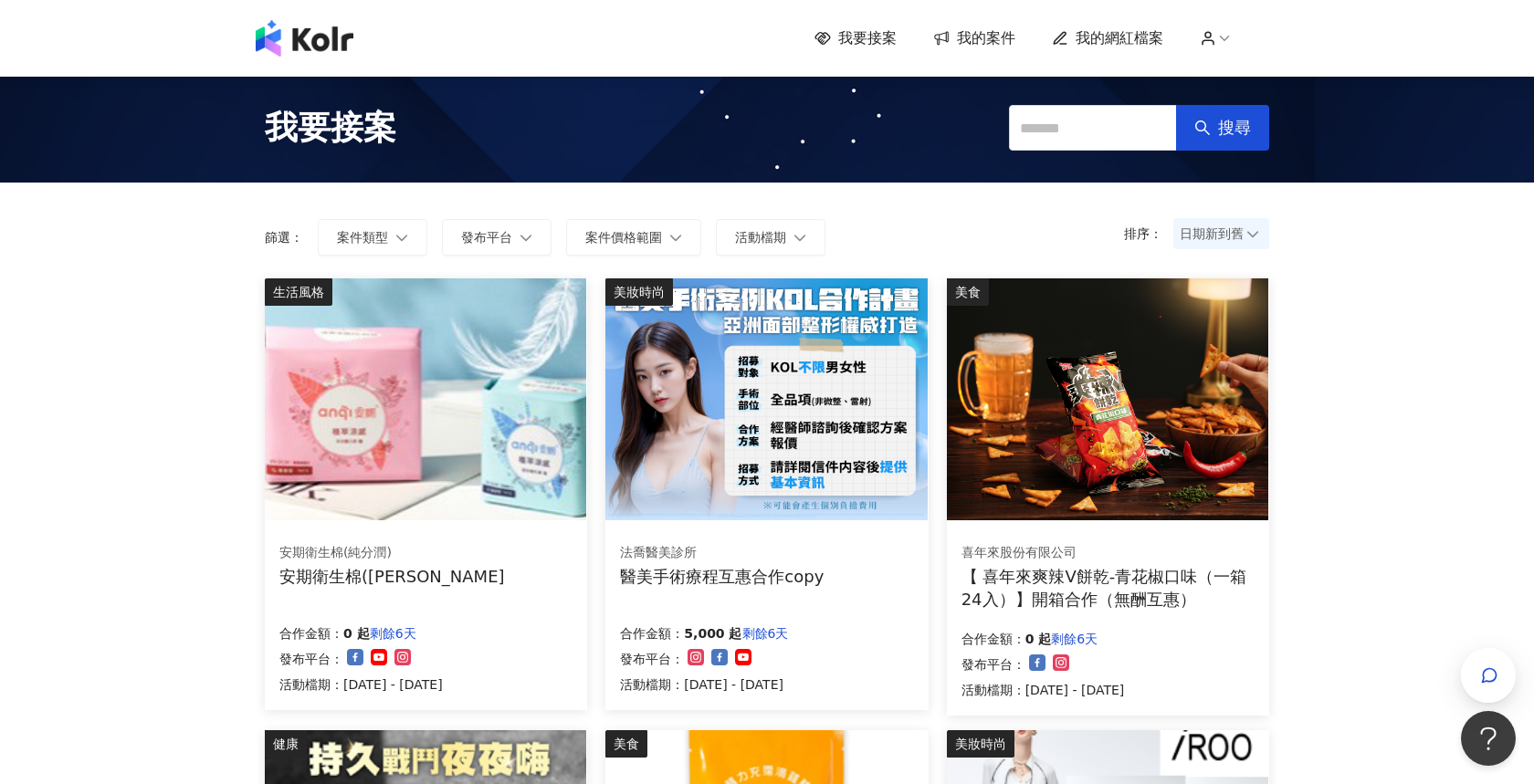
scroll to position [915, 0]
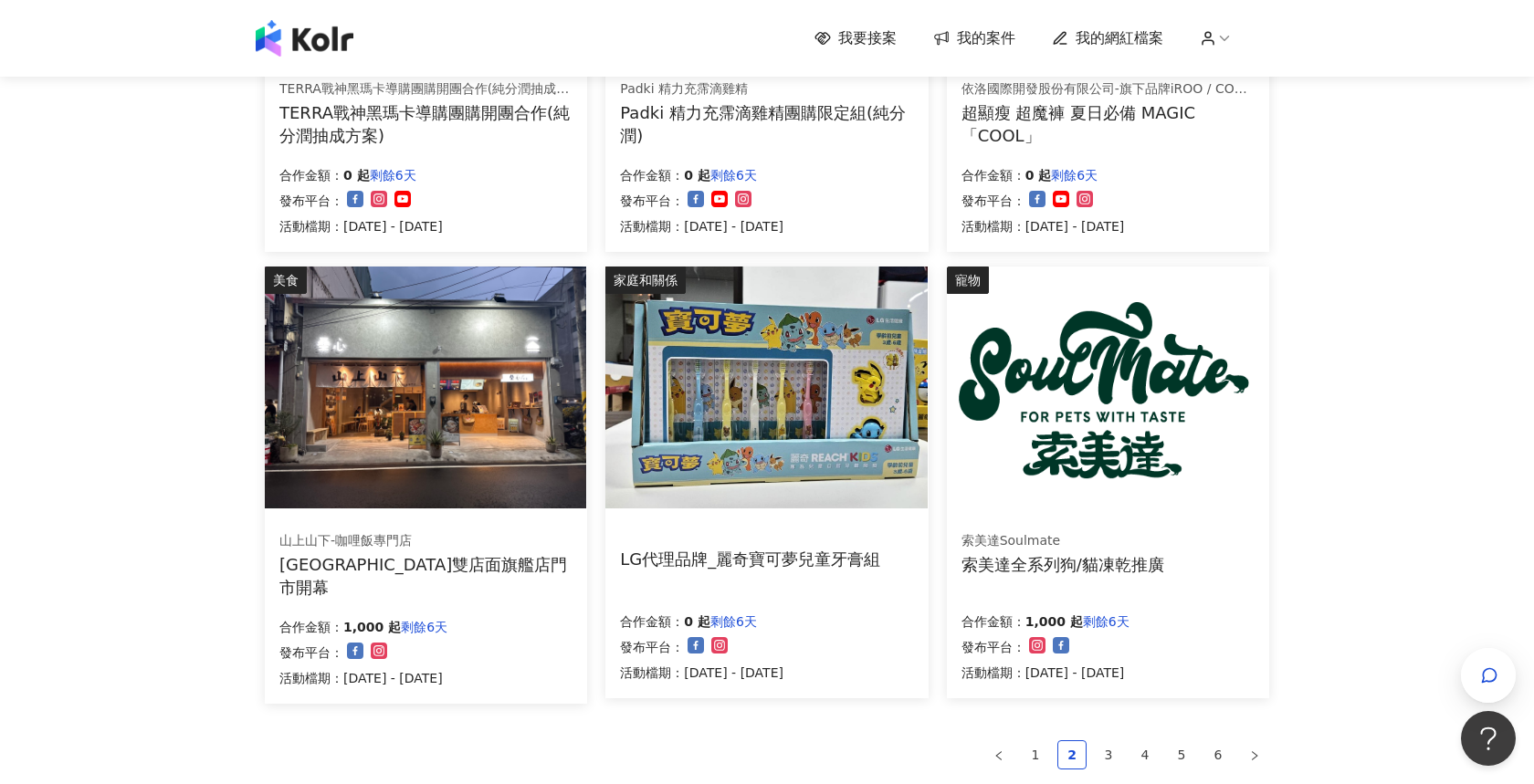
click at [1092, 746] on ul "1 2 3 4 5 6" at bounding box center [767, 755] width 1004 height 29
click at [1099, 750] on link "3" at bounding box center [1107, 755] width 27 height 27
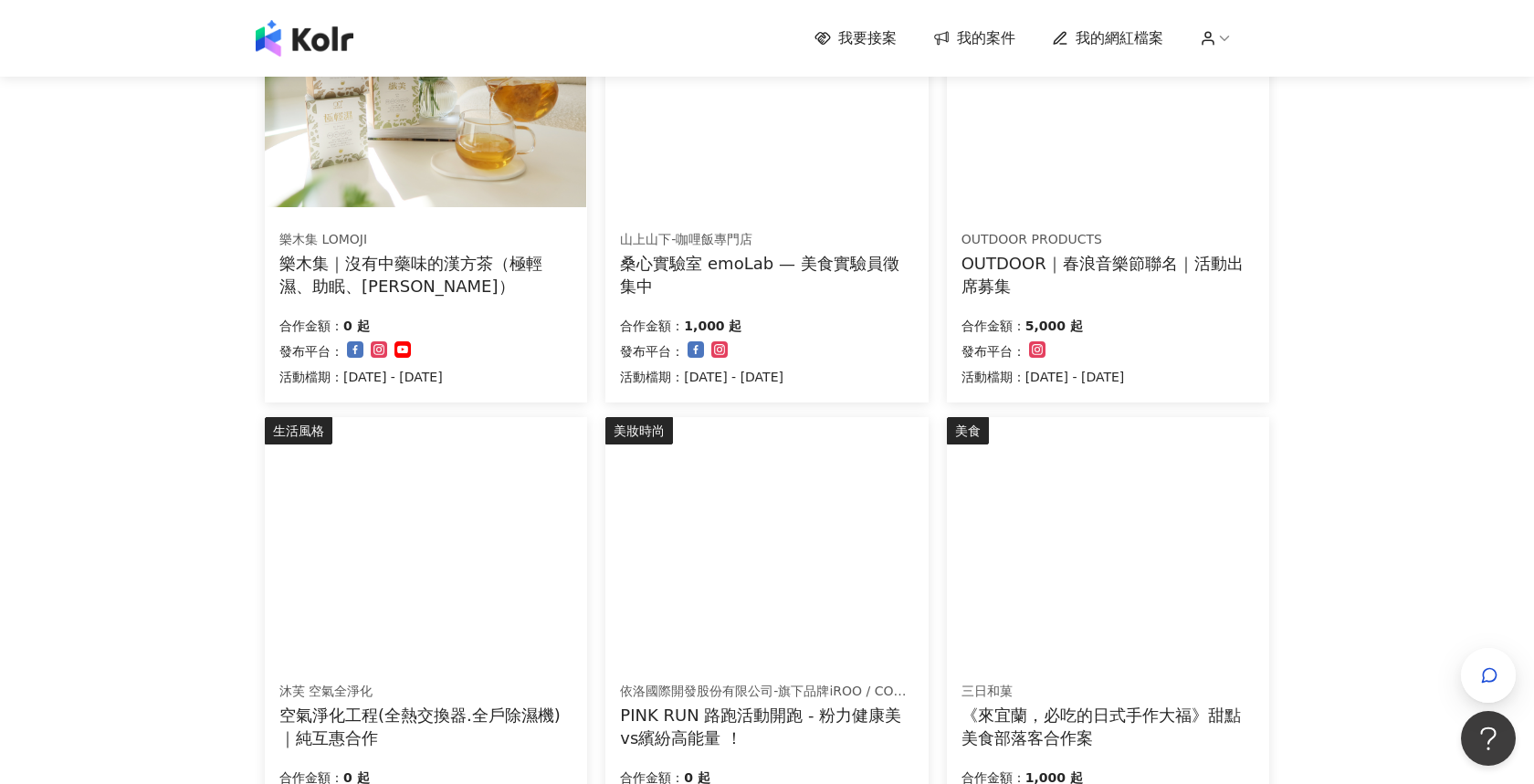
scroll to position [605, 0]
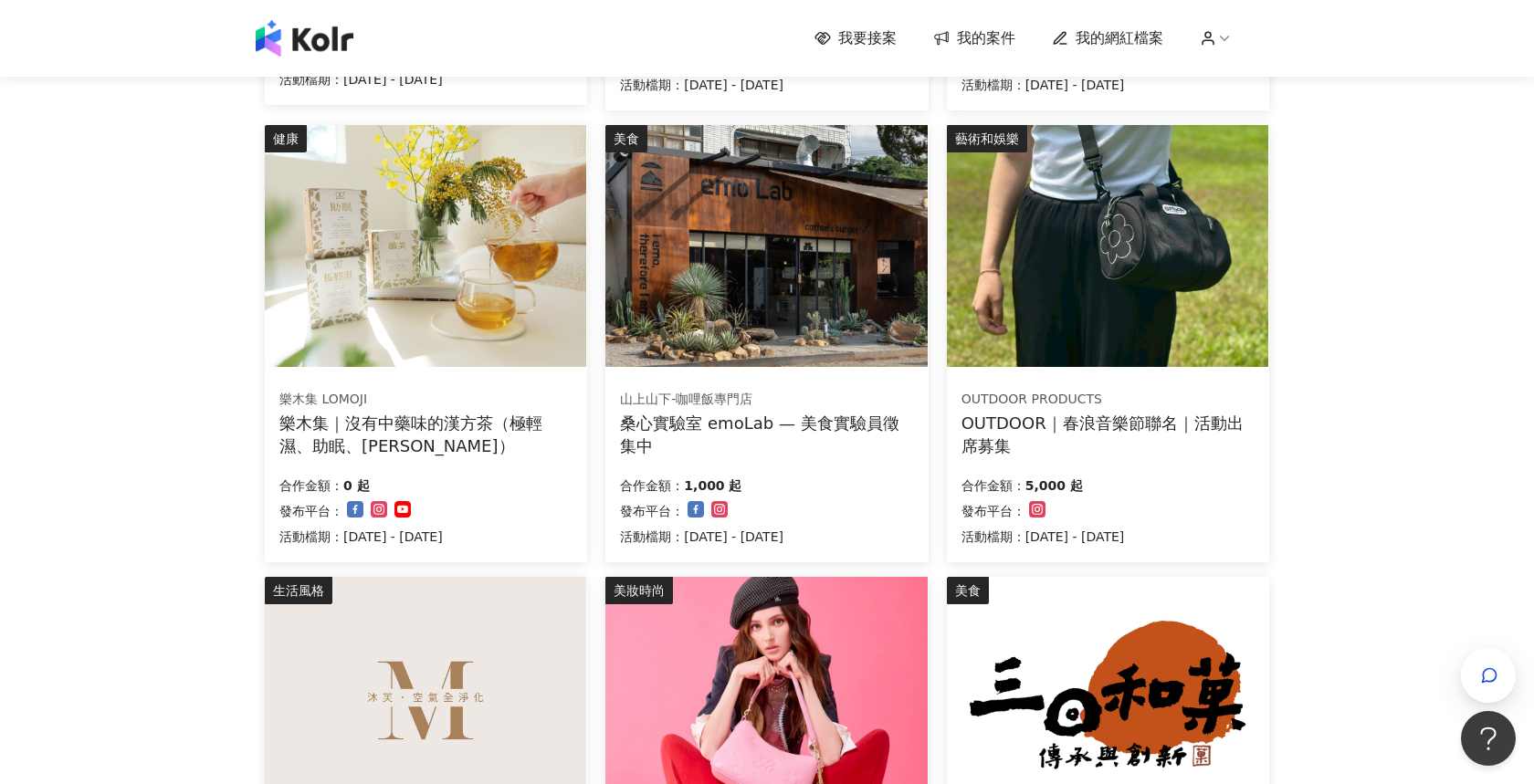
click at [1193, 443] on div "OUTDOOR｜春浪音樂節聯名｜活動出席募集" at bounding box center [1107, 434] width 293 height 45
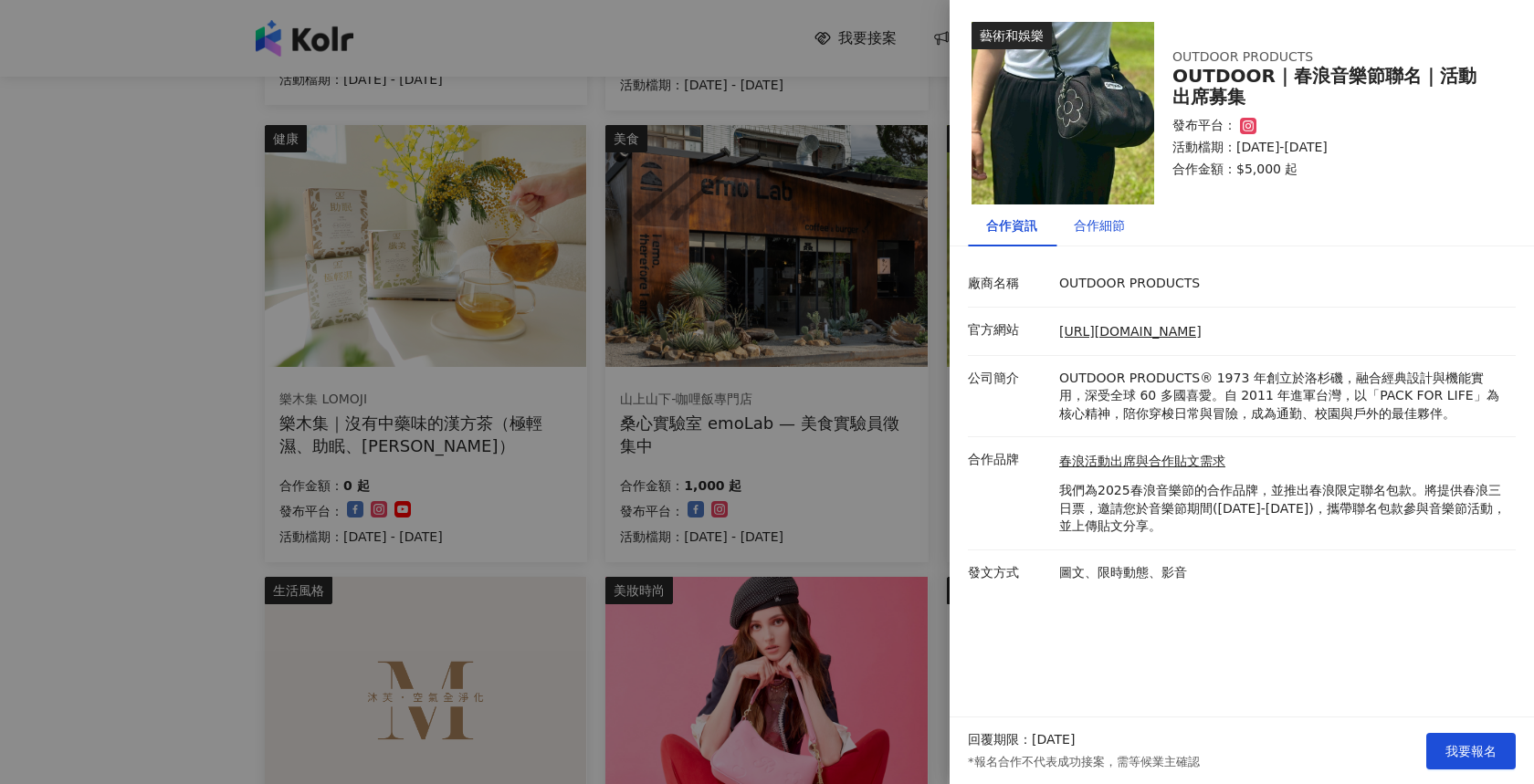
click at [1106, 222] on div "合作細節" at bounding box center [1099, 225] width 51 height 20
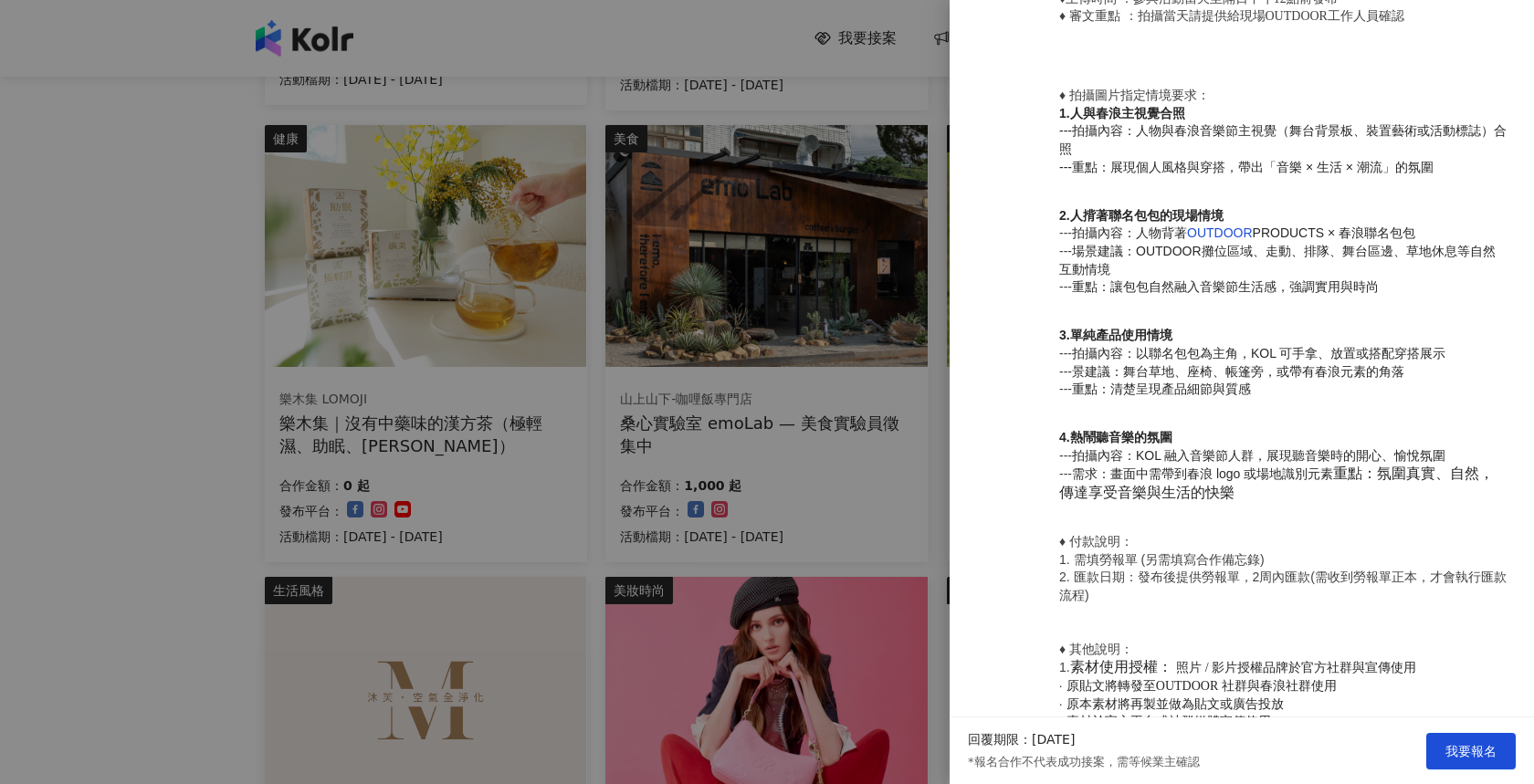
scroll to position [1132, 0]
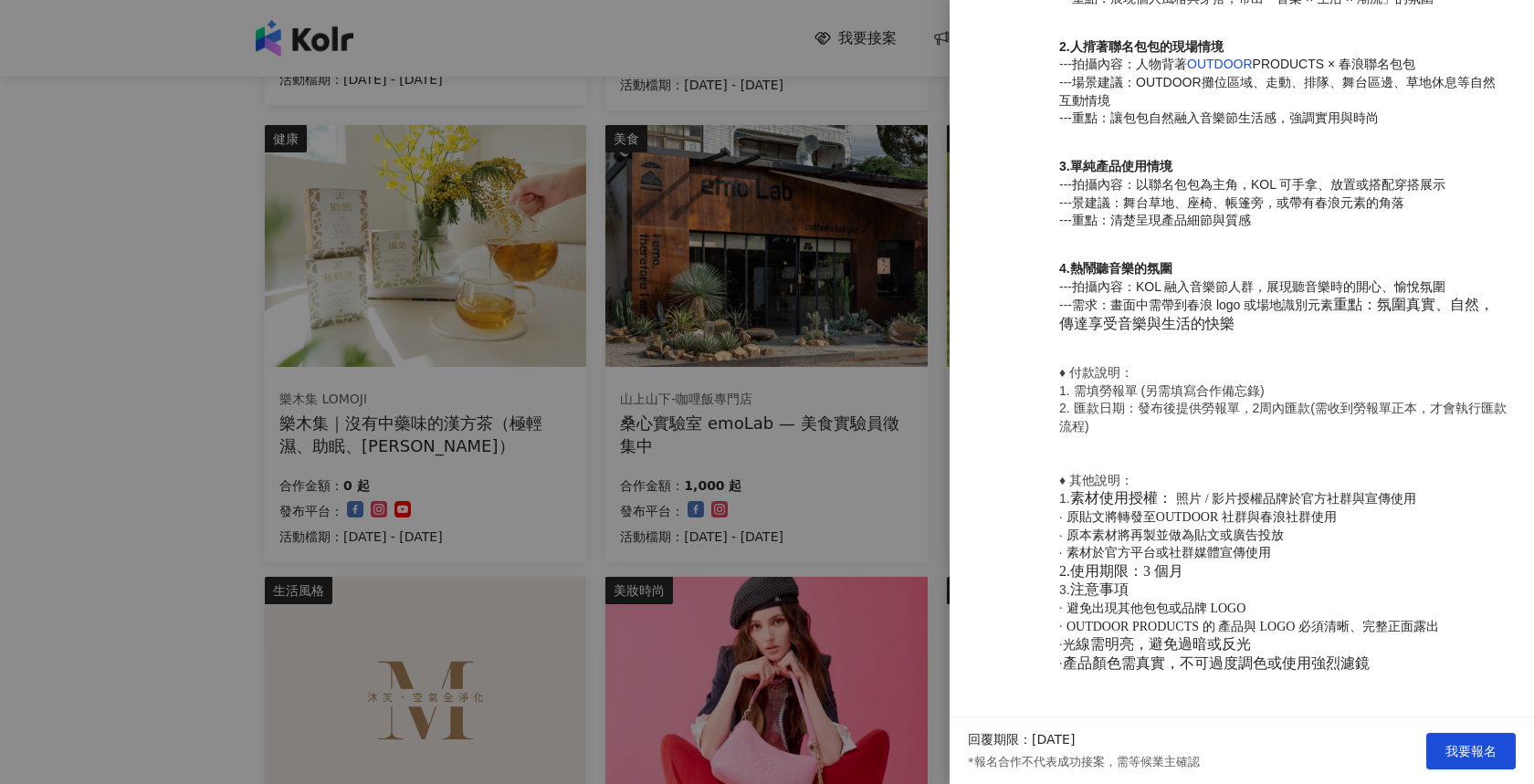
click at [291, 546] on div at bounding box center [767, 392] width 1534 height 784
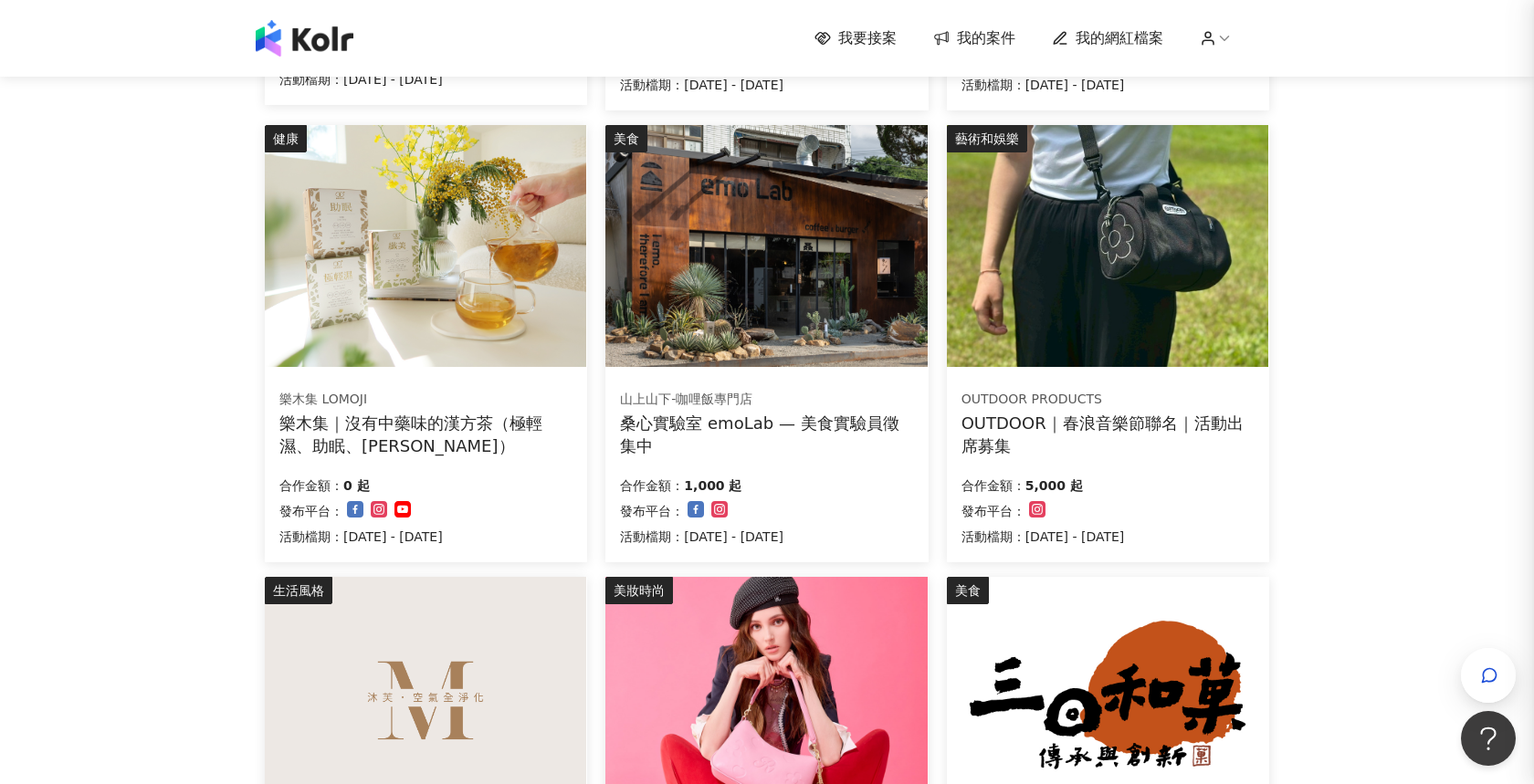
click at [120, 548] on div at bounding box center [767, 392] width 1534 height 784
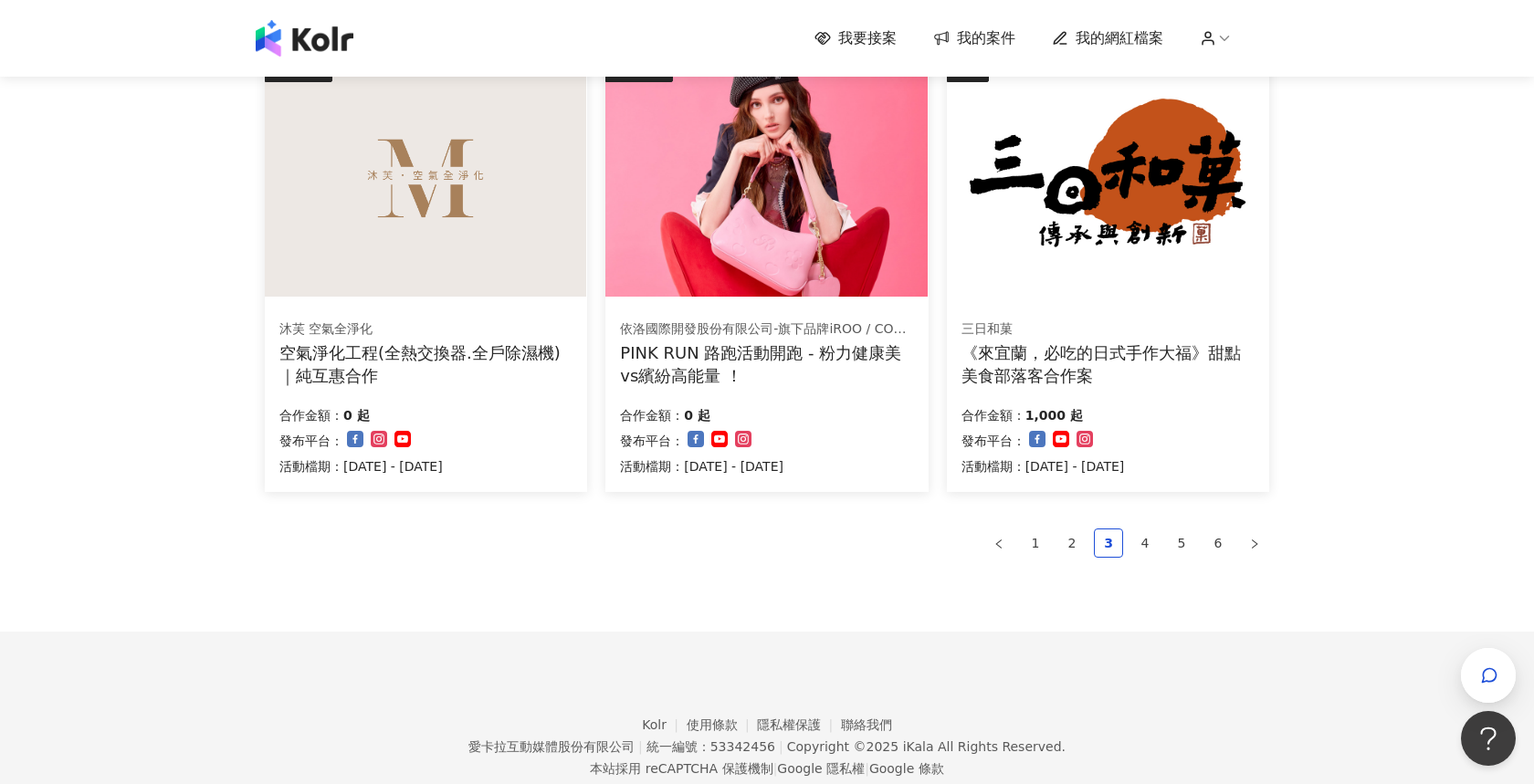
scroll to position [1172, 0]
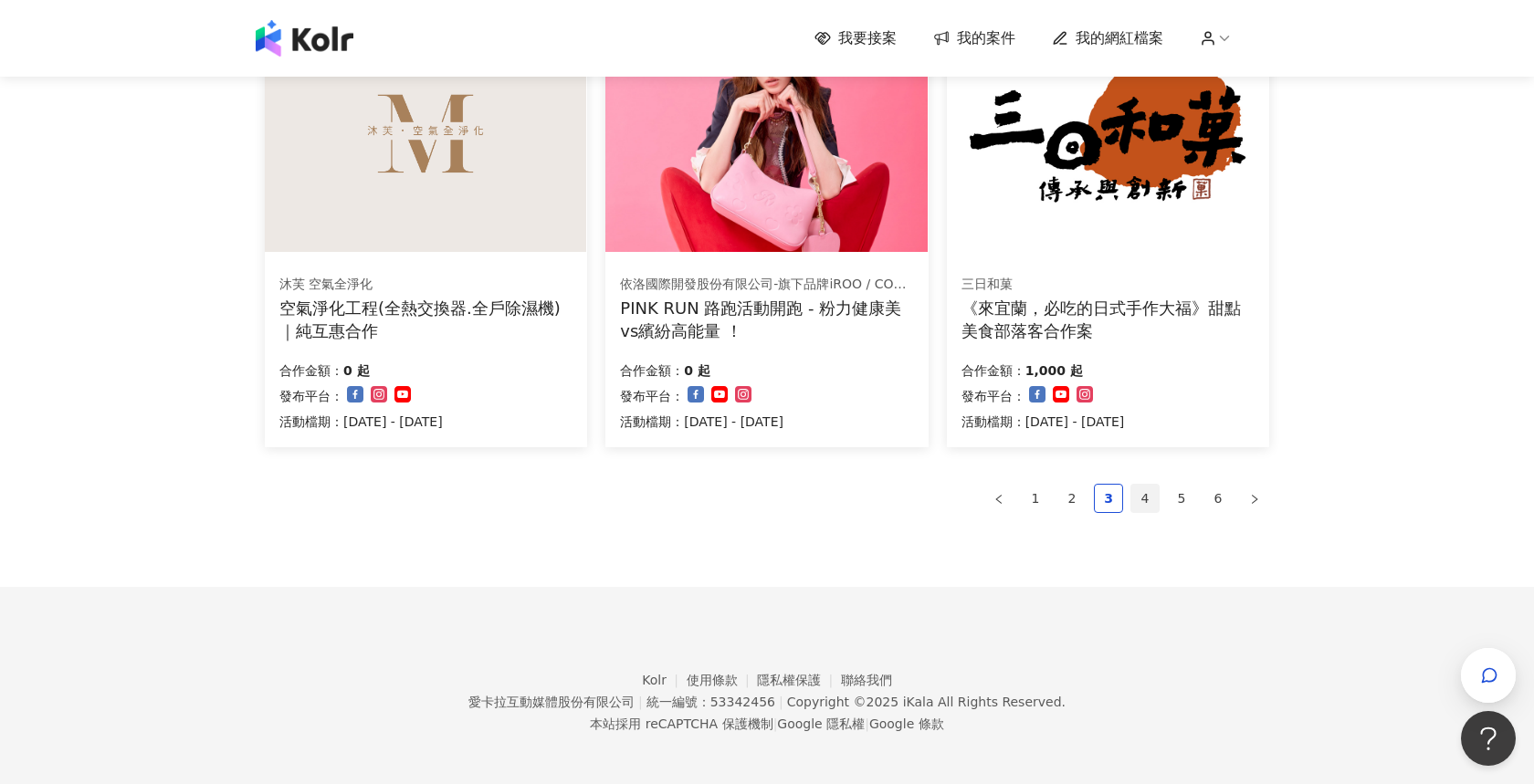
click at [1140, 489] on link "4" at bounding box center [1144, 498] width 27 height 27
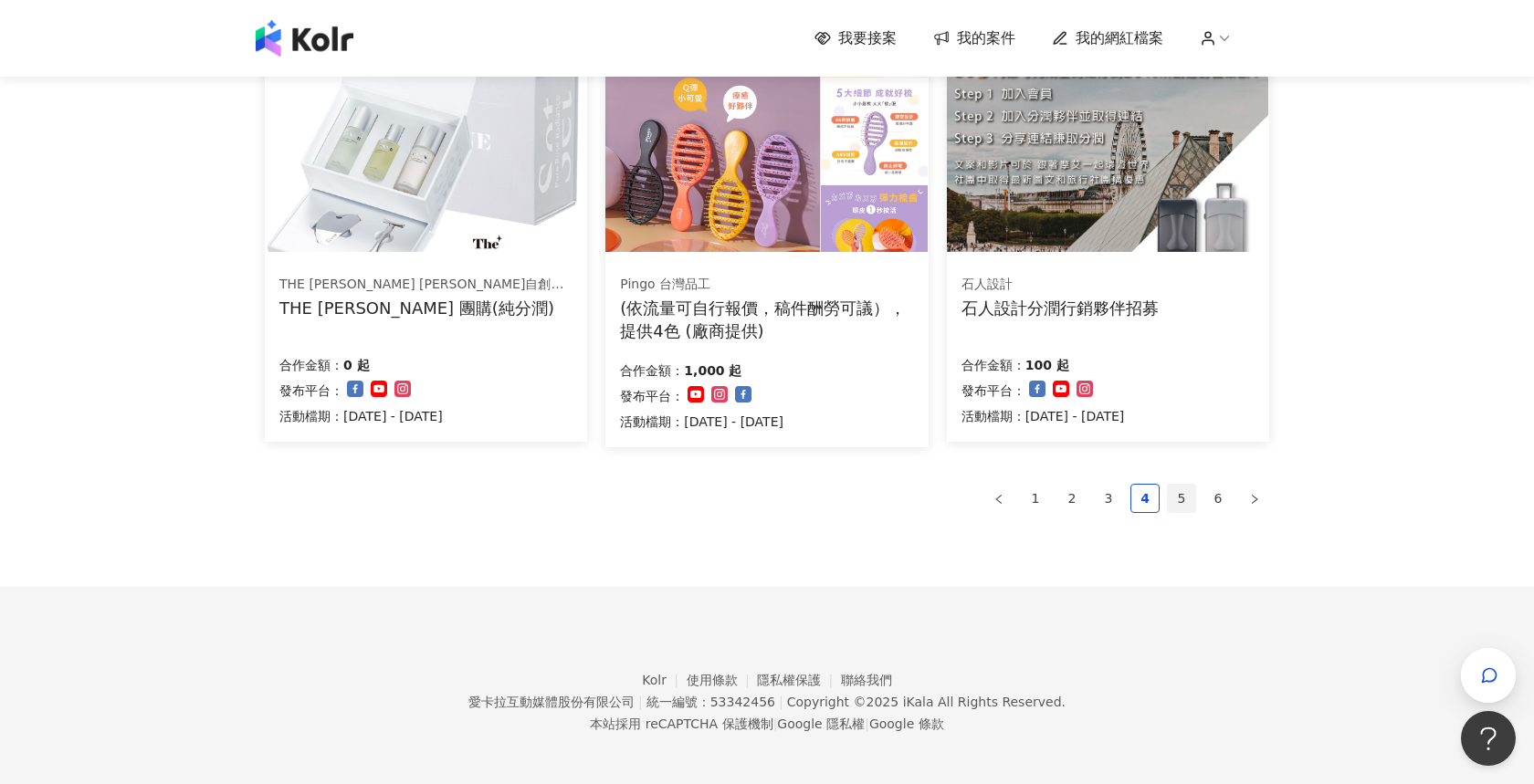
click at [1192, 501] on link "5" at bounding box center [1181, 498] width 27 height 27
